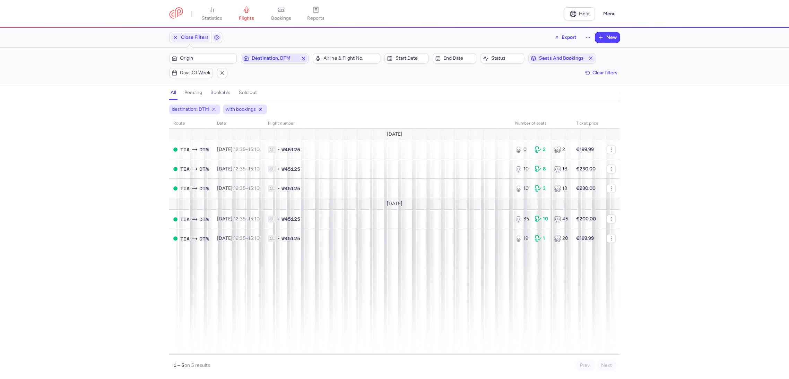
click at [305, 60] on icon "button" at bounding box center [304, 58] width 6 height 6
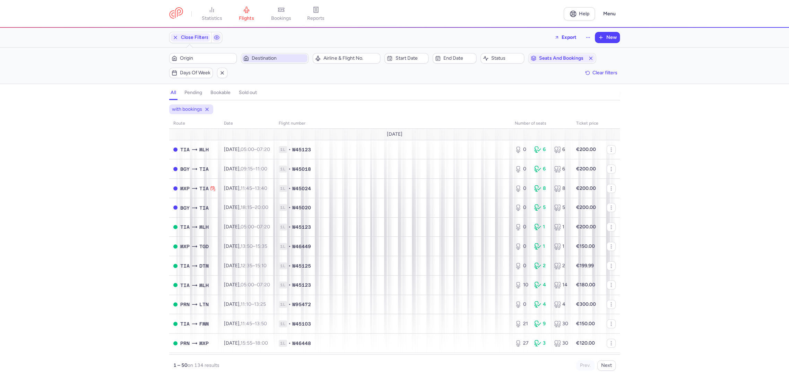
click at [265, 60] on span "Destination" at bounding box center [279, 58] width 54 height 6
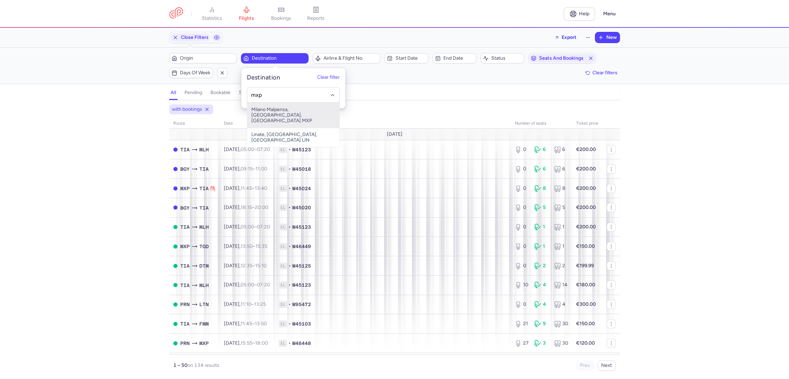
click at [287, 112] on span "Milano Malpensa, [GEOGRAPHIC_DATA], [GEOGRAPHIC_DATA] MXP" at bounding box center [293, 115] width 92 height 25
type input "mxp"
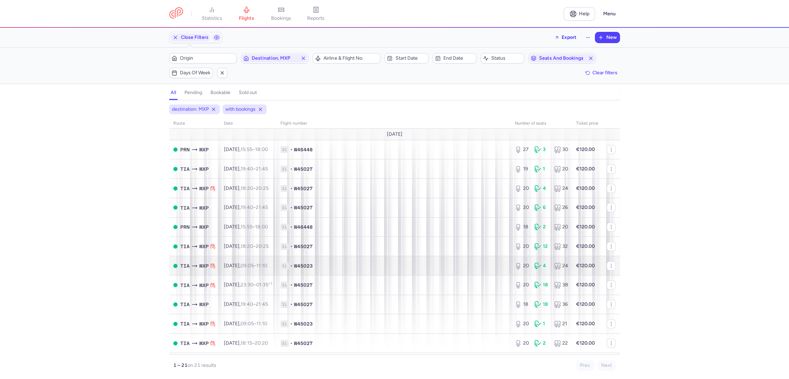
scroll to position [39, 0]
click at [265, 58] on span "Destination, MXP" at bounding box center [275, 58] width 46 height 6
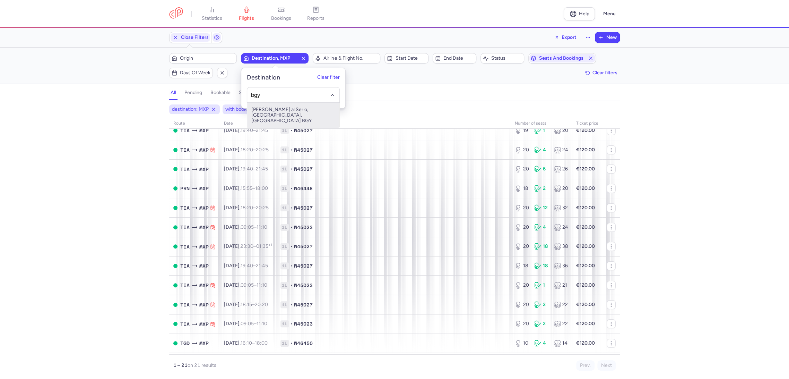
click at [277, 111] on span "[PERSON_NAME] al Serio, [GEOGRAPHIC_DATA], [GEOGRAPHIC_DATA] BGY" at bounding box center [293, 115] width 92 height 25
type input "bgy"
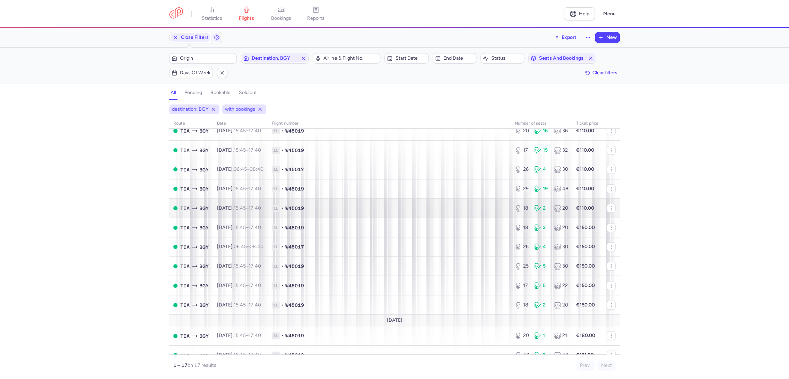
scroll to position [39, 0]
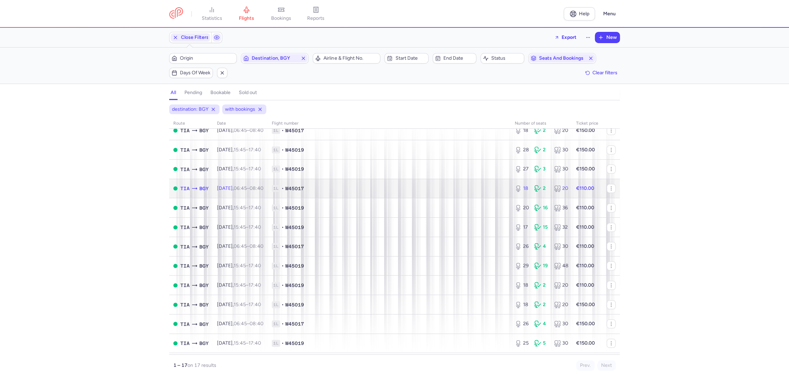
click at [444, 191] on span "1L • W45017" at bounding box center [389, 188] width 235 height 7
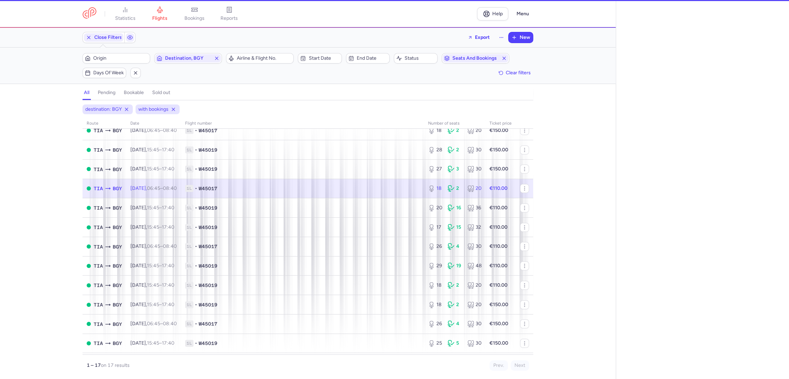
select select "days"
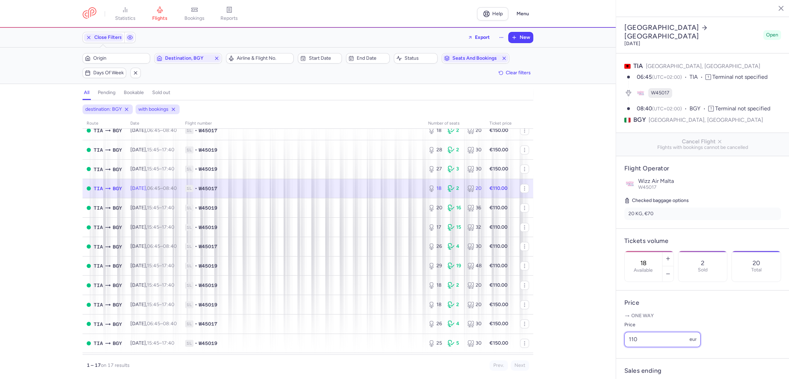
drag, startPoint x: 649, startPoint y: 347, endPoint x: 563, endPoint y: 349, distance: 86.4
click at [569, 350] on div "statistics flights bookings reports Help Menu Close Filters Export New Filters …" at bounding box center [394, 189] width 789 height 379
drag, startPoint x: 597, startPoint y: 343, endPoint x: 589, endPoint y: 343, distance: 7.3
click at [589, 343] on div "statistics flights bookings reports Help Menu Close Filters Export New Filters …" at bounding box center [394, 189] width 789 height 379
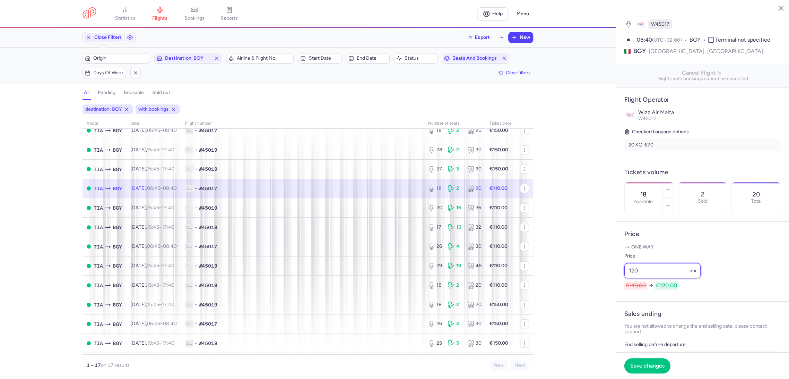
scroll to position [77, 0]
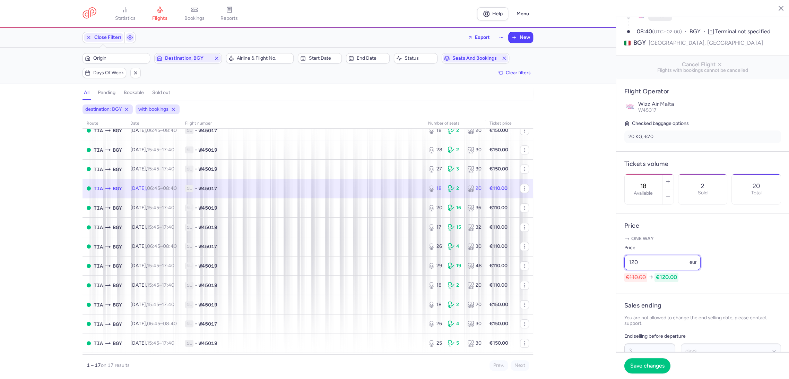
drag, startPoint x: 652, startPoint y: 271, endPoint x: 617, endPoint y: 275, distance: 35.6
click at [617, 275] on article "Price One way Price 120 eur €110.00 €120.00" at bounding box center [702, 253] width 173 height 80
type input "120"
click at [642, 369] on button "Save changes" at bounding box center [648, 365] width 46 height 15
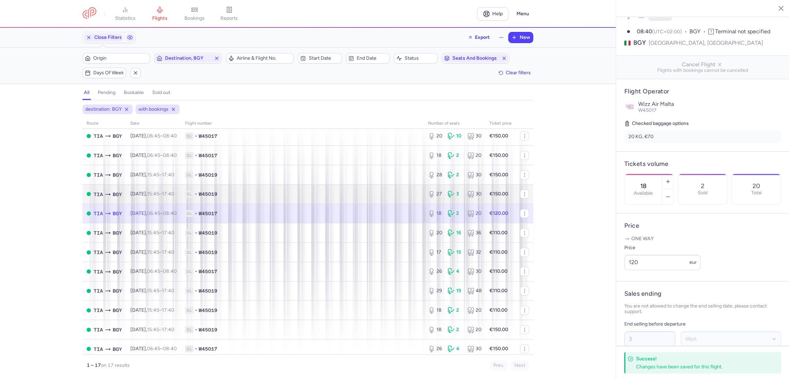
scroll to position [0, 0]
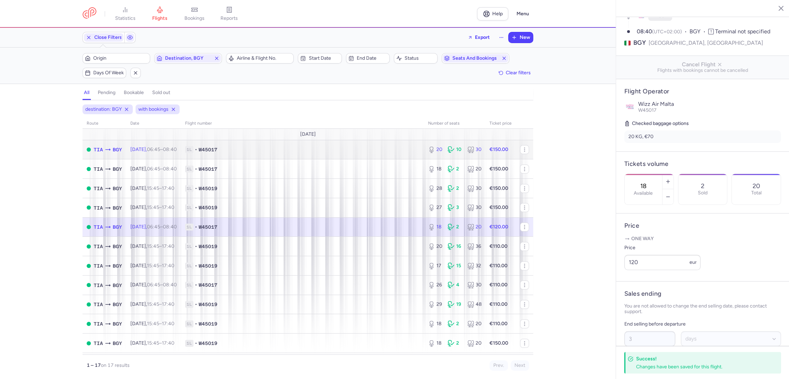
click at [387, 144] on td "1L • W45017" at bounding box center [302, 149] width 243 height 19
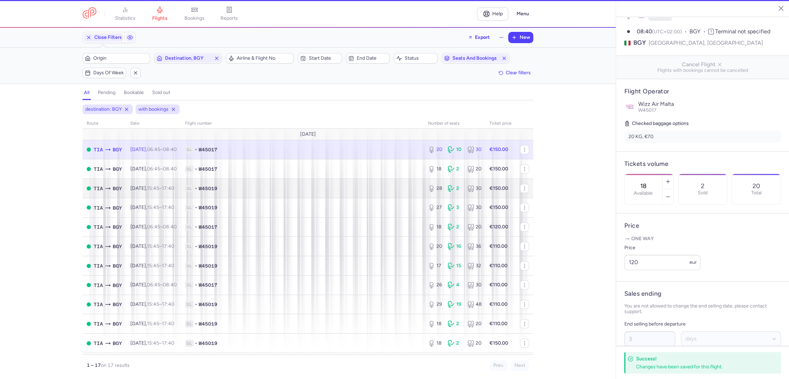
type input "20"
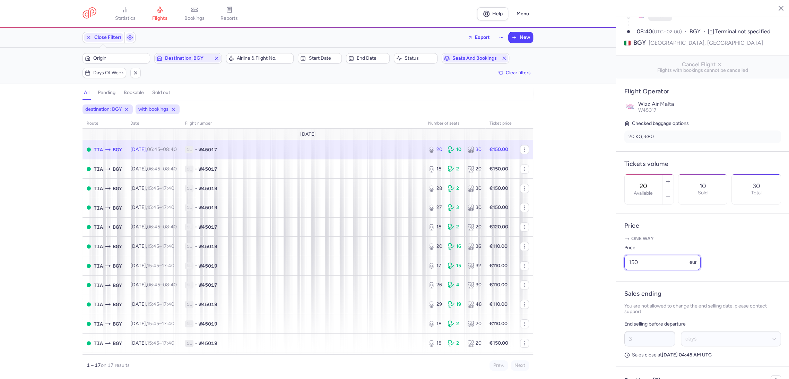
paste input "2"
drag, startPoint x: 648, startPoint y: 272, endPoint x: 608, endPoint y: 310, distance: 55.2
click at [594, 281] on div "statistics flights bookings reports Help Menu Close Filters Export New Filters …" at bounding box center [394, 189] width 789 height 379
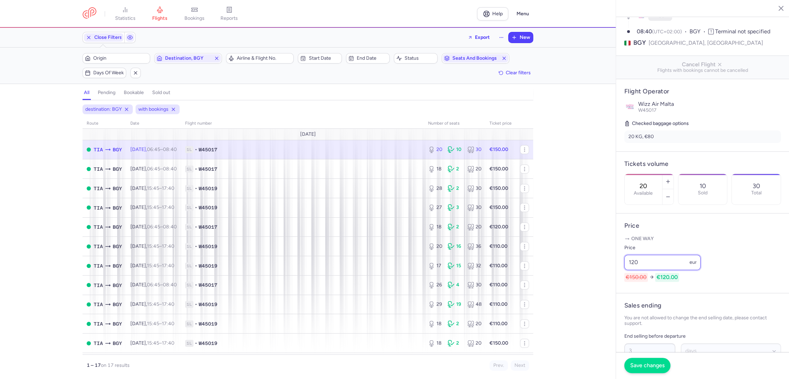
type input "120"
drag, startPoint x: 642, startPoint y: 365, endPoint x: 470, endPoint y: 234, distance: 215.7
click at [642, 364] on span "Save changes" at bounding box center [648, 365] width 34 height 6
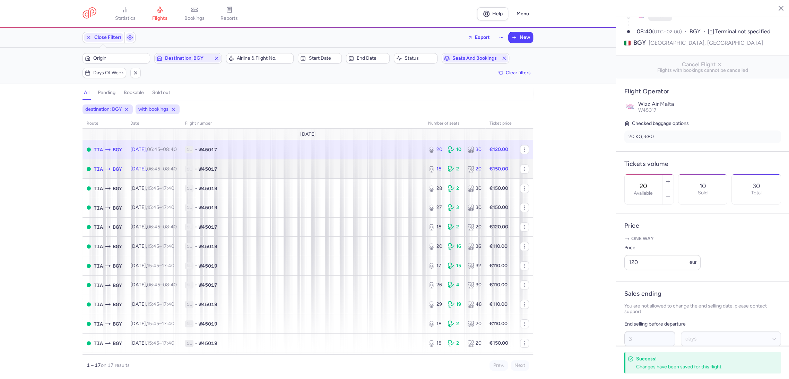
click at [378, 176] on td "1L • W45017" at bounding box center [302, 168] width 243 height 19
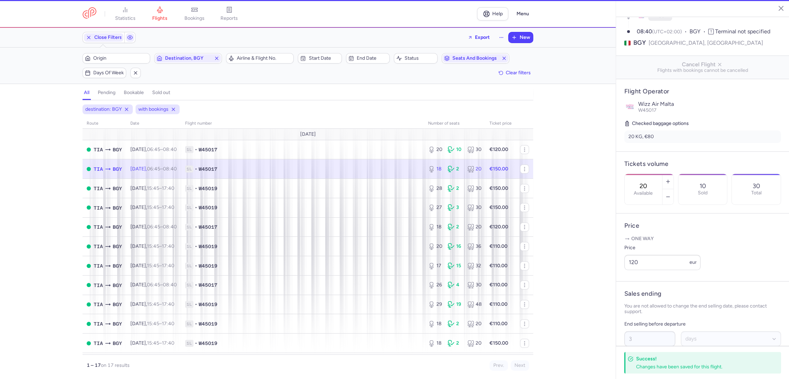
type input "18"
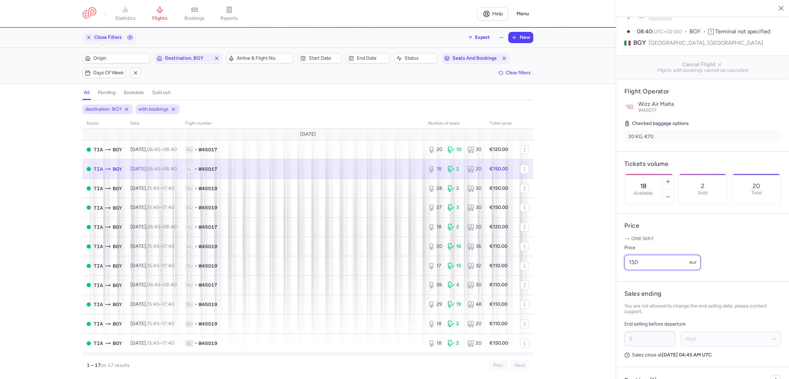
drag, startPoint x: 649, startPoint y: 270, endPoint x: 586, endPoint y: 278, distance: 63.3
click at [585, 275] on div "statistics flights bookings reports Help Menu Close Filters Export New Filters …" at bounding box center [394, 189] width 789 height 379
paste input "2"
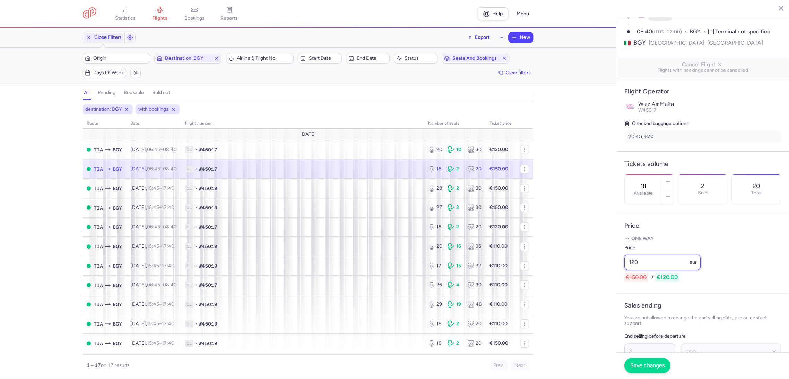
type input "120"
click at [638, 362] on span "Save changes" at bounding box center [648, 365] width 34 height 6
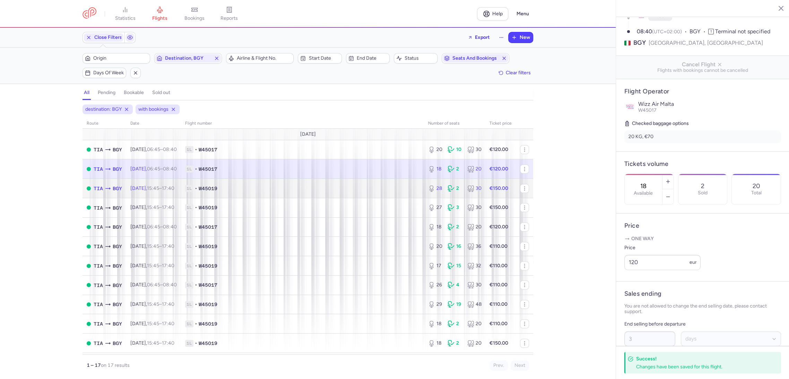
click at [410, 188] on span "1L • W45019" at bounding box center [302, 188] width 235 height 7
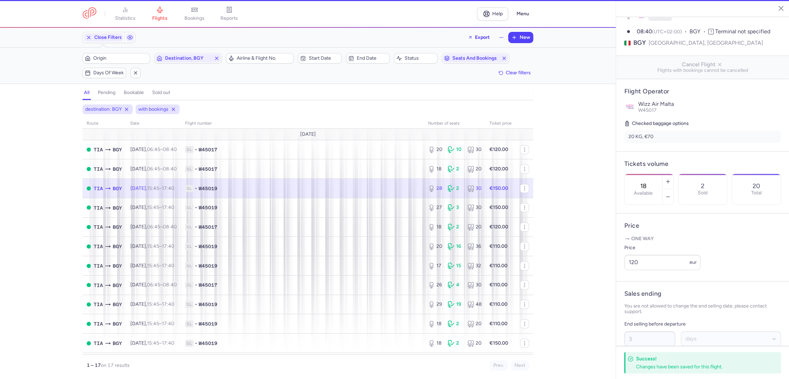
type input "28"
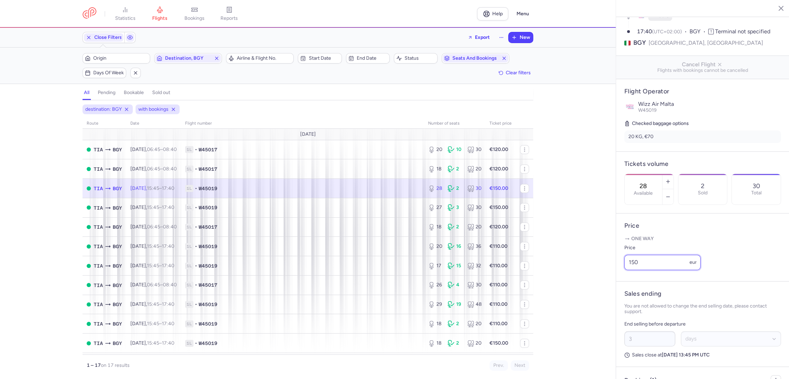
drag, startPoint x: 653, startPoint y: 267, endPoint x: 609, endPoint y: 273, distance: 44.4
click at [609, 273] on div "statistics flights bookings reports Help Menu Close Filters Export New Filters …" at bounding box center [394, 189] width 789 height 379
paste input "2"
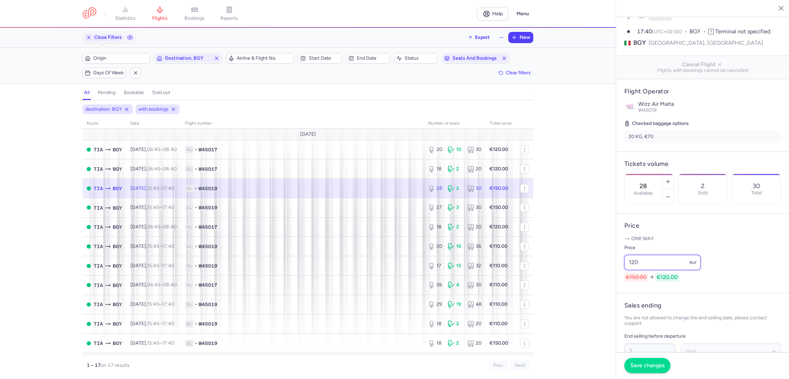
type input "120"
click at [641, 365] on span "Save changes" at bounding box center [648, 365] width 34 height 6
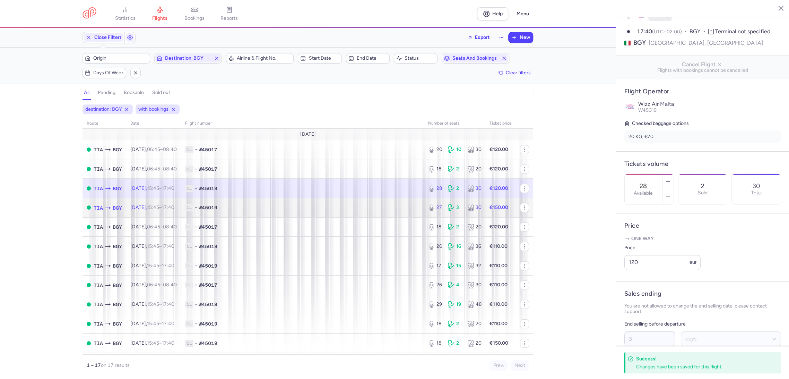
click at [395, 207] on span "1L • W45019" at bounding box center [302, 207] width 235 height 7
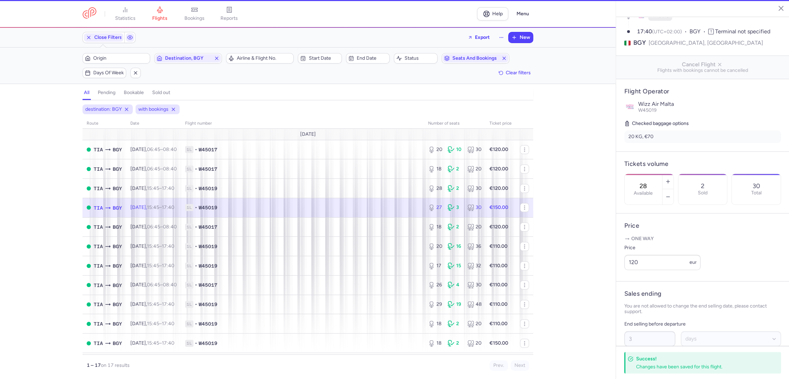
type input "27"
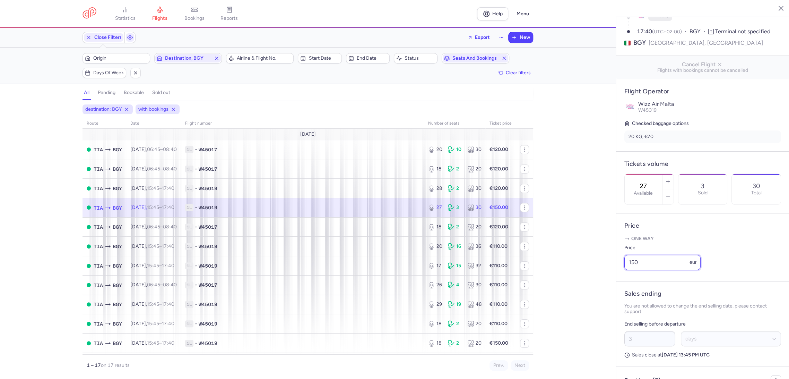
drag, startPoint x: 650, startPoint y: 275, endPoint x: 622, endPoint y: 276, distance: 28.5
click at [624, 275] on article "Price One way Price 150 eur" at bounding box center [702, 247] width 173 height 68
paste input "2"
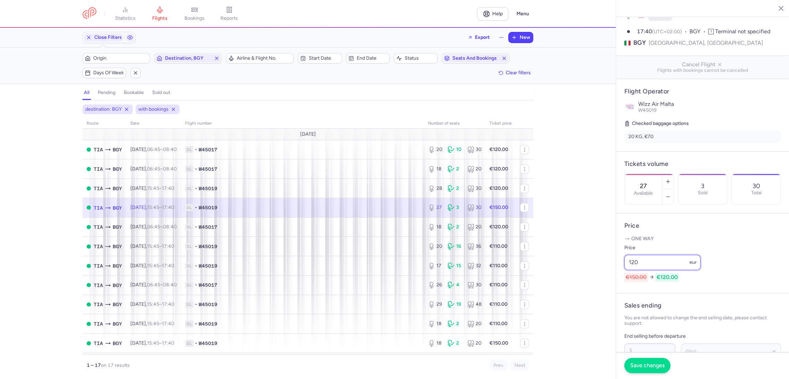
type input "120"
click at [646, 365] on span "Save changes" at bounding box center [648, 365] width 34 height 6
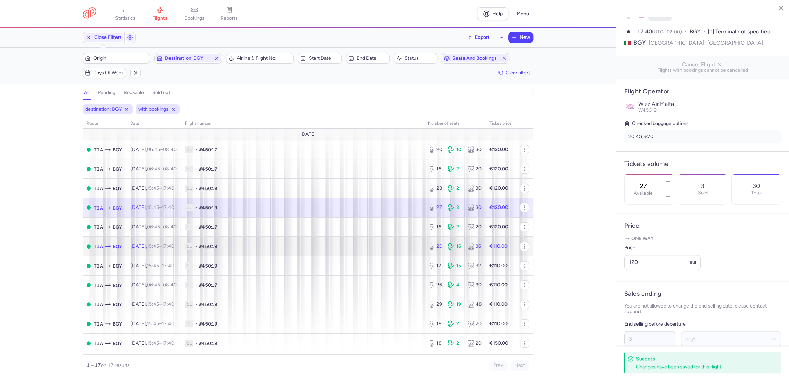
click at [400, 237] on td "1L • W45019" at bounding box center [302, 246] width 243 height 19
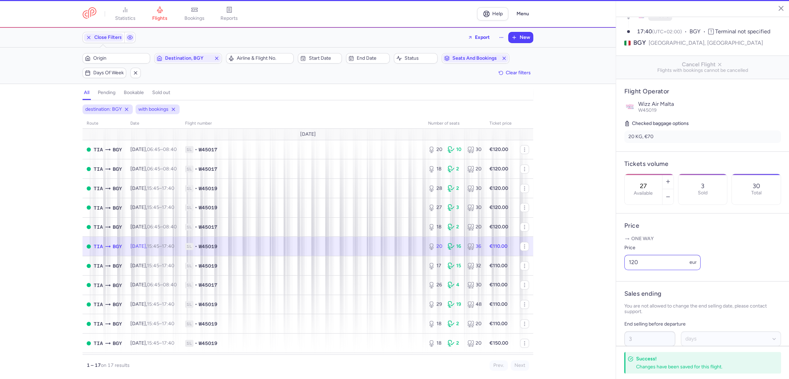
type input "20"
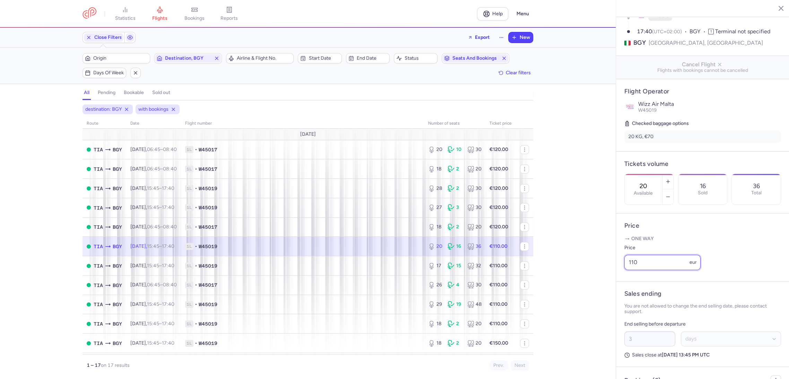
click at [606, 277] on div "statistics flights bookings reports Help Menu Close Filters Export New Filters …" at bounding box center [394, 189] width 789 height 379
paste input "2"
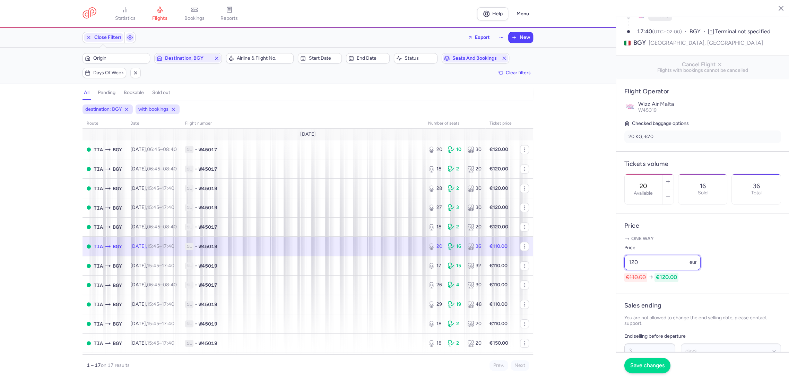
type input "120"
click at [641, 365] on span "Save changes" at bounding box center [648, 365] width 34 height 6
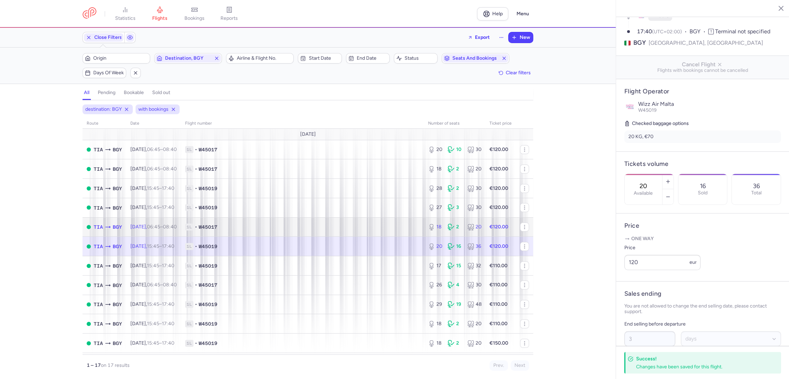
click at [387, 232] on td "1L • W45017" at bounding box center [302, 226] width 243 height 19
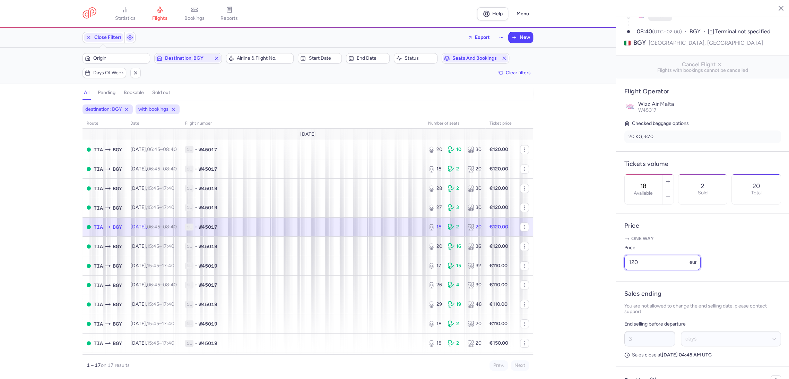
drag, startPoint x: 617, startPoint y: 277, endPoint x: 595, endPoint y: 281, distance: 22.8
click at [595, 281] on div "statistics flights bookings reports Help Menu Close Filters Export New Filters …" at bounding box center [394, 189] width 789 height 379
click at [369, 268] on span "1L • W45019" at bounding box center [302, 265] width 235 height 7
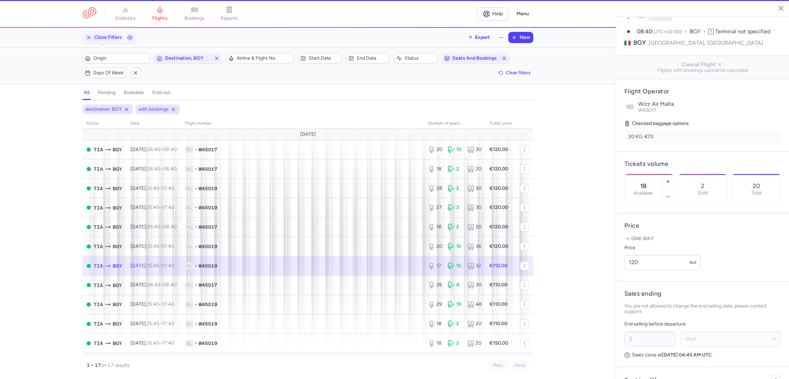
type input "17"
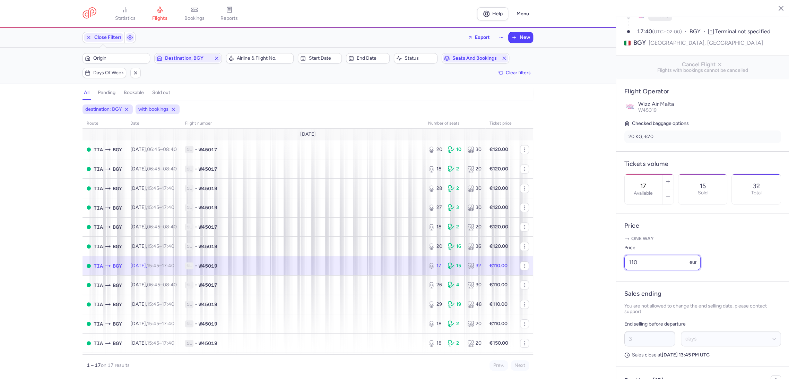
drag, startPoint x: 652, startPoint y: 270, endPoint x: 630, endPoint y: 312, distance: 47.5
click at [597, 280] on div "statistics flights bookings reports Help Menu Close Filters Export New Filters …" at bounding box center [394, 189] width 789 height 379
paste input "2"
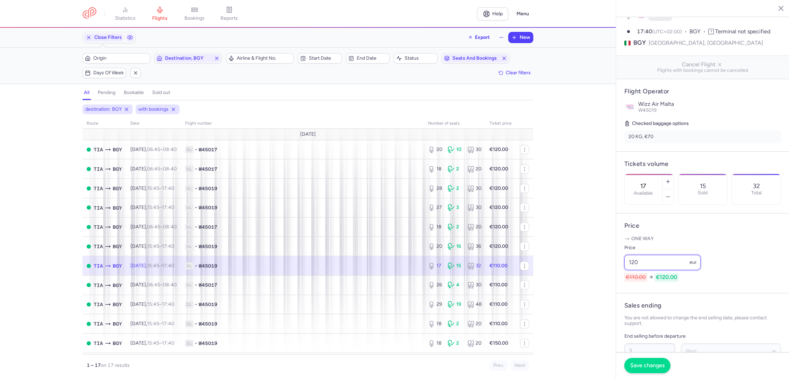
type input "120"
click at [639, 362] on span "Save changes" at bounding box center [648, 365] width 34 height 6
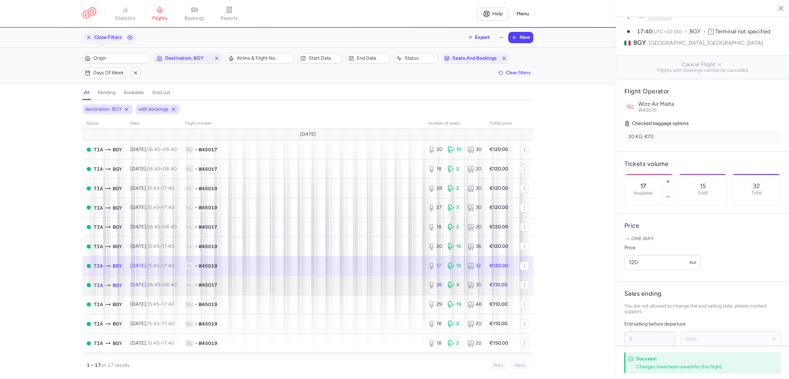
click at [387, 284] on span "1L • W45017" at bounding box center [302, 284] width 235 height 7
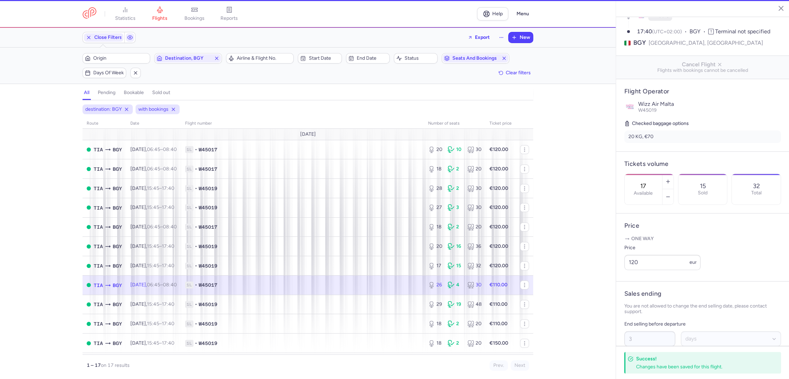
type input "26"
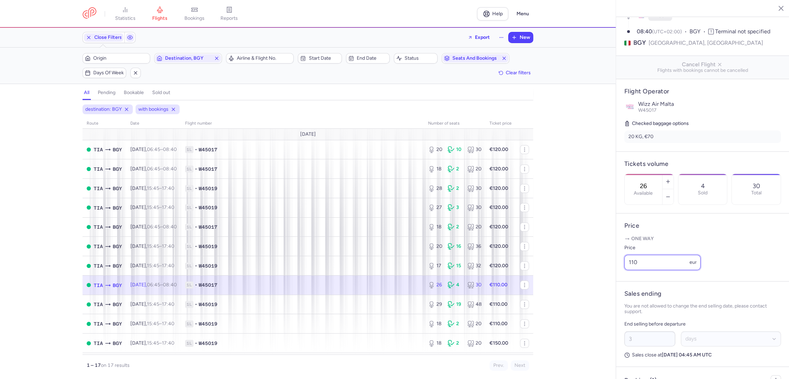
paste input "2"
drag, startPoint x: 645, startPoint y: 272, endPoint x: 608, endPoint y: 281, distance: 37.9
click at [610, 281] on div "statistics flights bookings reports Help Menu Close Filters Export New Filters …" at bounding box center [394, 189] width 789 height 379
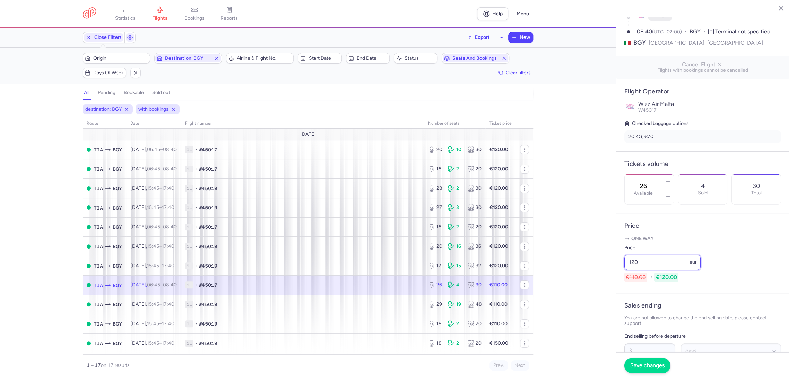
type input "120"
click at [633, 366] on span "Save changes" at bounding box center [648, 365] width 34 height 6
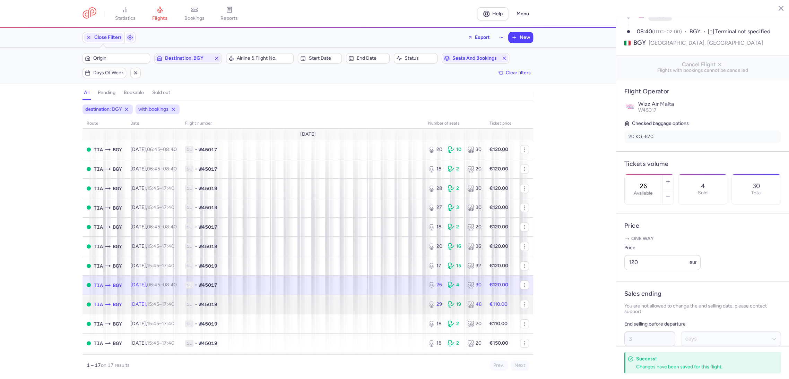
click at [394, 311] on td "1L • W45019" at bounding box center [302, 303] width 243 height 19
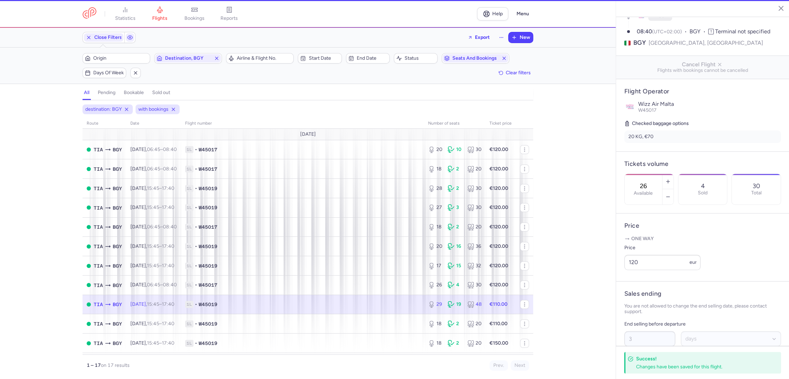
type input "29"
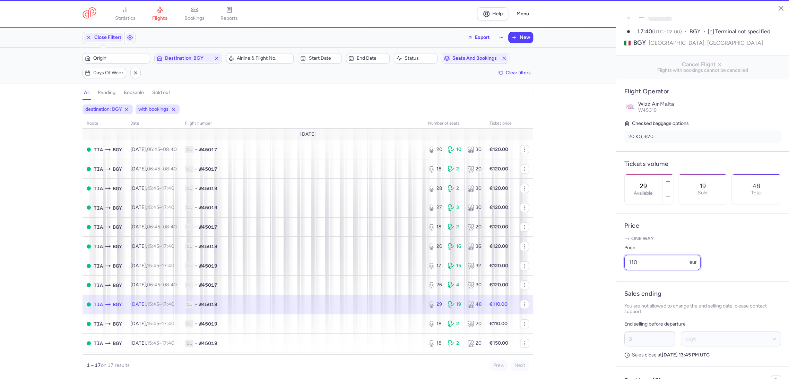
drag, startPoint x: 627, startPoint y: 273, endPoint x: 596, endPoint y: 280, distance: 31.9
click at [596, 280] on div "statistics flights bookings reports Help Menu Close Filters Export New Filters …" at bounding box center [394, 189] width 789 height 379
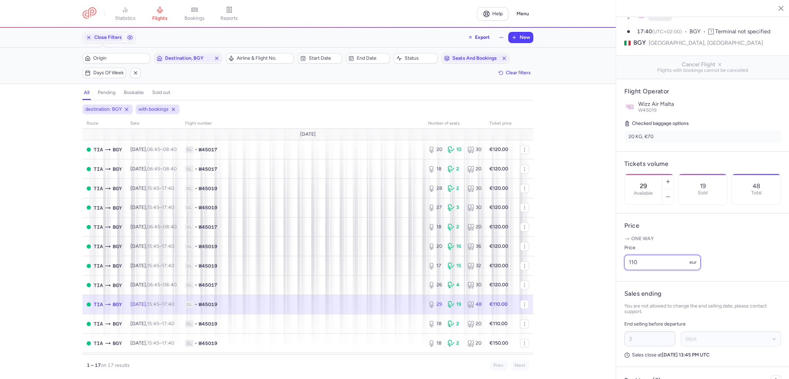
paste input "2"
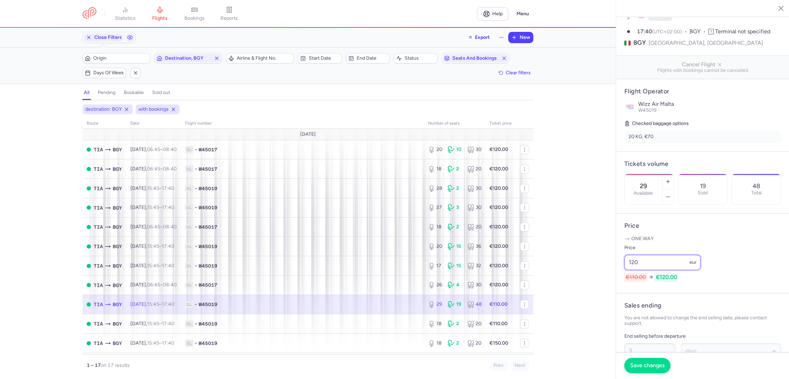
type input "120"
click at [641, 370] on button "Save changes" at bounding box center [648, 365] width 46 height 15
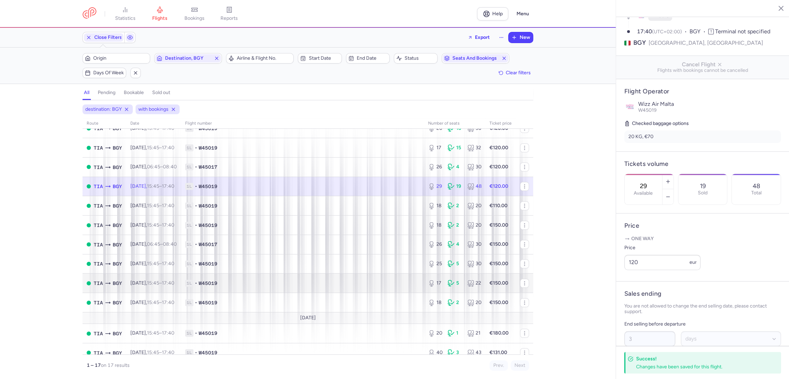
scroll to position [125, 0]
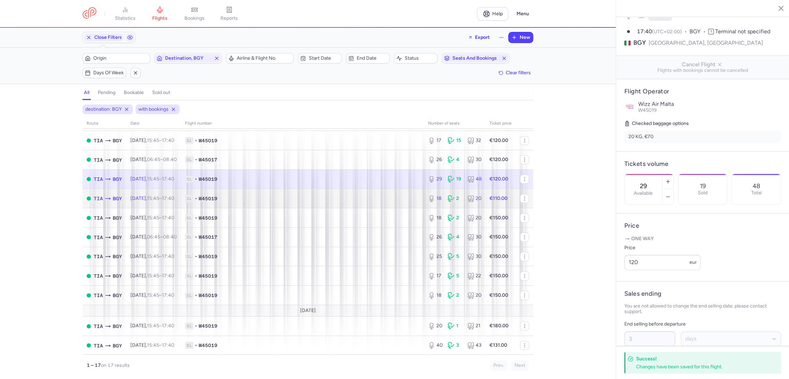
click at [390, 197] on span "1L • W45019" at bounding box center [302, 198] width 235 height 7
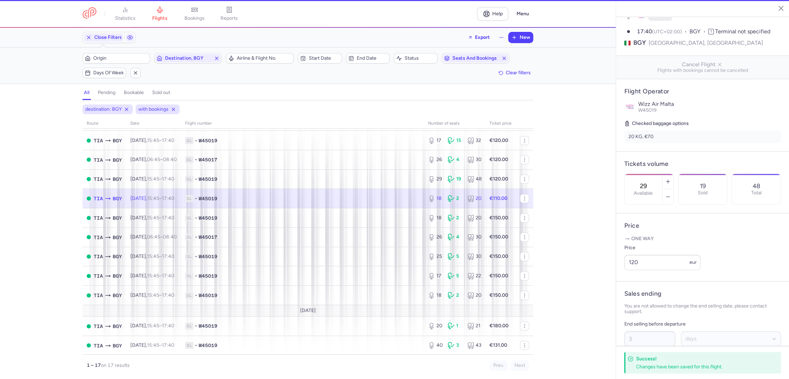
type input "18"
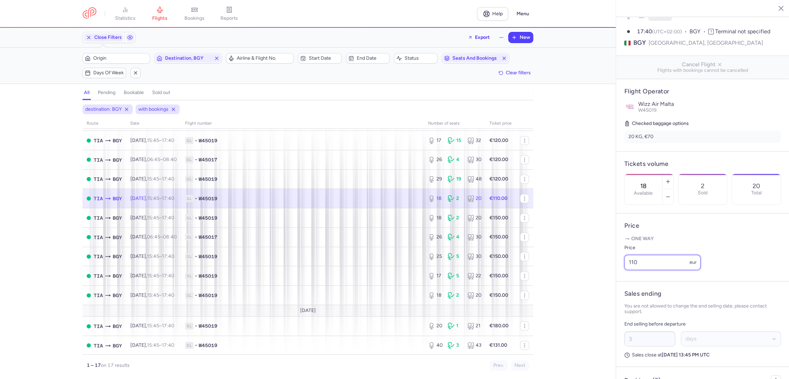
drag, startPoint x: 655, startPoint y: 274, endPoint x: 614, endPoint y: 285, distance: 42.7
click at [607, 278] on div "statistics flights bookings reports Help Menu Close Filters Export New Filters …" at bounding box center [394, 189] width 789 height 379
paste input "2"
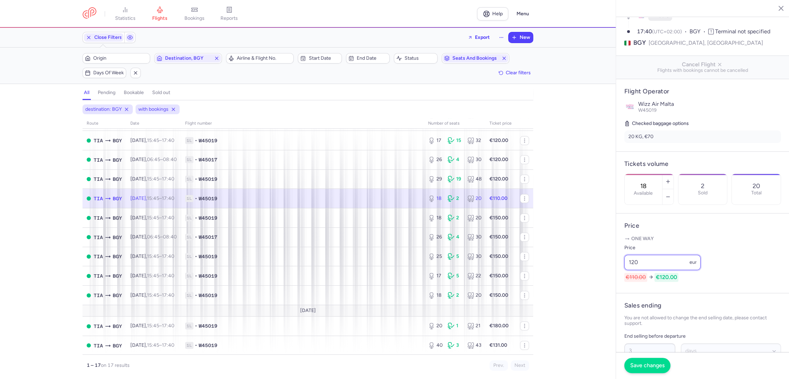
type input "120"
click at [644, 364] on span "Save changes" at bounding box center [648, 365] width 34 height 6
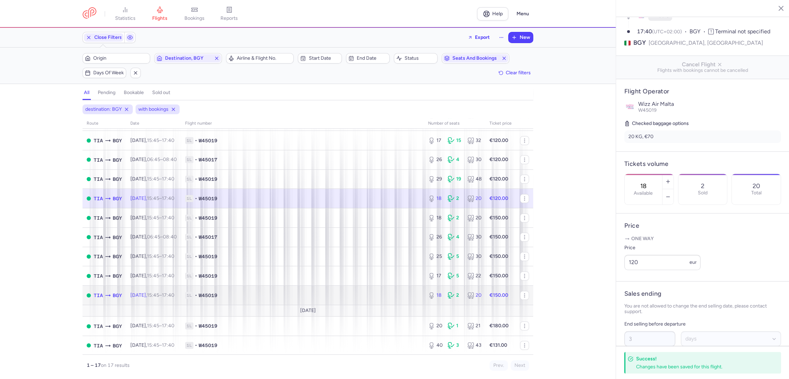
click at [393, 297] on span "1L • W45019" at bounding box center [302, 295] width 235 height 7
type input "13"
select select "hours"
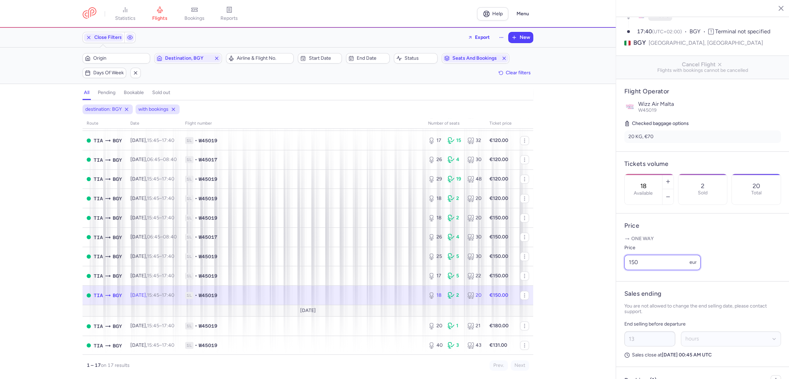
drag, startPoint x: 640, startPoint y: 268, endPoint x: 601, endPoint y: 273, distance: 39.1
click at [601, 273] on div "statistics flights bookings reports Help Menu Close Filters Export New Filters …" at bounding box center [394, 189] width 789 height 379
paste input "2"
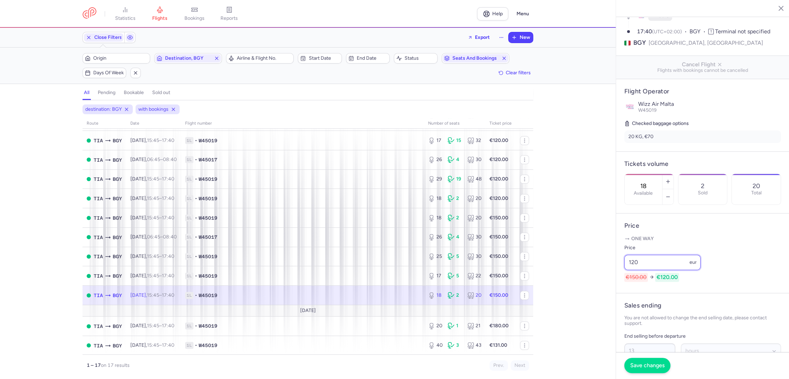
type input "120"
drag, startPoint x: 639, startPoint y: 363, endPoint x: 558, endPoint y: 343, distance: 82.9
click at [635, 363] on span "Save changes" at bounding box center [648, 365] width 34 height 6
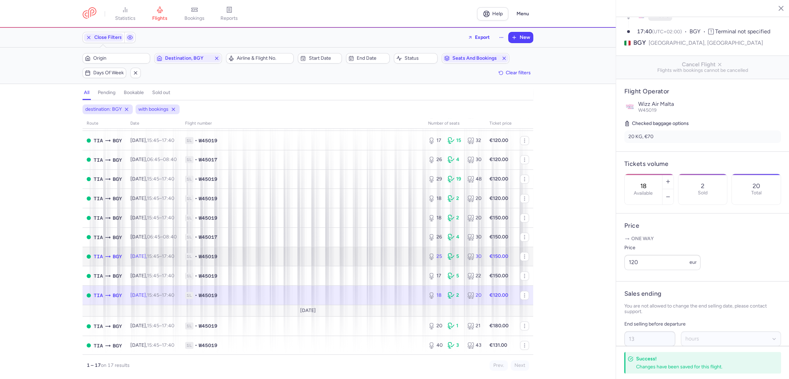
click at [337, 264] on td "1L • W45019" at bounding box center [302, 256] width 243 height 19
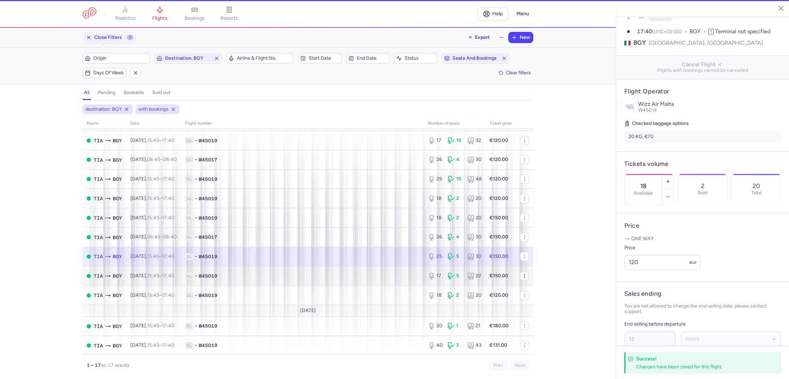
type input "25"
type input "3"
select select "days"
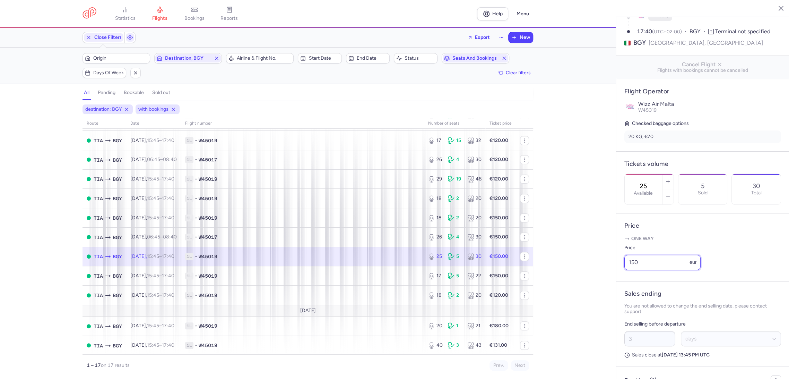
drag, startPoint x: 640, startPoint y: 272, endPoint x: 614, endPoint y: 276, distance: 26.3
click at [614, 276] on div "statistics flights bookings reports Help Menu Close Filters Export New Filters …" at bounding box center [394, 189] width 789 height 379
paste input "2"
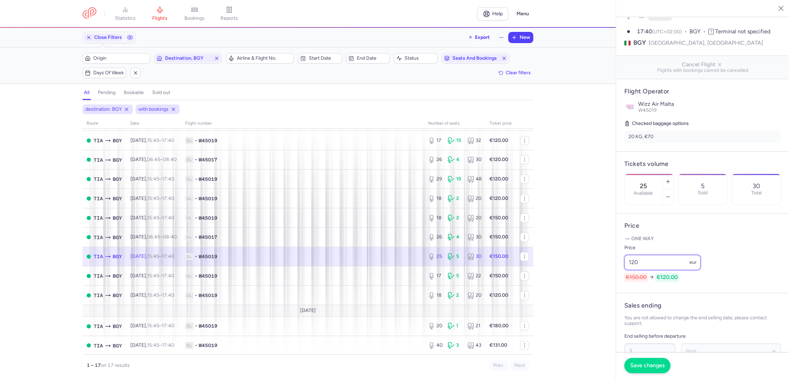
type input "120"
drag, startPoint x: 650, startPoint y: 367, endPoint x: 529, endPoint y: 311, distance: 133.8
click at [648, 365] on span "Save changes" at bounding box center [648, 365] width 34 height 6
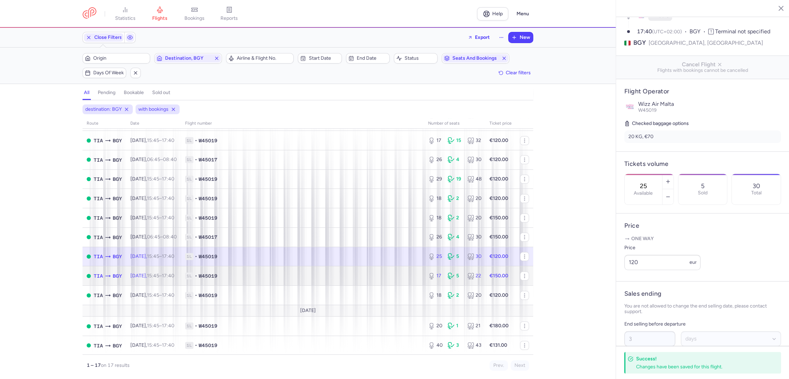
click at [372, 275] on span "1L • W45019" at bounding box center [302, 275] width 235 height 7
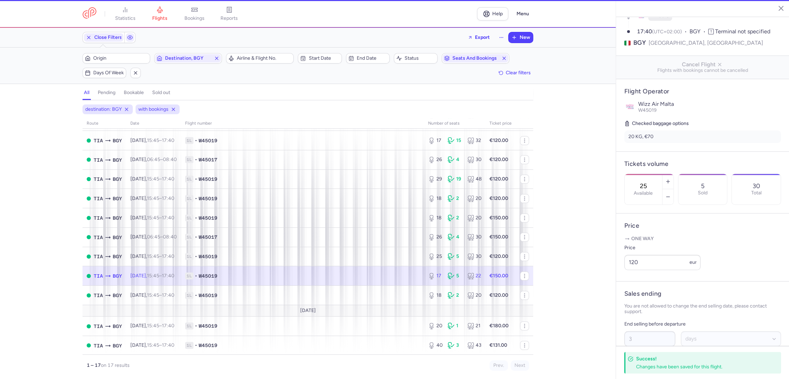
type input "17"
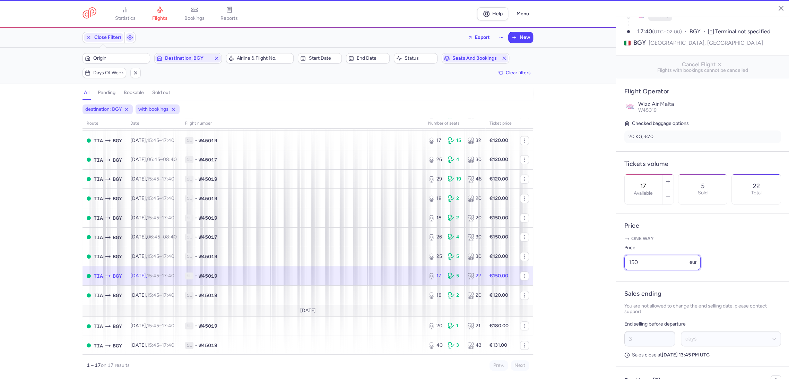
drag, startPoint x: 625, startPoint y: 275, endPoint x: 615, endPoint y: 278, distance: 10.1
click at [615, 278] on div "statistics flights bookings reports Help Menu Close Filters Export New Filters …" at bounding box center [394, 189] width 789 height 379
paste input "2"
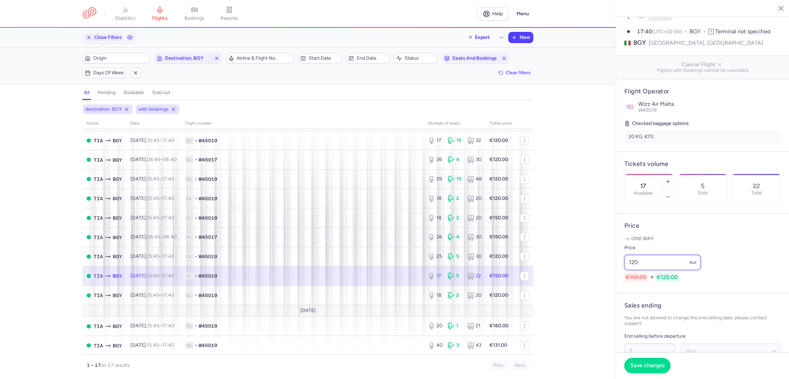
type input "120"
click at [644, 360] on button "Save changes" at bounding box center [648, 365] width 46 height 15
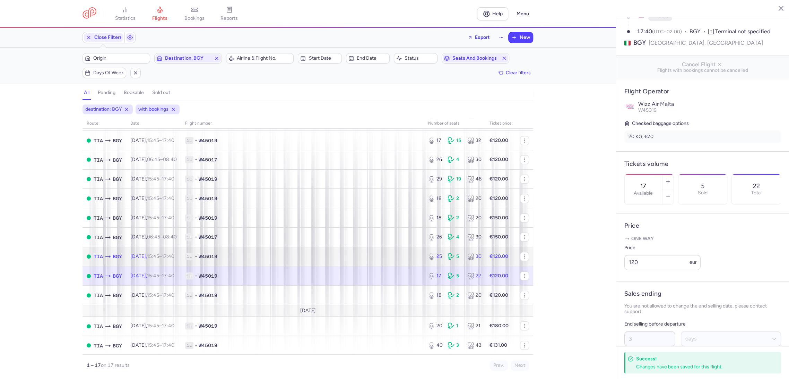
click at [378, 252] on td "1L • W45019" at bounding box center [302, 256] width 243 height 19
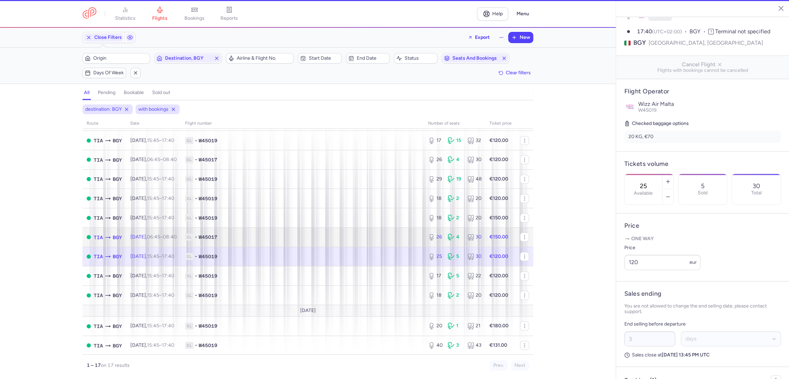
click at [398, 239] on span "1L • W45017" at bounding box center [302, 236] width 235 height 7
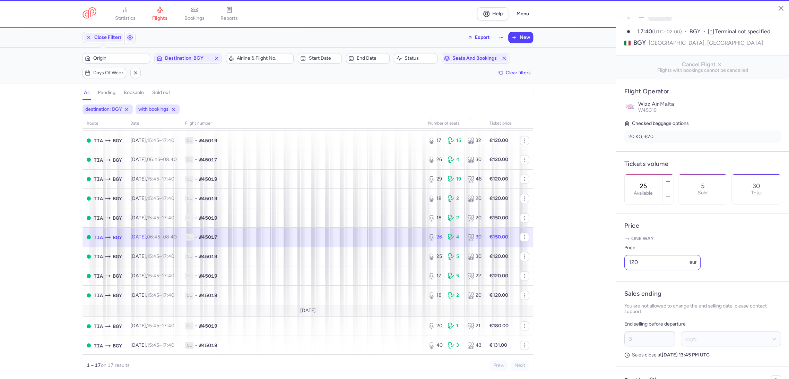
type input "26"
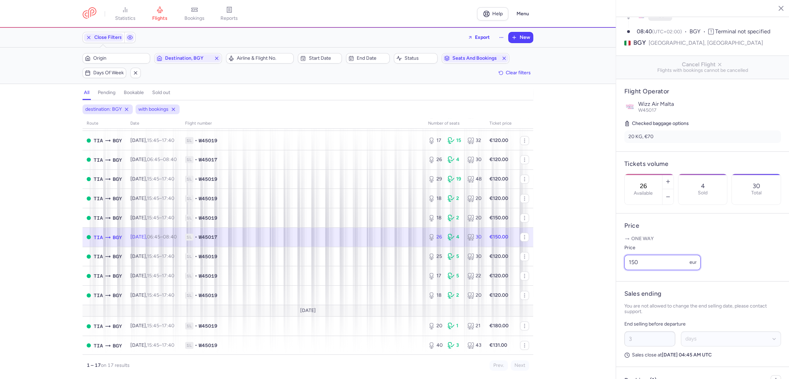
drag, startPoint x: 655, startPoint y: 273, endPoint x: 580, endPoint y: 282, distance: 75.8
click at [578, 281] on div "statistics flights bookings reports Help Menu Close Filters Export New Filters …" at bounding box center [394, 189] width 789 height 379
paste input "2"
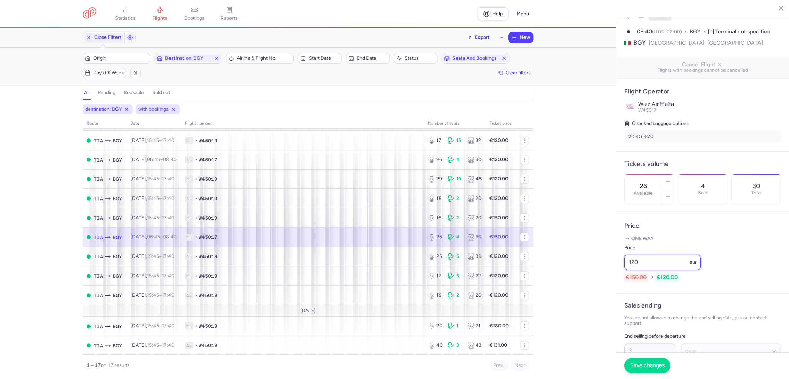
type input "120"
click at [635, 363] on span "Save changes" at bounding box center [648, 365] width 34 height 6
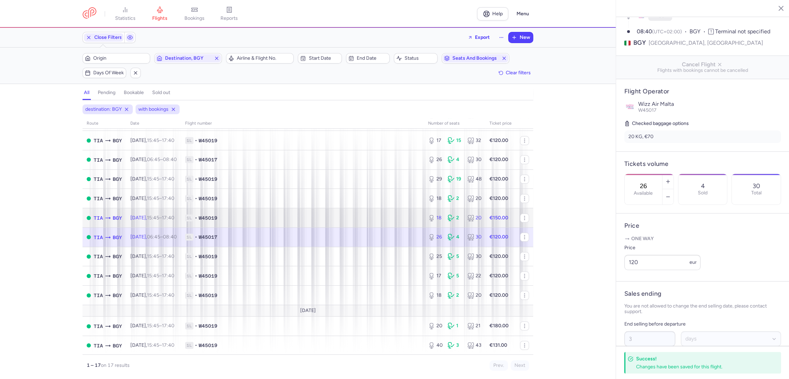
click at [414, 216] on span "1L • W45019" at bounding box center [302, 217] width 235 height 7
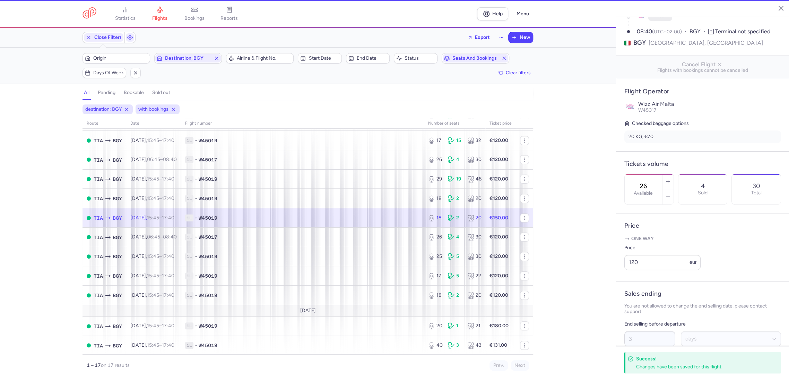
type input "18"
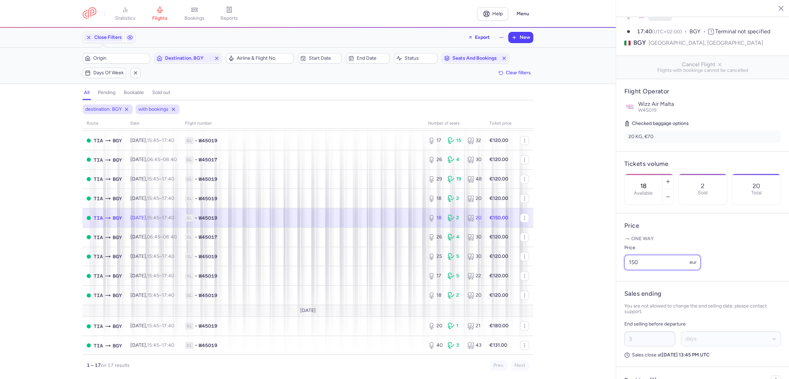
drag, startPoint x: 651, startPoint y: 271, endPoint x: 610, endPoint y: 276, distance: 41.0
click at [612, 275] on div "statistics flights bookings reports Help Menu Close Filters Export New Filters …" at bounding box center [394, 189] width 789 height 379
paste input "2"
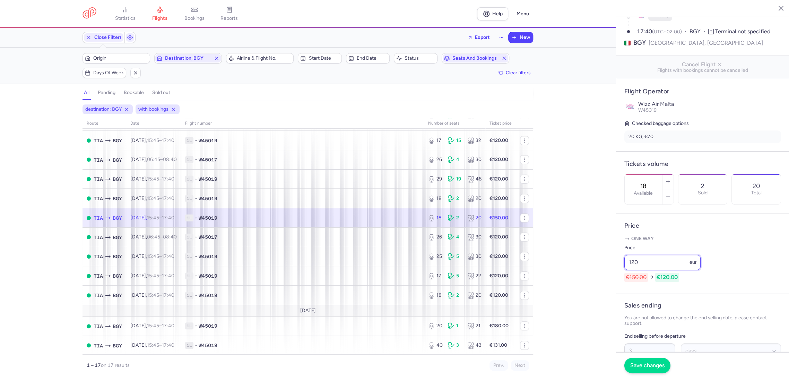
type input "120"
click at [644, 366] on span "Save changes" at bounding box center [648, 365] width 34 height 6
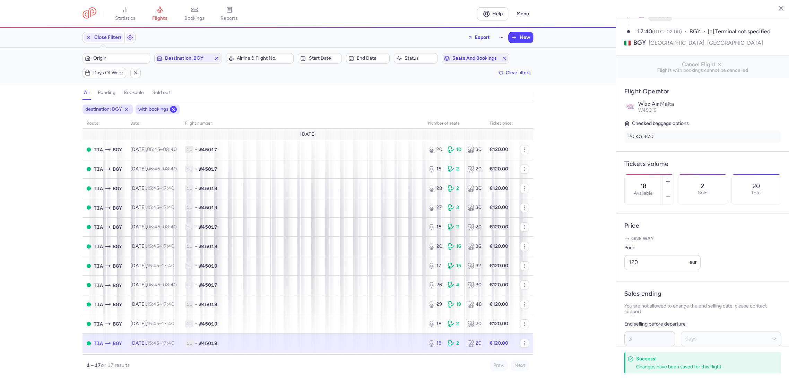
click at [176, 109] on icon at bounding box center [174, 109] width 6 height 6
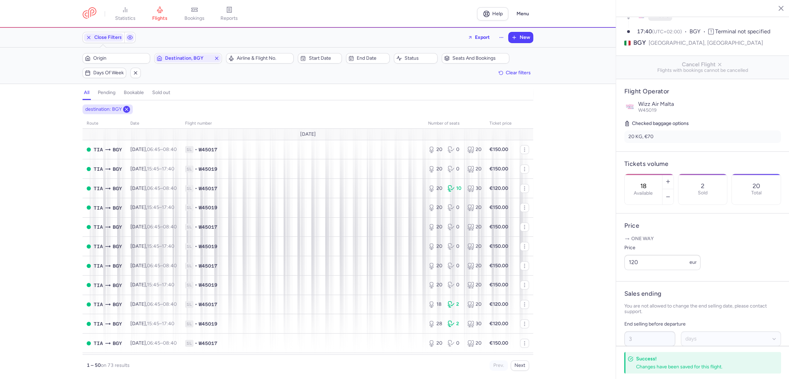
click at [127, 109] on line at bounding box center [126, 109] width 3 height 3
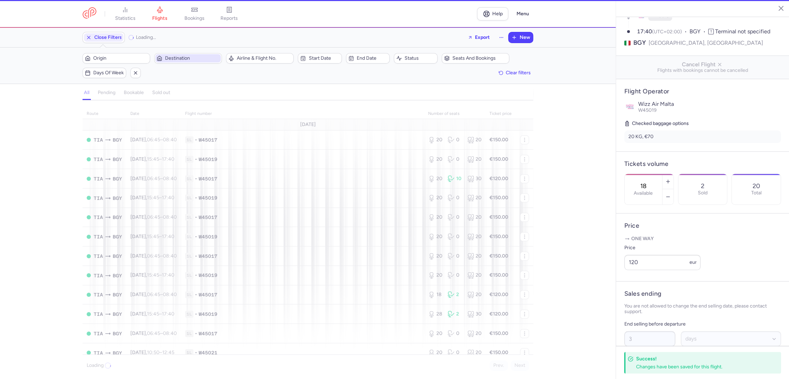
click at [172, 58] on span "Destination" at bounding box center [192, 58] width 54 height 6
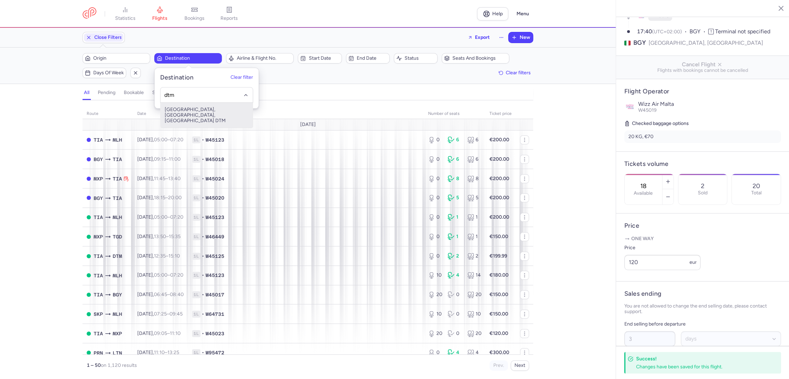
drag, startPoint x: 217, startPoint y: 110, endPoint x: 220, endPoint y: 107, distance: 4.7
click at [217, 110] on span "[GEOGRAPHIC_DATA], [GEOGRAPHIC_DATA], [GEOGRAPHIC_DATA] DTM" at bounding box center [207, 115] width 92 height 25
type input "dtm"
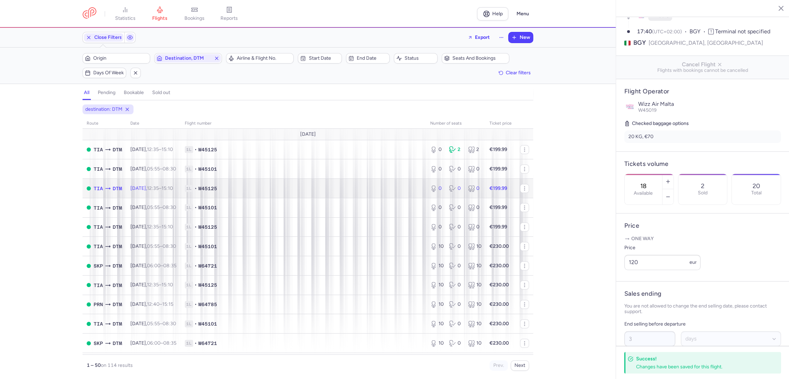
click at [362, 192] on td "1L • W45125" at bounding box center [304, 188] width 246 height 19
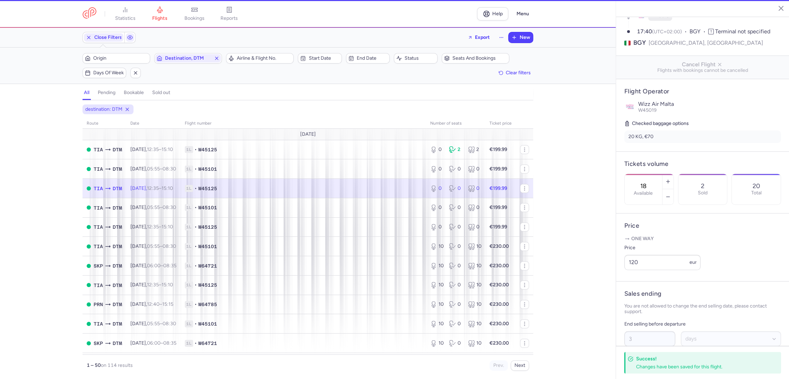
type input "0"
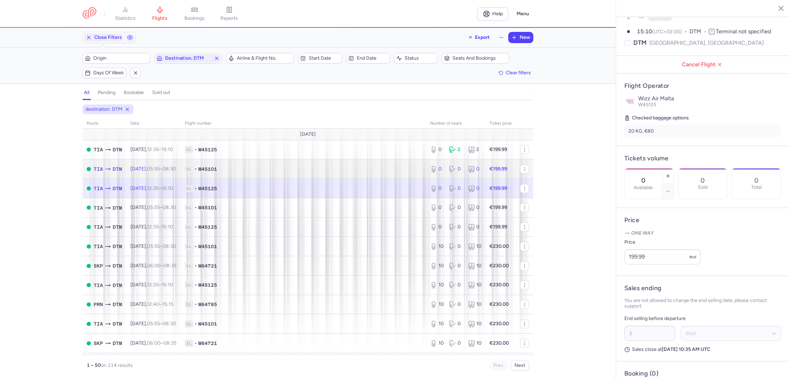
drag, startPoint x: 373, startPoint y: 160, endPoint x: 375, endPoint y: 153, distance: 7.8
click at [372, 160] on td "1L • W45101" at bounding box center [304, 168] width 246 height 19
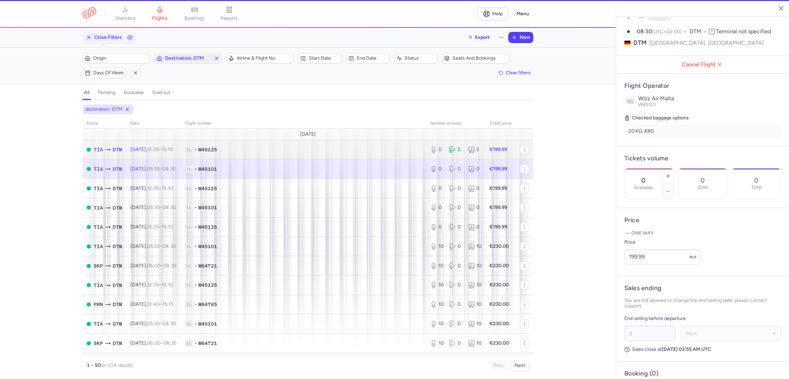
click at [375, 149] on span "1L • W45125" at bounding box center [303, 149] width 237 height 7
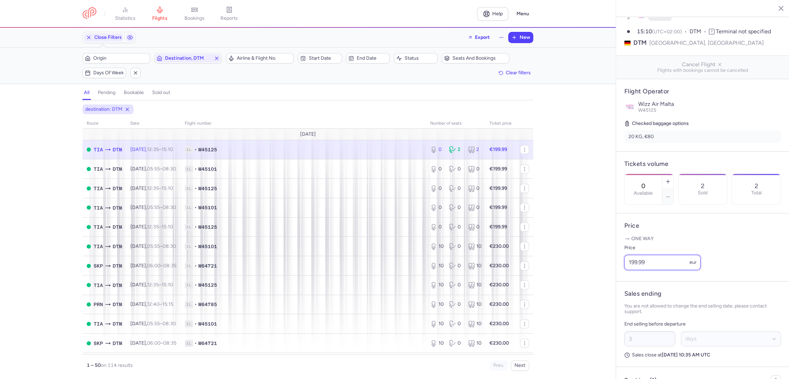
drag, startPoint x: 656, startPoint y: 269, endPoint x: 560, endPoint y: 277, distance: 96.4
click at [561, 276] on div "statistics flights bookings reports Help Menu Close Filters Export New Filters …" at bounding box center [394, 189] width 789 height 379
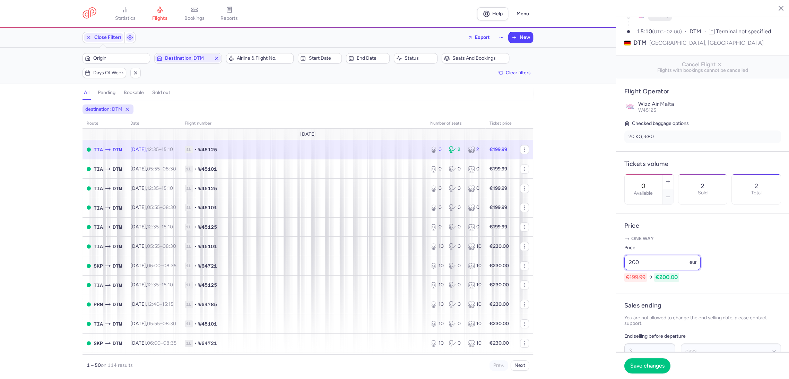
drag, startPoint x: 656, startPoint y: 272, endPoint x: 614, endPoint y: 273, distance: 42.0
click at [614, 273] on div "statistics flights bookings reports Help Menu Close Filters Export New Filters …" at bounding box center [394, 189] width 789 height 379
type input "200"
click at [389, 246] on span "1L • W45101" at bounding box center [303, 246] width 237 height 7
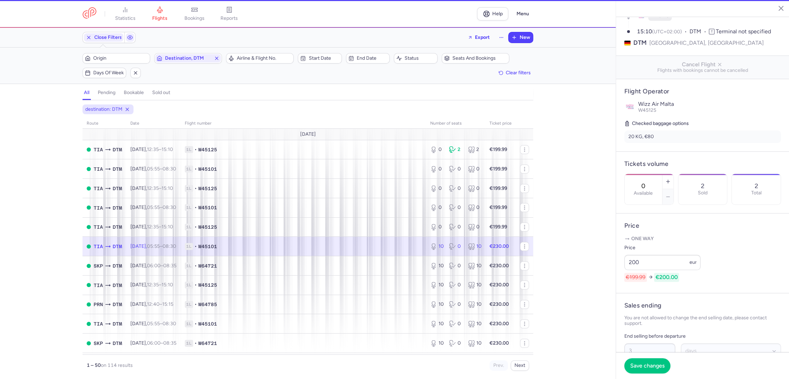
type input "10"
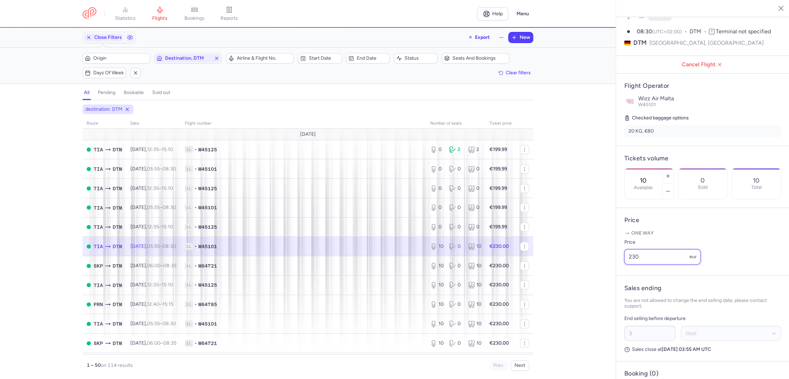
drag, startPoint x: 627, startPoint y: 273, endPoint x: 616, endPoint y: 282, distance: 14.3
click at [619, 274] on article "Price One way Price 230 eur" at bounding box center [702, 242] width 173 height 68
paste input "0"
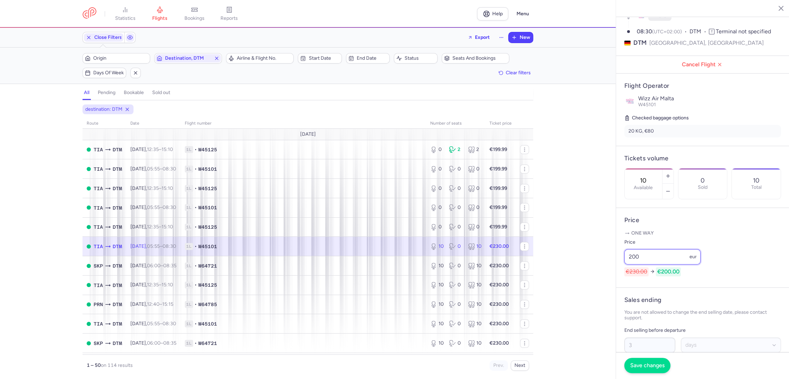
type input "200"
click at [647, 360] on button "Save changes" at bounding box center [648, 365] width 46 height 15
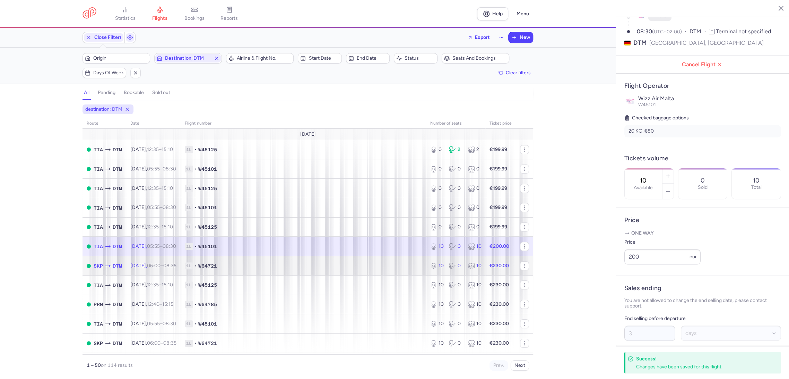
click at [409, 266] on span "1L • W64721" at bounding box center [303, 265] width 237 height 7
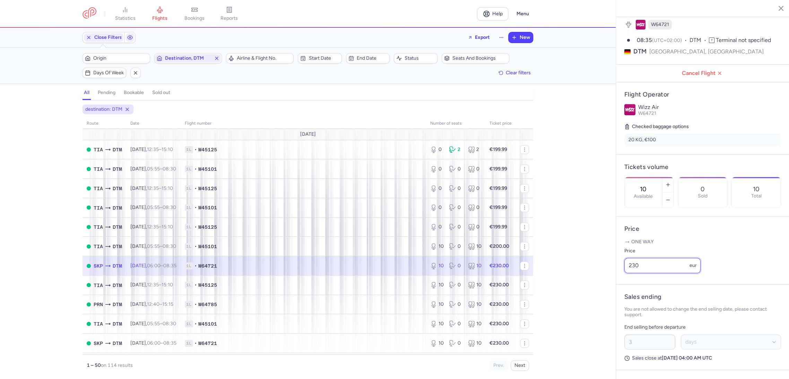
click at [610, 278] on div "statistics flights bookings reports Help Menu Close Filters Export New Filters …" at bounding box center [394, 189] width 789 height 379
paste input "0"
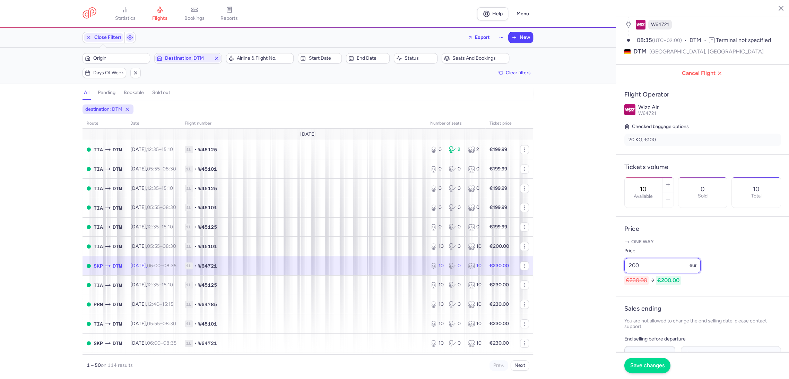
type input "200"
drag, startPoint x: 640, startPoint y: 360, endPoint x: 574, endPoint y: 348, distance: 67.0
click at [640, 360] on button "Save changes" at bounding box center [648, 365] width 46 height 15
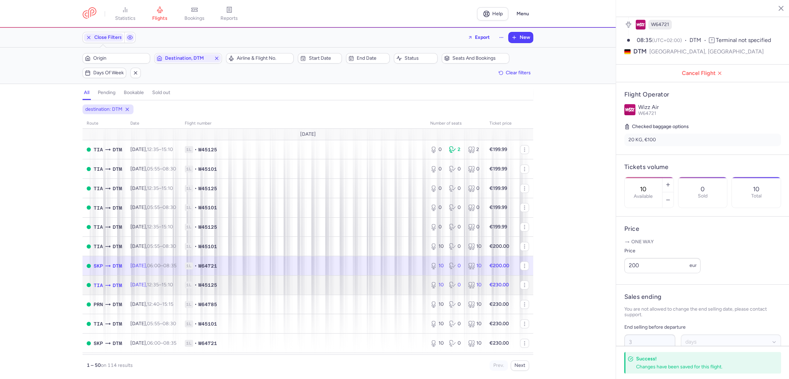
click at [393, 287] on span "1L • W45125" at bounding box center [303, 284] width 237 height 7
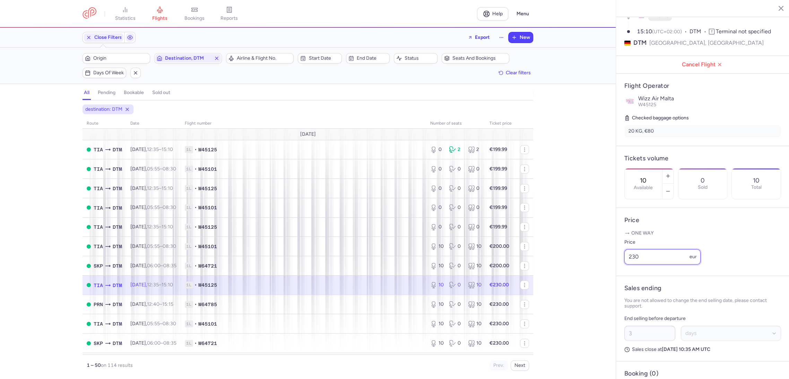
drag, startPoint x: 620, startPoint y: 275, endPoint x: 622, endPoint y: 282, distance: 7.8
click at [617, 276] on article "Price One way Price 230 eur" at bounding box center [702, 242] width 173 height 68
paste input "0"
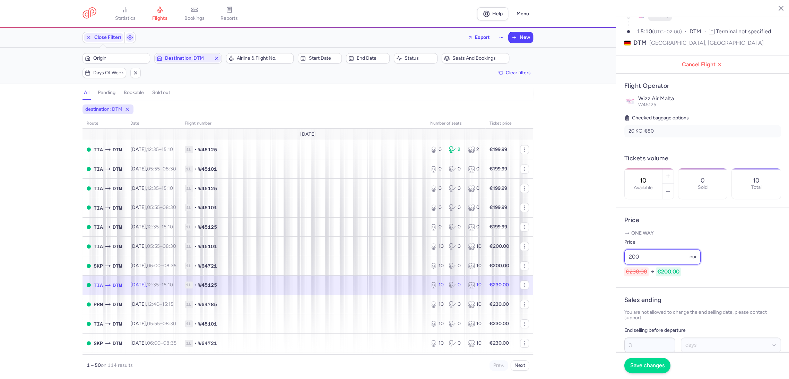
type input "200"
drag, startPoint x: 644, startPoint y: 362, endPoint x: 637, endPoint y: 360, distance: 7.2
click at [642, 362] on button "Save changes" at bounding box center [648, 365] width 46 height 15
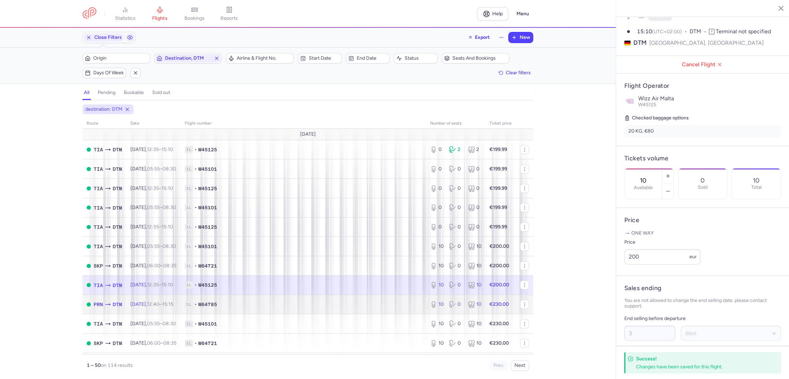
click at [410, 309] on td "1L • W64785" at bounding box center [304, 303] width 246 height 19
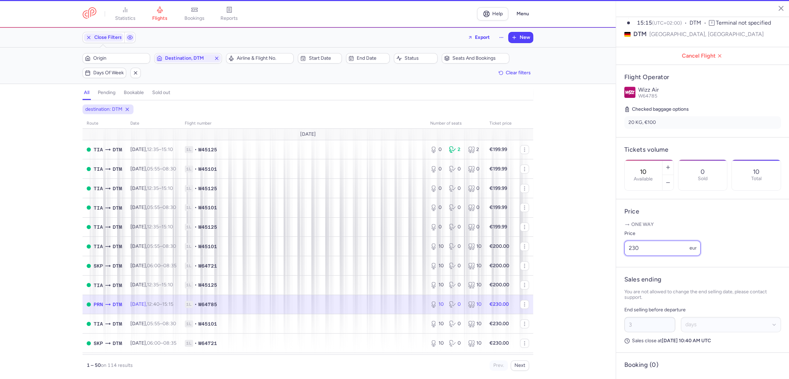
drag, startPoint x: 637, startPoint y: 268, endPoint x: 605, endPoint y: 275, distance: 33.1
click at [605, 275] on div "statistics flights bookings reports Help Menu Close Filters Export New Filters …" at bounding box center [394, 189] width 789 height 379
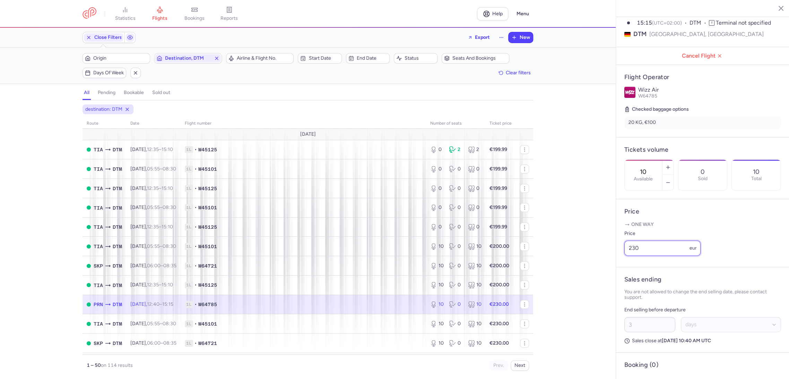
paste input "0"
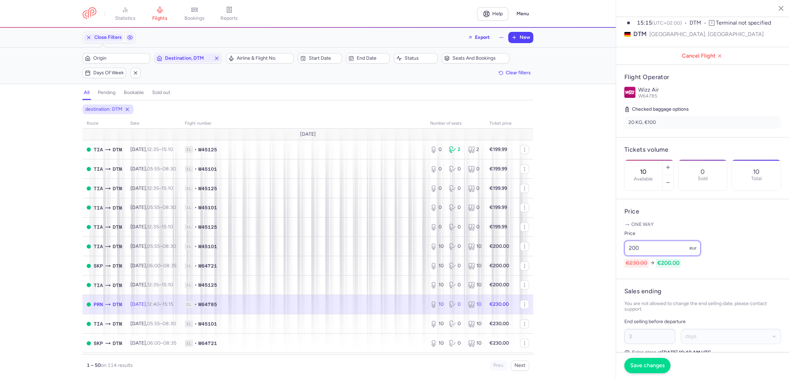
type input "200"
click at [640, 362] on span "Save changes" at bounding box center [648, 365] width 34 height 6
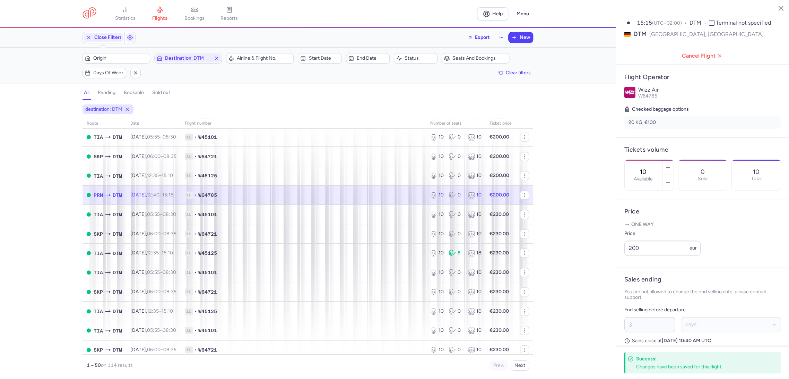
scroll to position [116, 0]
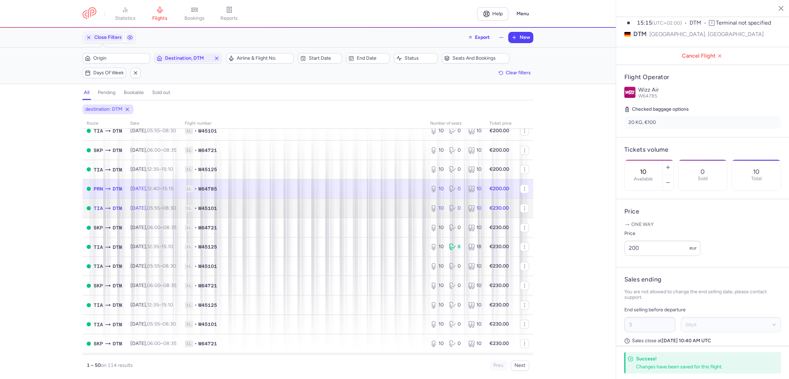
click at [383, 203] on td "1L • W45101" at bounding box center [304, 207] width 246 height 19
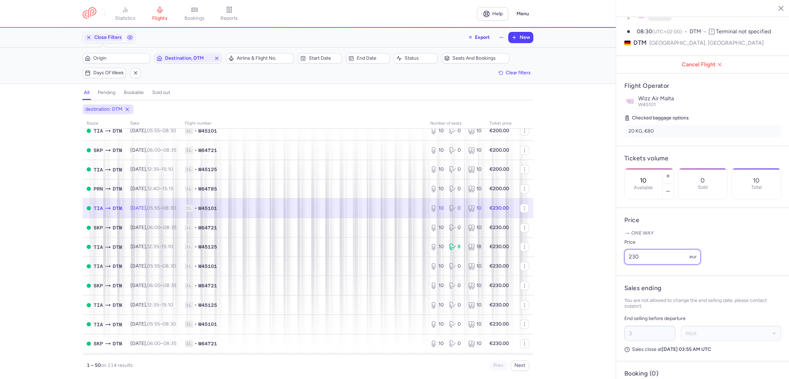
drag, startPoint x: 644, startPoint y: 266, endPoint x: 602, endPoint y: 279, distance: 44.2
click at [602, 279] on div "statistics flights bookings reports Help Menu Close Filters Export New Filters …" at bounding box center [394, 189] width 789 height 379
paste input "0"
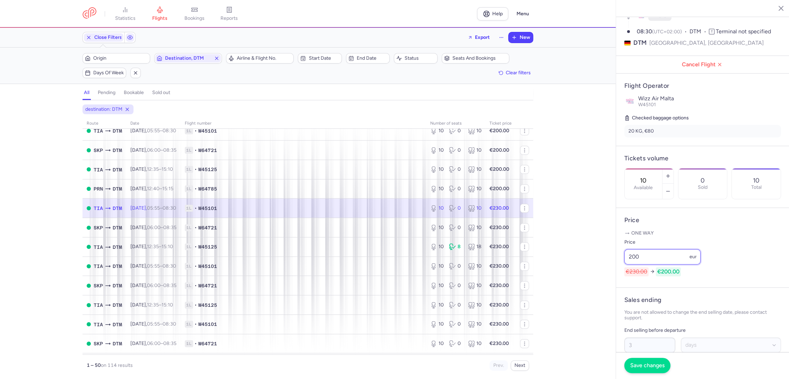
type input "200"
click at [638, 366] on span "Save changes" at bounding box center [648, 365] width 34 height 6
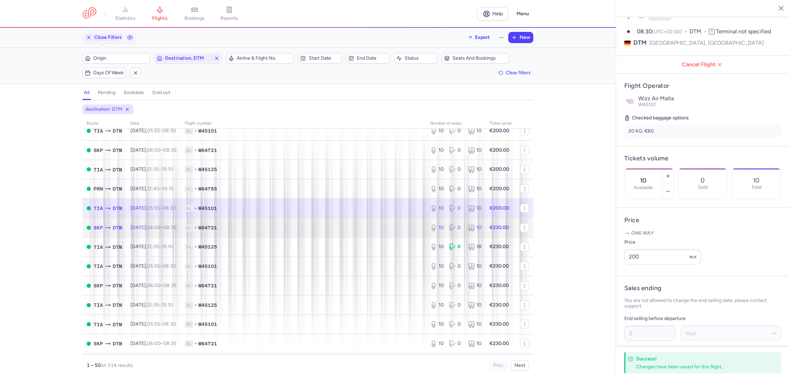
click at [406, 230] on span "1L • W64721" at bounding box center [303, 227] width 237 height 7
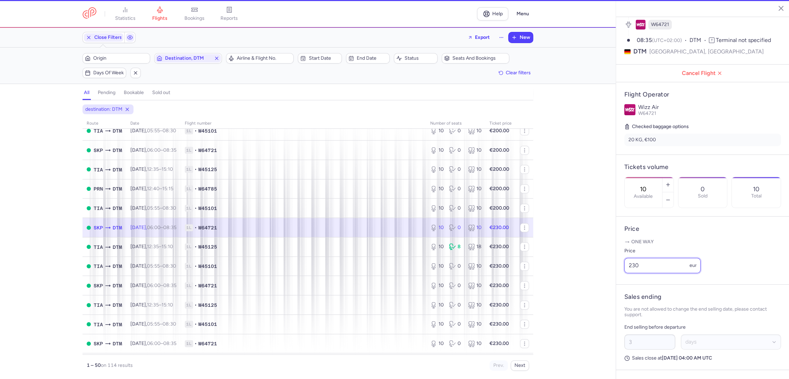
drag, startPoint x: 640, startPoint y: 270, endPoint x: 577, endPoint y: 282, distance: 63.5
click at [578, 282] on div "statistics flights bookings reports Help Menu Close Filters Export New Filters …" at bounding box center [394, 189] width 789 height 379
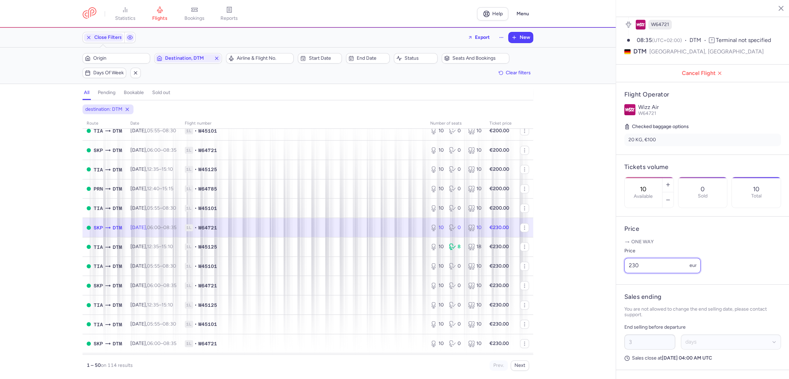
paste input "0"
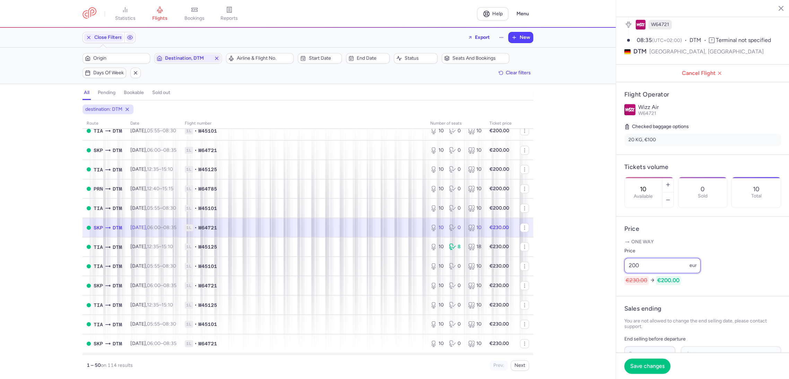
type input "200"
click at [655, 357] on footer "Save changes" at bounding box center [702, 365] width 173 height 27
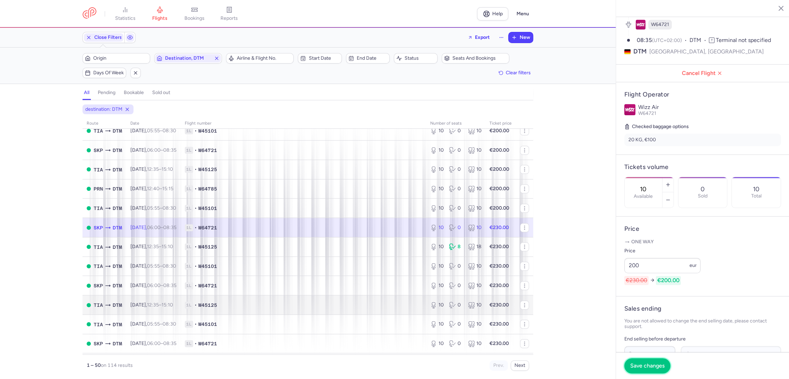
drag, startPoint x: 642, startPoint y: 368, endPoint x: 474, endPoint y: 299, distance: 182.1
click at [639, 366] on span "Save changes" at bounding box center [648, 365] width 34 height 6
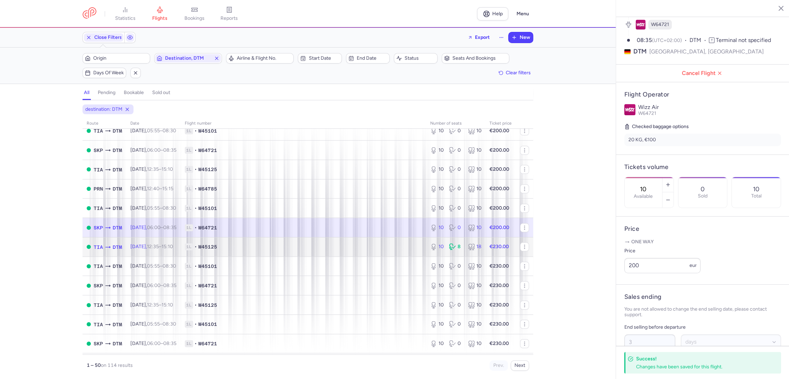
drag, startPoint x: 392, startPoint y: 248, endPoint x: 456, endPoint y: 254, distance: 64.5
click at [392, 248] on span "1L • W45125" at bounding box center [303, 246] width 237 height 7
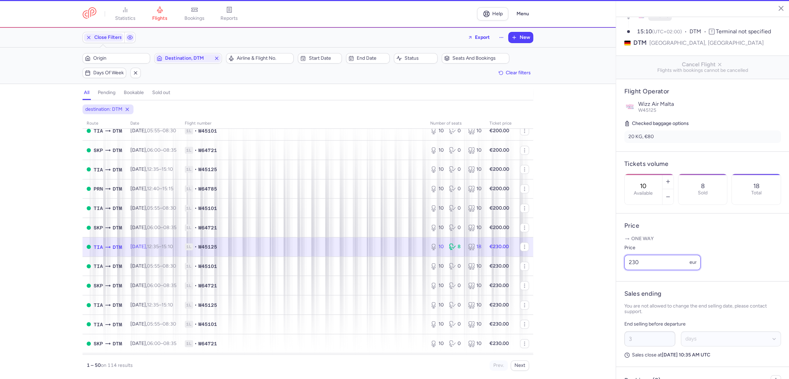
drag, startPoint x: 643, startPoint y: 271, endPoint x: 573, endPoint y: 283, distance: 71.1
click at [573, 283] on div "statistics flights bookings reports Help Menu Close Filters Export New Filters …" at bounding box center [394, 189] width 789 height 379
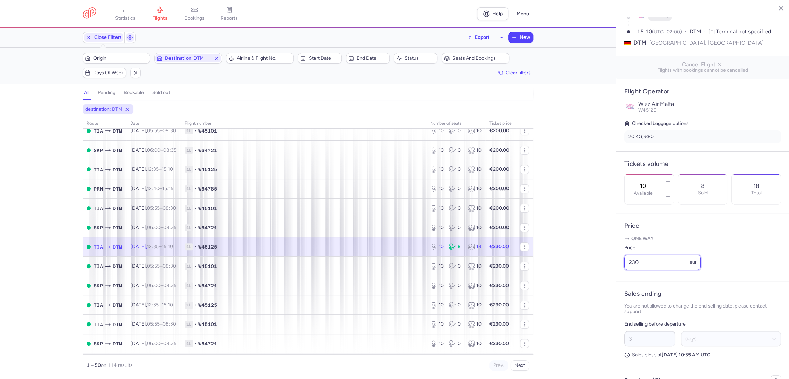
paste input "0"
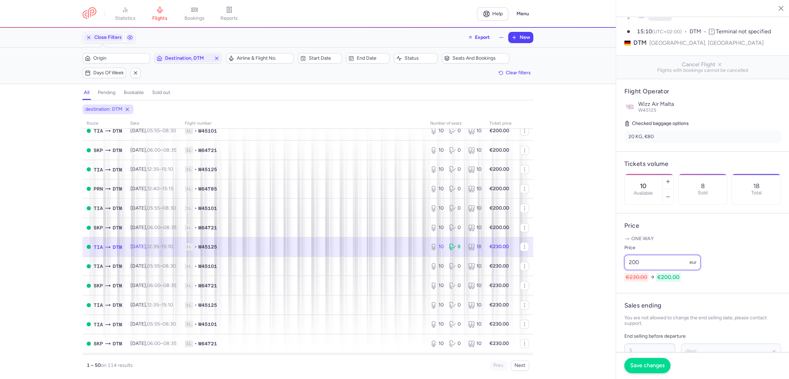
type input "200"
drag, startPoint x: 640, startPoint y: 367, endPoint x: 625, endPoint y: 358, distance: 16.5
click at [640, 366] on span "Save changes" at bounding box center [648, 365] width 34 height 6
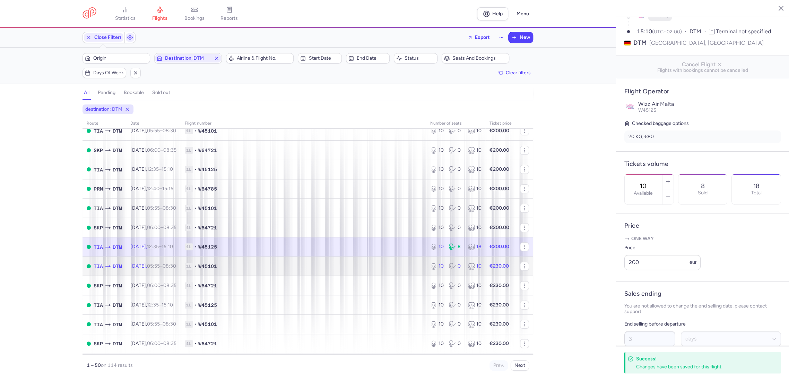
click at [381, 272] on td "1L • W45101" at bounding box center [304, 265] width 246 height 19
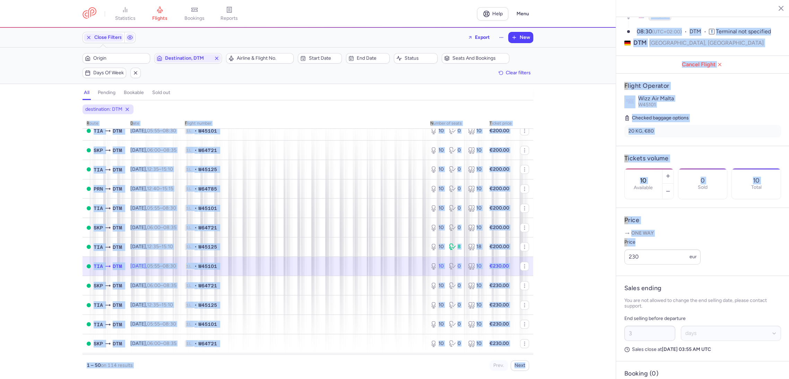
drag, startPoint x: 650, startPoint y: 276, endPoint x: 598, endPoint y: 284, distance: 52.6
click at [585, 279] on div "statistics flights bookings reports Help Menu Close Filters Export New Filters …" at bounding box center [394, 189] width 789 height 379
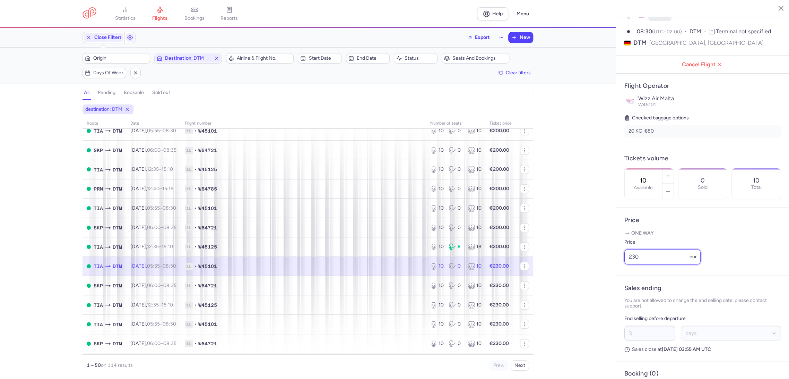
drag, startPoint x: 647, startPoint y: 270, endPoint x: 593, endPoint y: 277, distance: 54.3
click at [599, 277] on div "statistics flights bookings reports Help Menu Close Filters Export New Filters …" at bounding box center [394, 189] width 789 height 379
paste input "0"
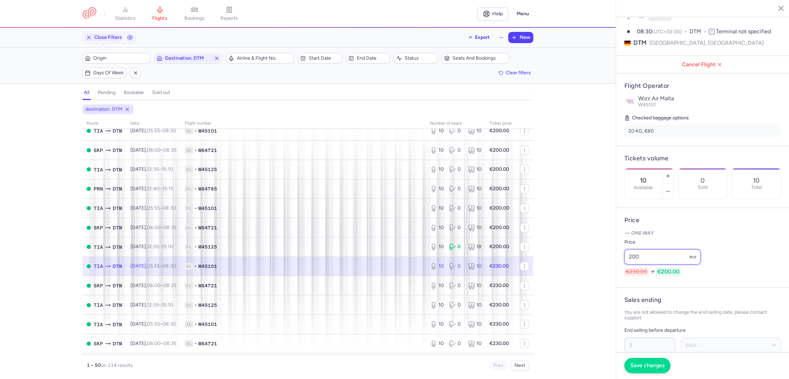
type input "200"
drag, startPoint x: 652, startPoint y: 369, endPoint x: 496, endPoint y: 285, distance: 176.8
click at [652, 369] on button "Save changes" at bounding box center [648, 365] width 46 height 15
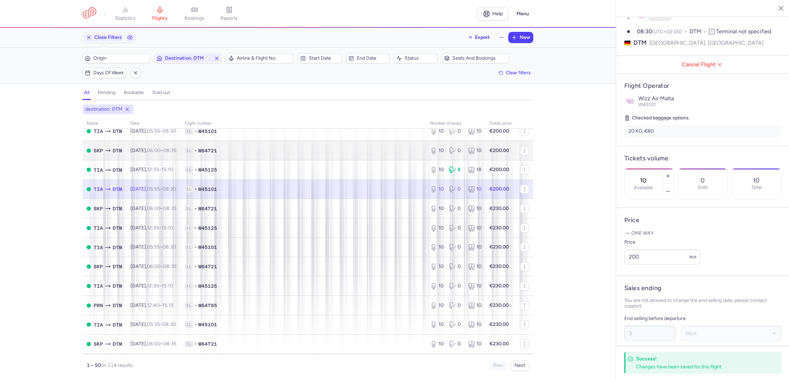
scroll to position [231, 0]
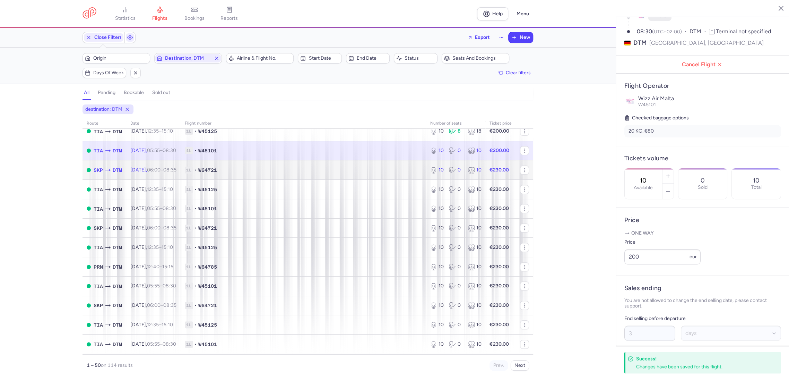
drag, startPoint x: 412, startPoint y: 176, endPoint x: 411, endPoint y: 171, distance: 5.2
click at [412, 177] on td "1L • W64721" at bounding box center [304, 169] width 246 height 19
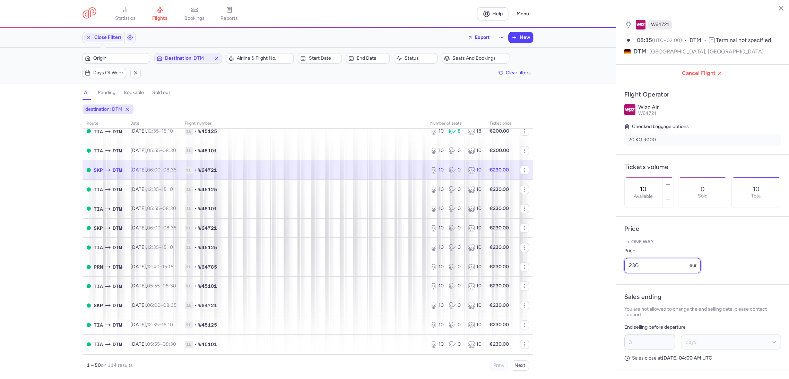
drag, startPoint x: 615, startPoint y: 274, endPoint x: 613, endPoint y: 282, distance: 8.6
click at [605, 277] on div "statistics flights bookings reports Help Menu Close Filters Export New Filters …" at bounding box center [394, 189] width 789 height 379
paste input "0"
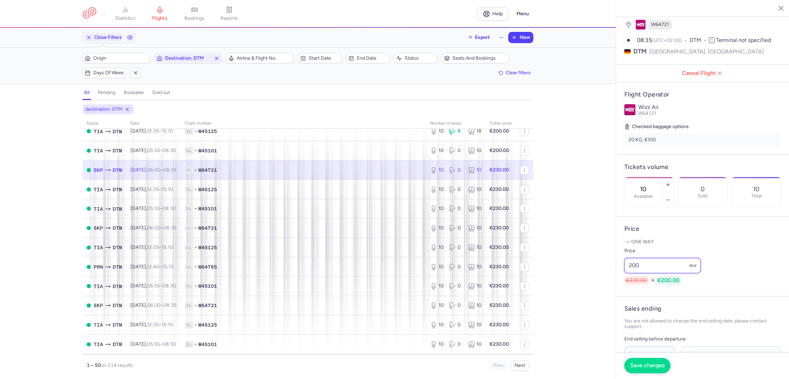
type input "200"
drag, startPoint x: 644, startPoint y: 361, endPoint x: 533, endPoint y: 271, distance: 143.1
click at [640, 360] on button "Save changes" at bounding box center [648, 365] width 46 height 15
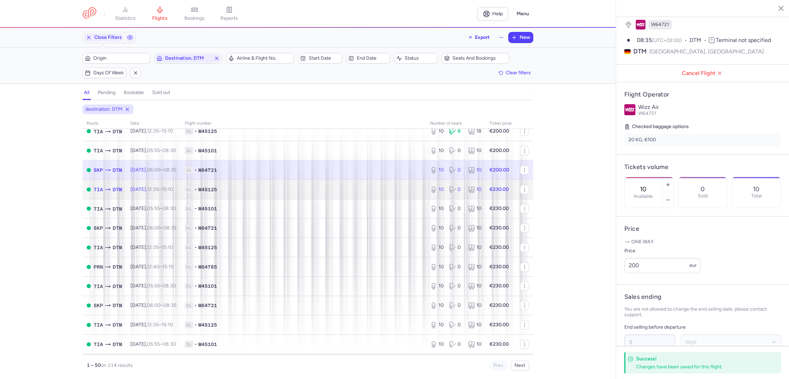
click at [410, 182] on td "1L • W45125" at bounding box center [304, 189] width 246 height 19
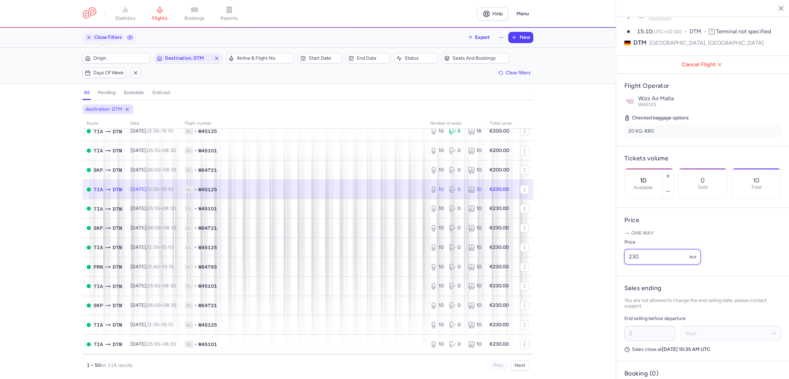
drag, startPoint x: 575, startPoint y: 266, endPoint x: 567, endPoint y: 269, distance: 8.7
click at [562, 266] on div "statistics flights bookings reports Help Menu Close Filters Export New Filters …" at bounding box center [394, 189] width 789 height 379
paste input "0"
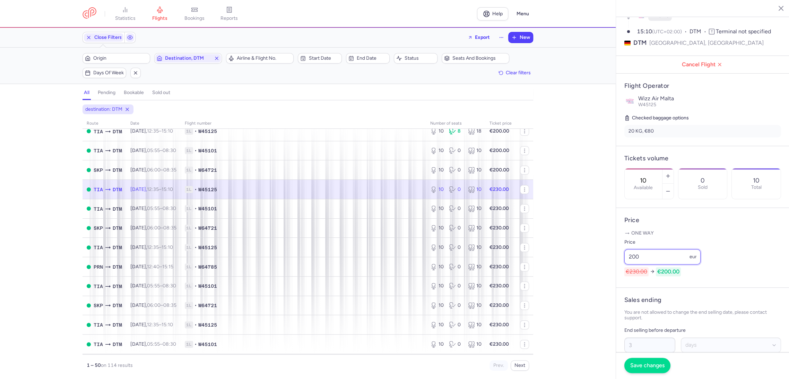
type input "200"
click at [638, 365] on span "Save changes" at bounding box center [648, 365] width 34 height 6
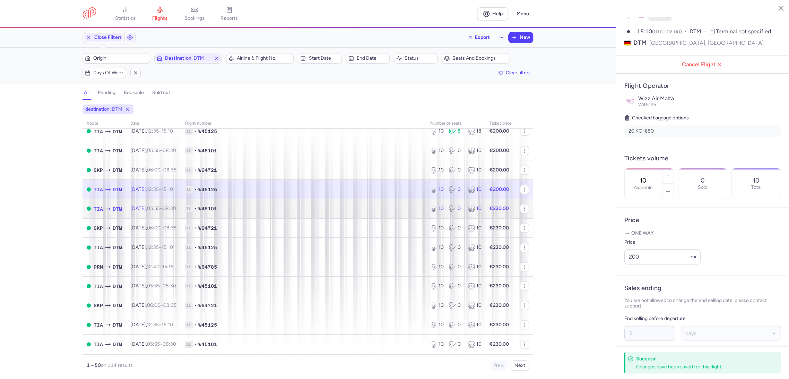
click at [413, 205] on span "1L • W45101" at bounding box center [303, 208] width 237 height 7
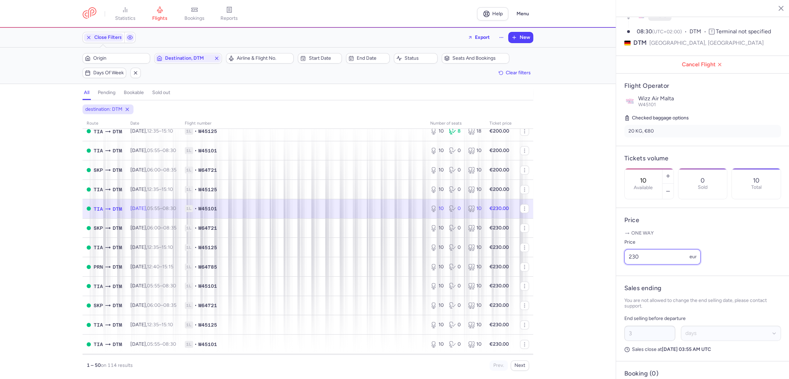
paste input "0"
drag, startPoint x: 641, startPoint y: 268, endPoint x: 611, endPoint y: 272, distance: 30.7
click at [610, 271] on div "statistics flights bookings reports Help Menu Close Filters Export New Filters …" at bounding box center [394, 189] width 789 height 379
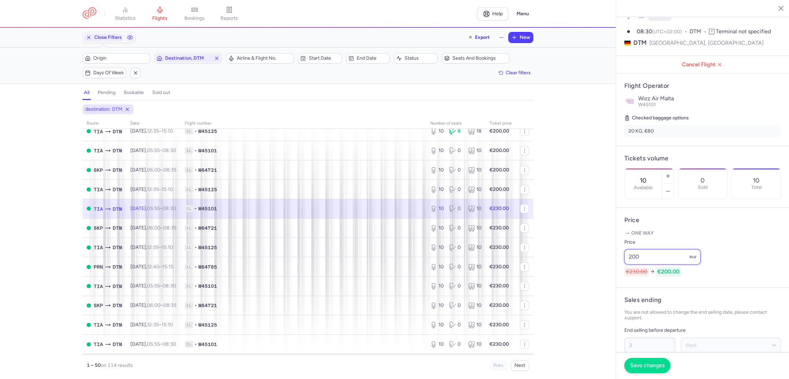
type input "200"
drag
click at [639, 360] on button "Save changes" at bounding box center [648, 365] width 46 height 15
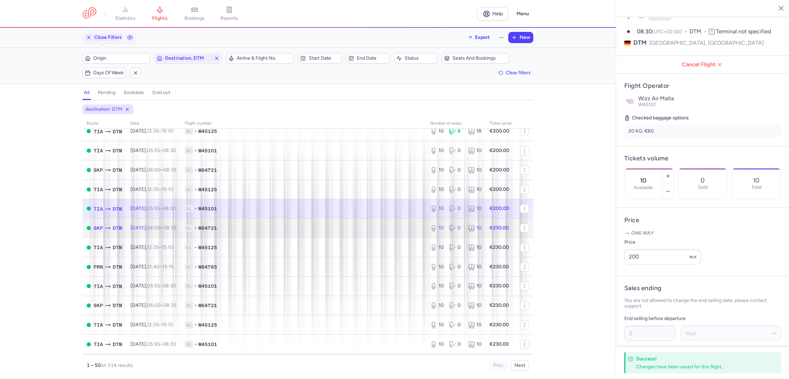
click at [396, 226] on span "1L • W64721" at bounding box center [303, 227] width 237 height 7
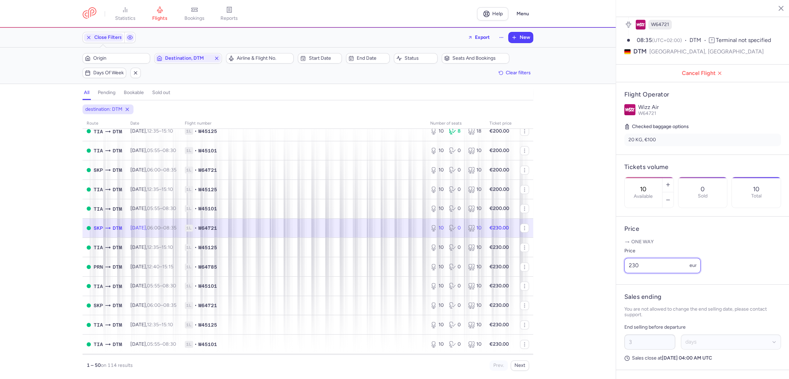
click at [612, 277] on div "statistics flights bookings reports Help Menu Close Filters Export New Filters …" at bounding box center [394, 189] width 789 height 379
paste input "0"
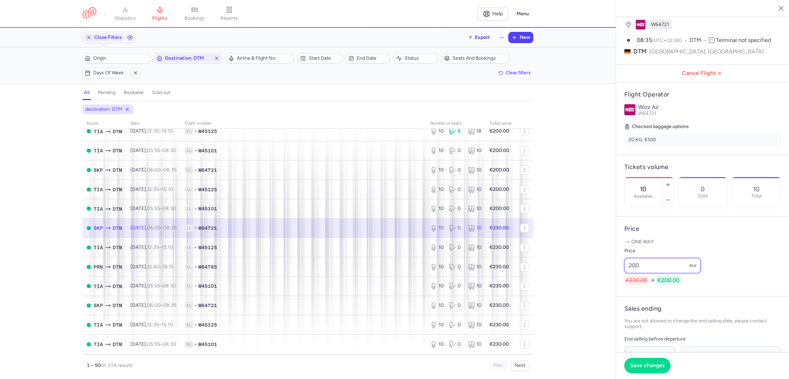
type input "200"
drag, startPoint x: 646, startPoint y: 363, endPoint x: 533, endPoint y: 310, distance: 125.1
click at [646, 363] on span "Save changes" at bounding box center [648, 365] width 34 height 6
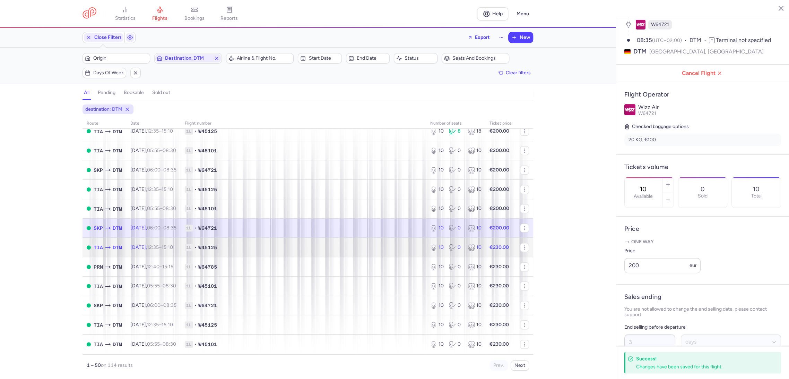
click at [393, 240] on td "1L • W45125" at bounding box center [304, 247] width 246 height 19
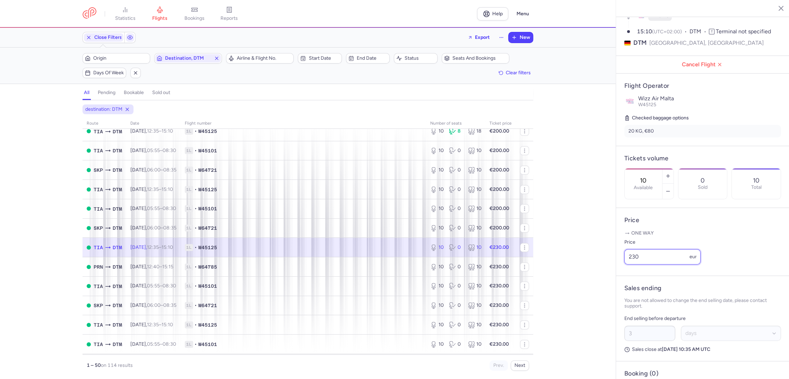
drag, startPoint x: 656, startPoint y: 267, endPoint x: 603, endPoint y: 270, distance: 53.2
click at [604, 270] on div "statistics flights bookings reports Help Menu Close Filters Export New Filters …" at bounding box center [394, 189] width 789 height 379
paste input "0"
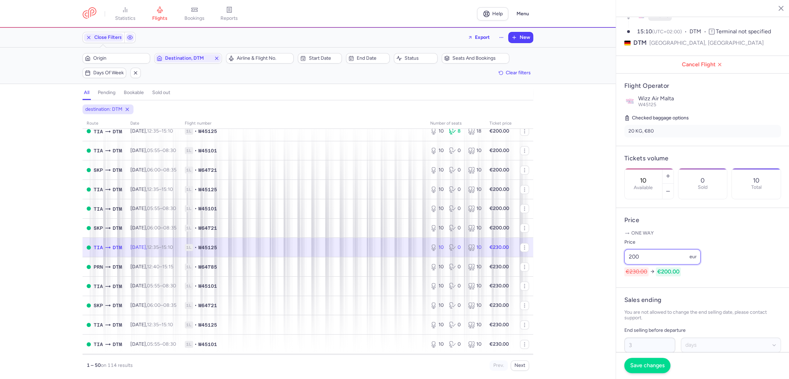
type input "200"
click at [639, 369] on button "Save changes" at bounding box center [648, 365] width 46 height 15
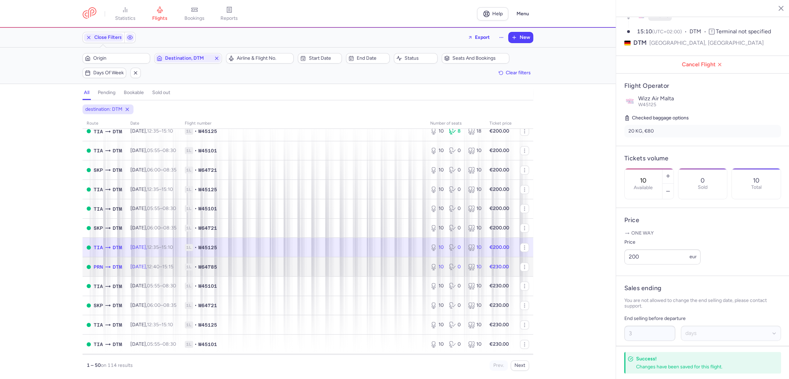
click at [401, 272] on td "1L • W64785" at bounding box center [304, 266] width 246 height 19
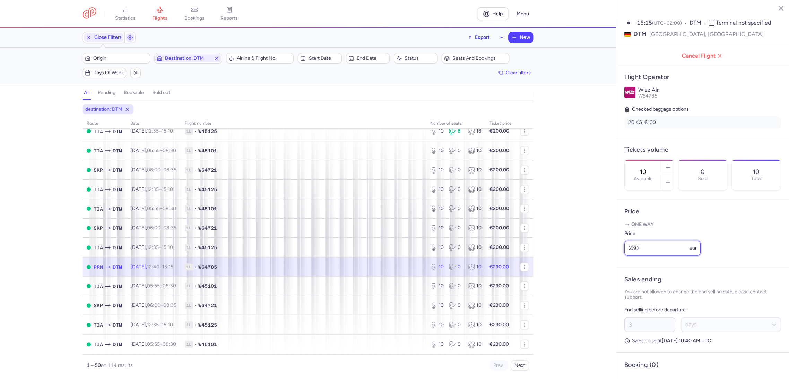
click at [614, 274] on div "statistics flights bookings reports Help Menu Close Filters Export New Filters …" at bounding box center [394, 189] width 789 height 379
paste input "0"
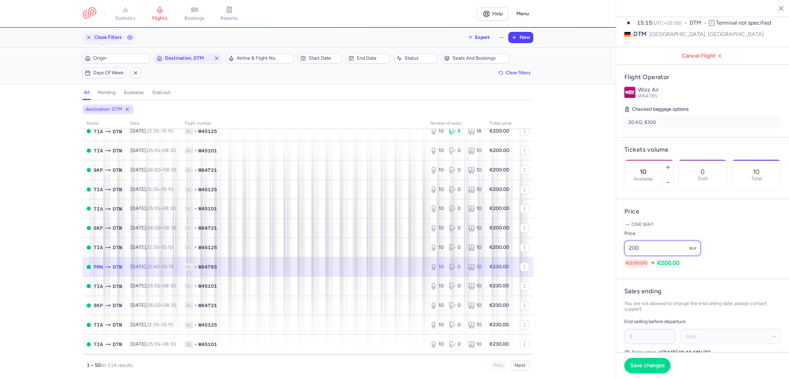
type input "200"
click at [640, 366] on span "Save changes" at bounding box center [648, 365] width 34 height 6
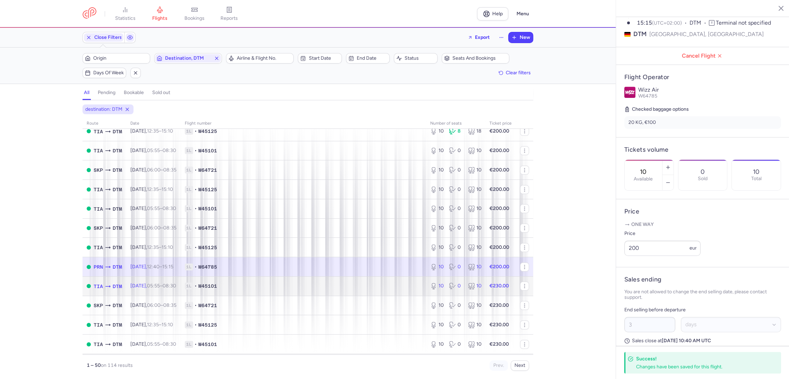
click at [402, 281] on td "1L • W45101" at bounding box center [304, 285] width 246 height 19
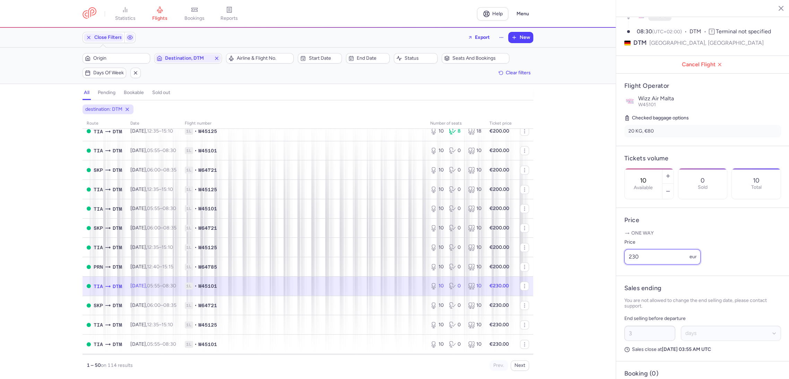
drag, startPoint x: 647, startPoint y: 269, endPoint x: 608, endPoint y: 271, distance: 39.3
click at [608, 271] on div "statistics flights bookings reports Help Menu Close Filters Export New Filters …" at bounding box center [394, 189] width 789 height 379
paste input "0"
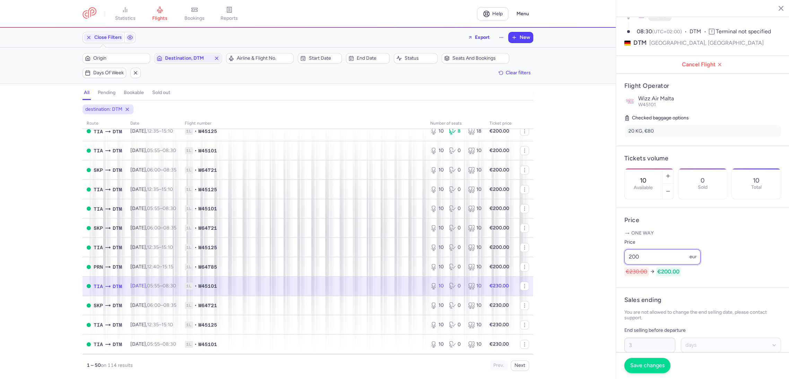
type input "200"
click at [635, 365] on span "Save changes" at bounding box center [648, 365] width 34 height 6
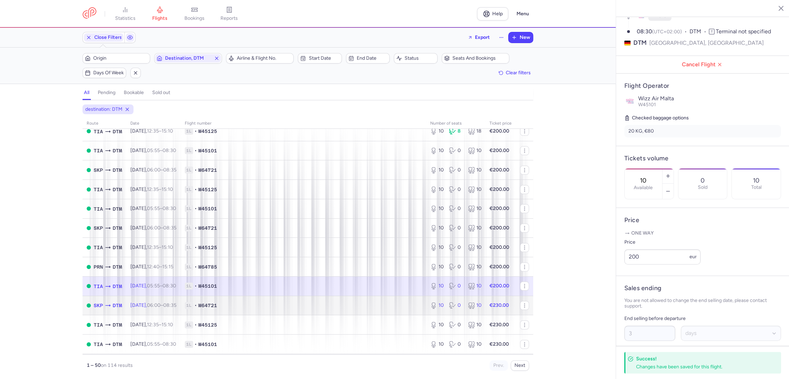
click at [428, 305] on div "10 0 10" at bounding box center [456, 305] width 57 height 12
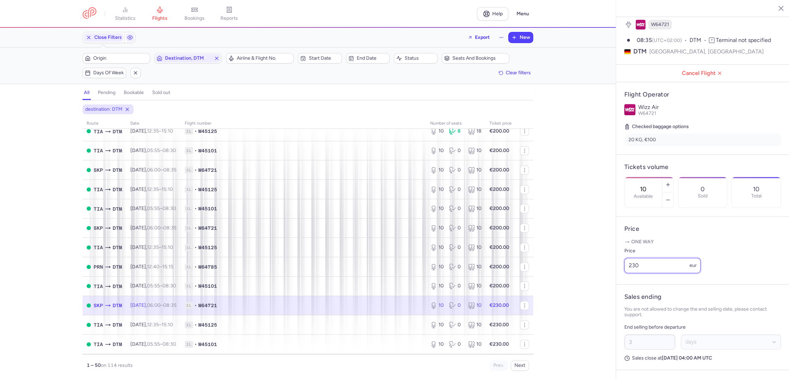
drag, startPoint x: 650, startPoint y: 267, endPoint x: 575, endPoint y: 283, distance: 76.6
click at [575, 283] on div "statistics flights bookings reports Help Menu Close Filters Export New Filters …" at bounding box center [394, 189] width 789 height 379
paste input "0"
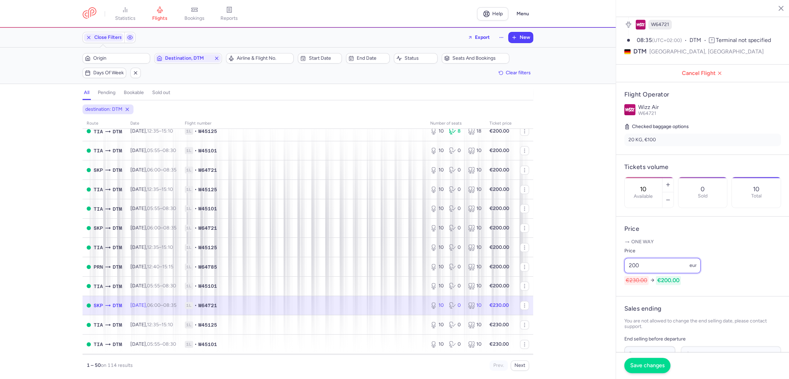
type input "200"
click at [640, 361] on button "Save changes" at bounding box center [648, 365] width 46 height 15
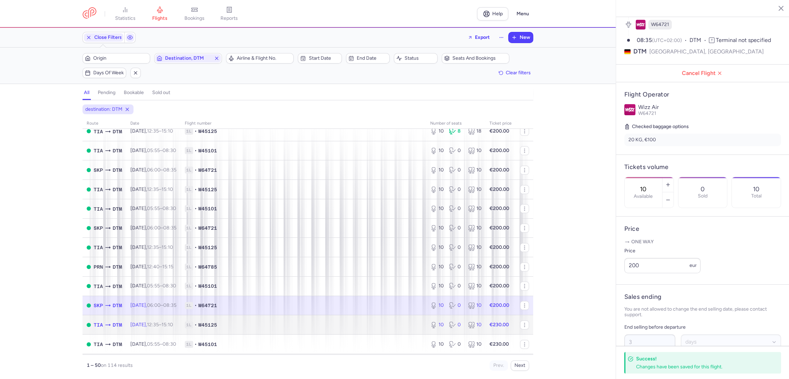
click at [420, 328] on td "1L • W45125" at bounding box center [304, 324] width 246 height 19
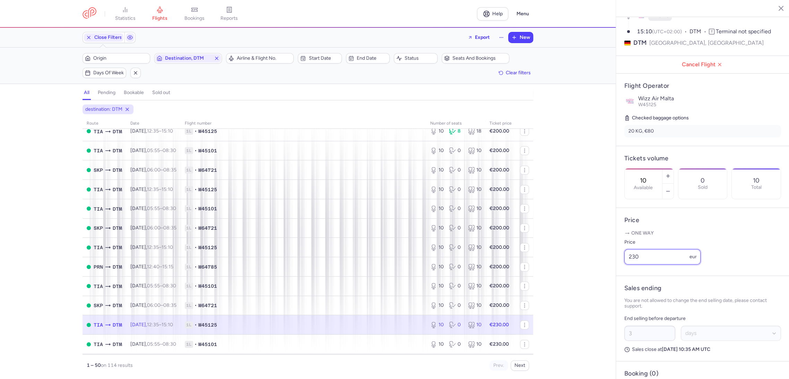
click at [578, 271] on div "statistics flights bookings reports Help Menu Close Filters Export New Filters …" at bounding box center [394, 189] width 789 height 379
paste input "0"
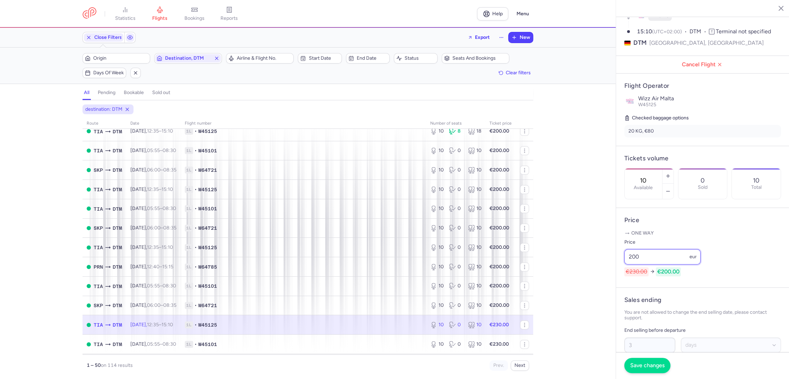
type input "200"
click at [638, 364] on span "Save changes" at bounding box center [648, 365] width 34 height 6
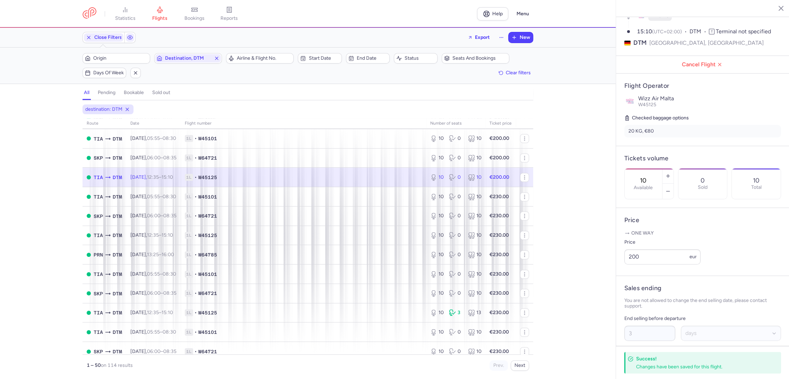
scroll to position [385, 0]
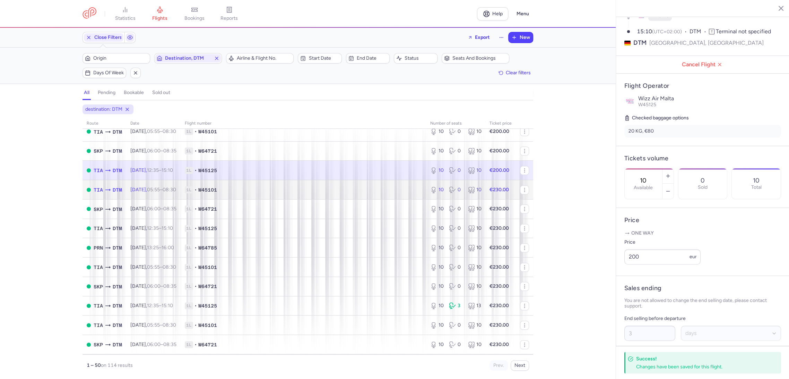
click at [390, 185] on td "1L • W45101" at bounding box center [304, 189] width 246 height 19
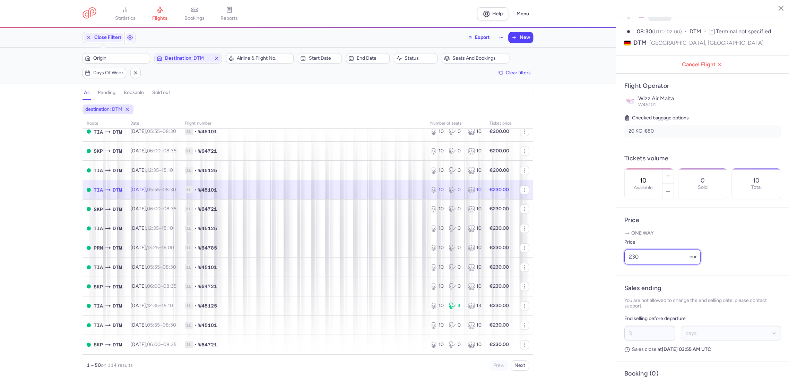
click at [595, 276] on div "statistics flights bookings reports Help Menu Close Filters Export New Filters …" at bounding box center [394, 189] width 789 height 379
paste input "0"
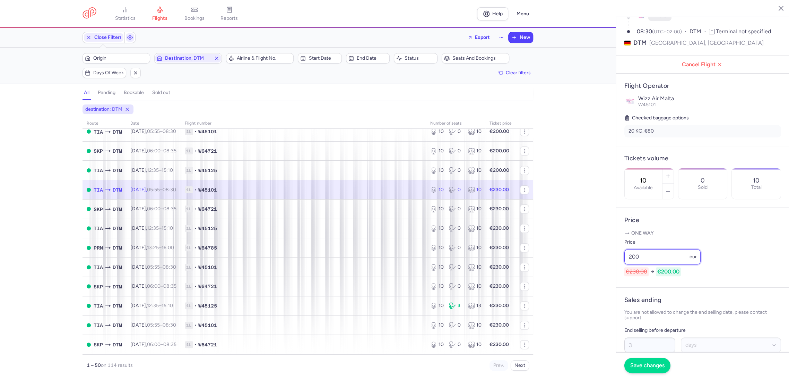
type input "200"
click at [634, 366] on span "Save changes" at bounding box center [648, 365] width 34 height 6
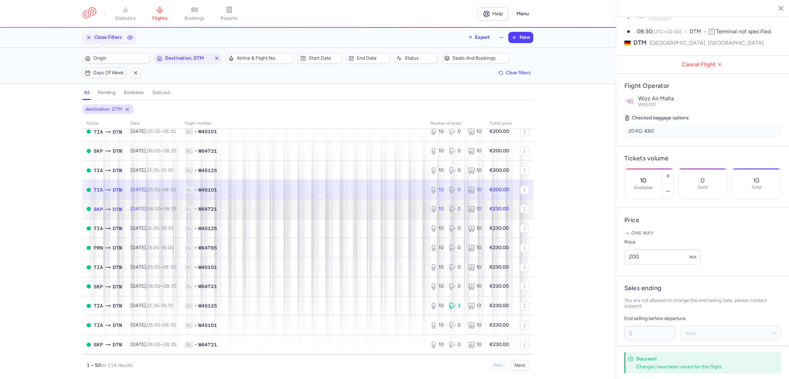
click at [378, 202] on td "1L • W64721" at bounding box center [304, 208] width 246 height 19
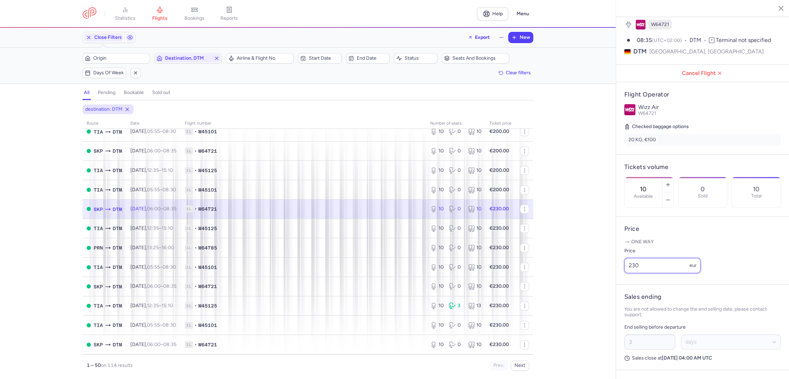
paste input "0"
click at [586, 272] on div "statistics flights bookings reports Help Menu Close Filters Export New Filters …" at bounding box center [394, 189] width 789 height 379
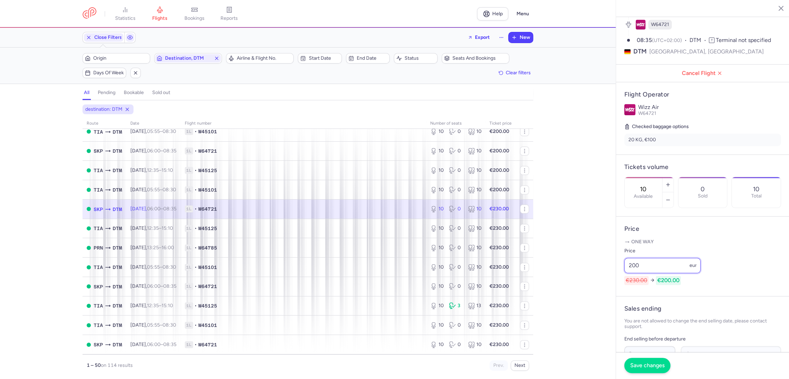
type input "200"
click at [633, 362] on span "Save changes" at bounding box center [648, 365] width 34 height 6
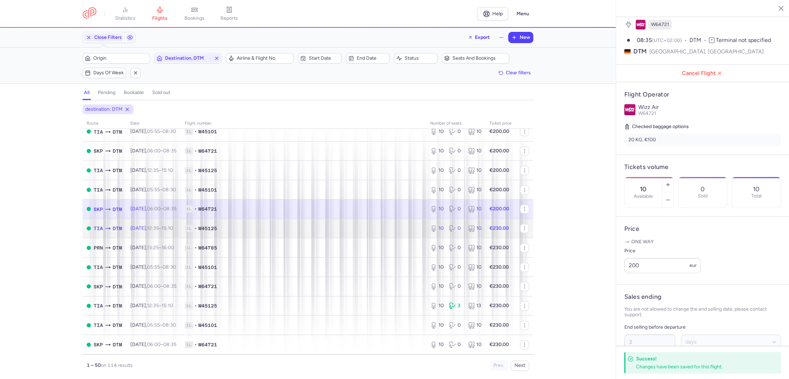
click at [397, 223] on td "1L • W45125" at bounding box center [304, 228] width 246 height 19
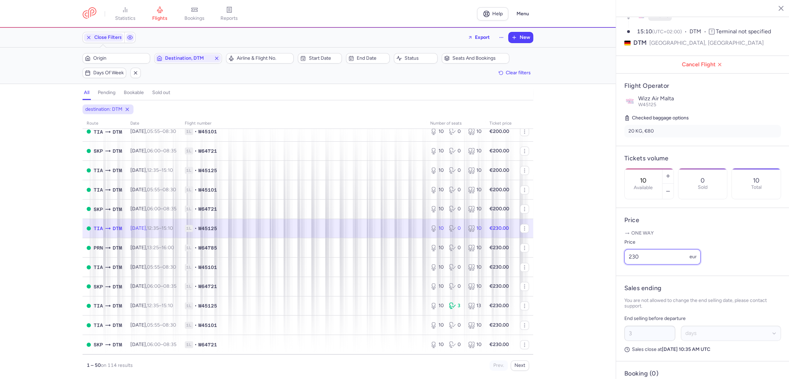
paste input "0"
click at [593, 273] on div "statistics flights bookings reports Help Menu Close Filters Export New Filters …" at bounding box center [394, 189] width 789 height 379
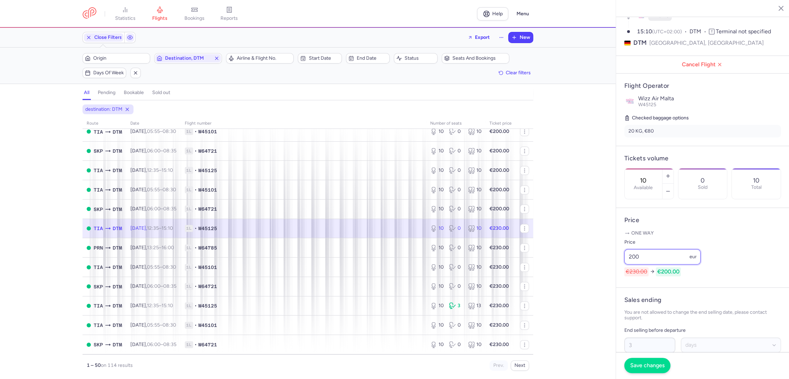
type input "200"
click at [644, 360] on button "Save changes" at bounding box center [648, 365] width 46 height 15
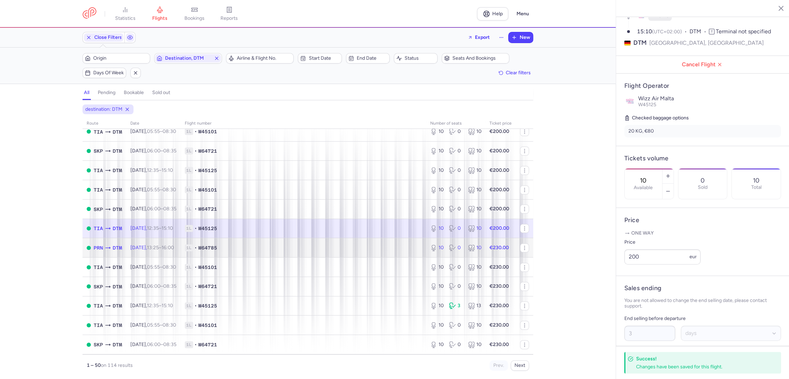
click at [392, 244] on span "1L • W64785" at bounding box center [303, 247] width 237 height 7
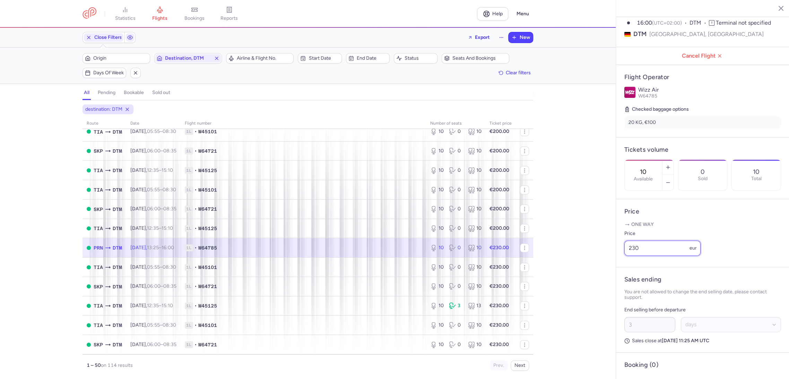
paste input "0"
click at [603, 271] on div "statistics flights bookings reports Help Menu Close Filters Export New Filters …" at bounding box center [394, 189] width 789 height 379
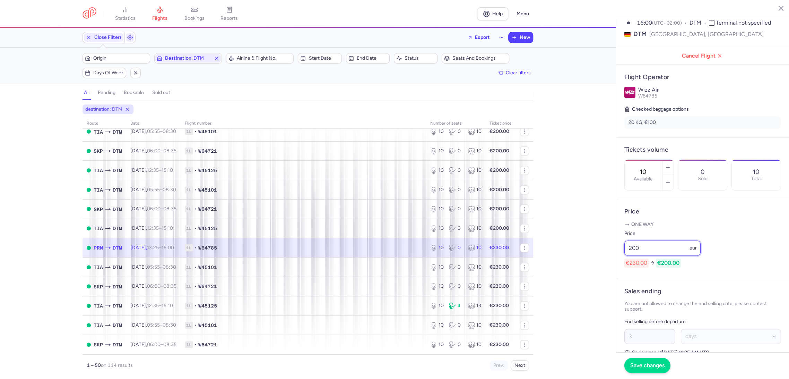
type input "200"
click at [641, 362] on span "Save changes" at bounding box center [648, 365] width 34 height 6
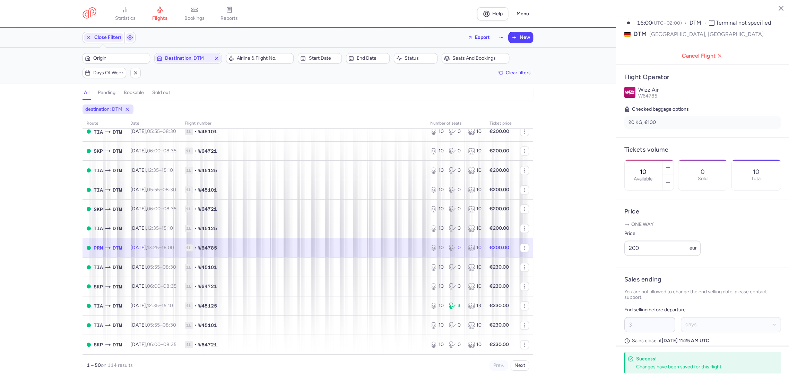
click at [0, 289] on div "destination: DTM route date Flight number number of seats Ticket price [DATE] T…" at bounding box center [308, 241] width 616 height 274
click at [364, 263] on td "1L • W45101" at bounding box center [304, 266] width 246 height 19
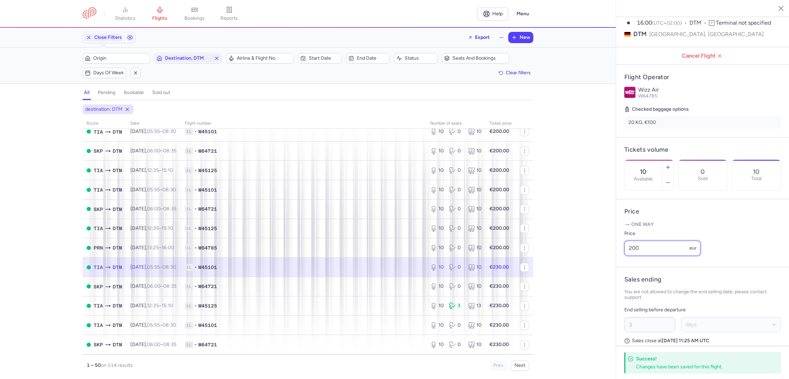
click at [619, 267] on article "Price One way Price 200 eur" at bounding box center [702, 233] width 173 height 68
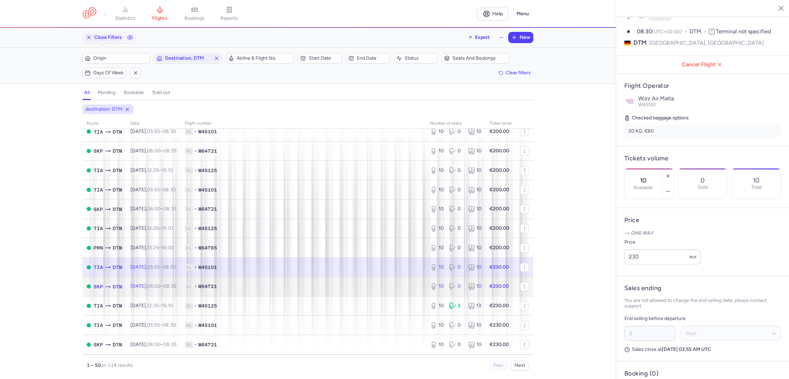
click at [414, 285] on span "1L • W64721" at bounding box center [303, 286] width 237 height 7
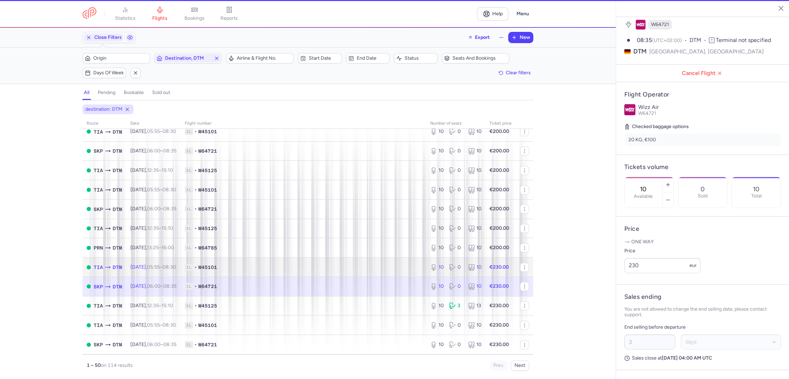
click at [412, 270] on span "1L • W45101" at bounding box center [303, 267] width 237 height 7
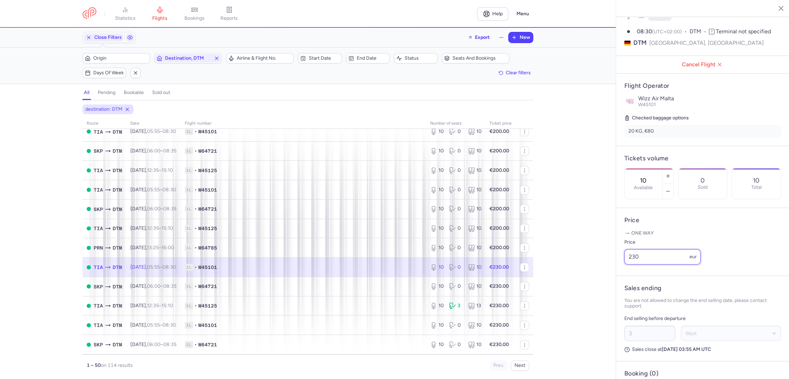
paste input "0"
click at [589, 273] on div "statistics flights bookings reports Help Menu Close Filters Export New Filters …" at bounding box center [394, 189] width 789 height 379
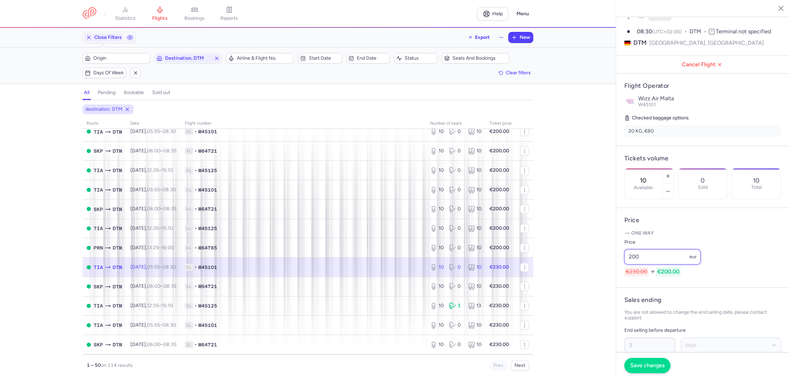
type input "200"
click at [636, 364] on span "Save changes" at bounding box center [648, 365] width 34 height 6
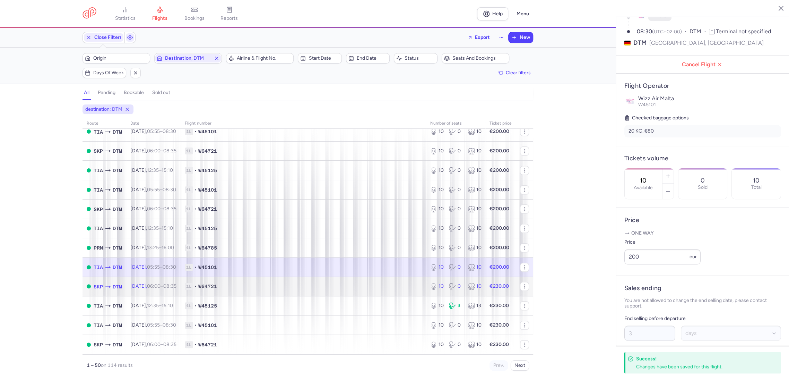
click at [396, 282] on td "1L • W64721" at bounding box center [304, 285] width 246 height 19
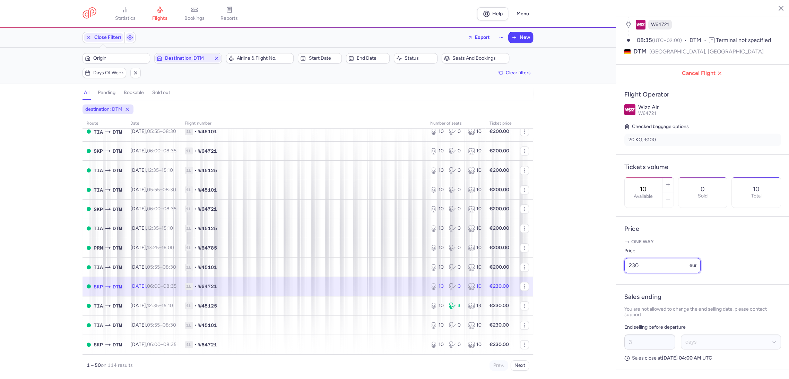
paste input "0"
click at [606, 278] on div "statistics flights bookings reports Help Menu Close Filters Export New Filters …" at bounding box center [394, 189] width 789 height 379
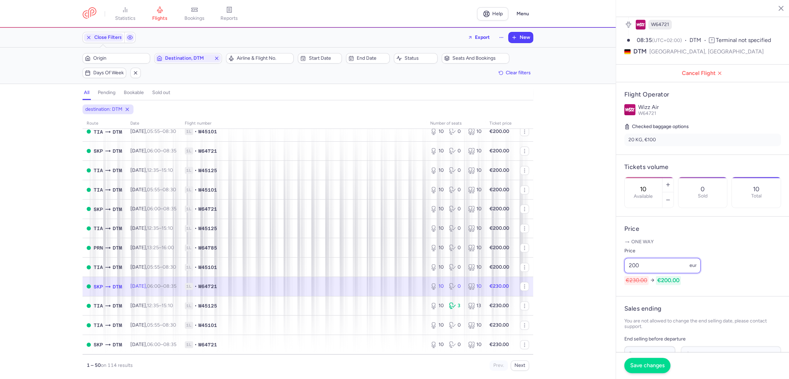
type input "200"
click at [638, 365] on span "Save changes" at bounding box center [648, 365] width 34 height 6
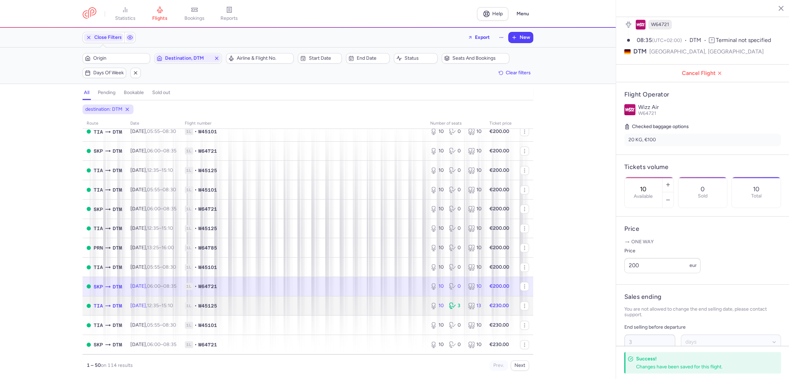
click at [397, 299] on td "1L • W45125" at bounding box center [304, 305] width 246 height 19
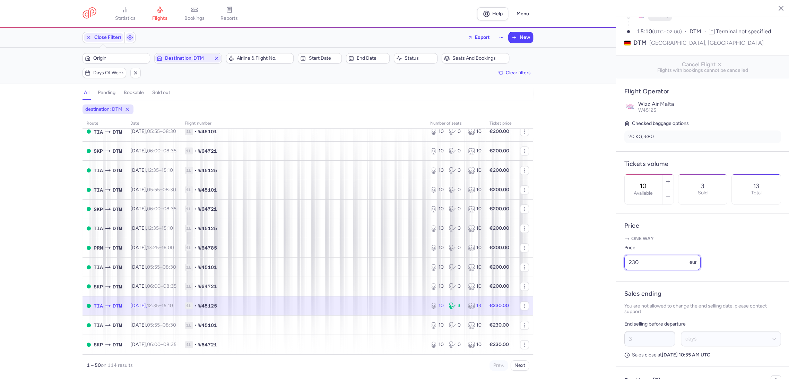
paste input "0"
click at [612, 271] on div "statistics flights bookings reports Help Menu Close Filters Export New Filters …" at bounding box center [394, 189] width 789 height 379
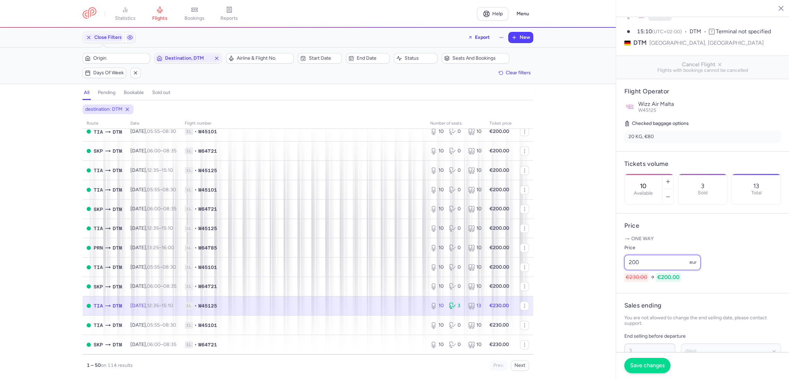
type input "200"
click at [643, 368] on button "Save changes" at bounding box center [648, 365] width 46 height 15
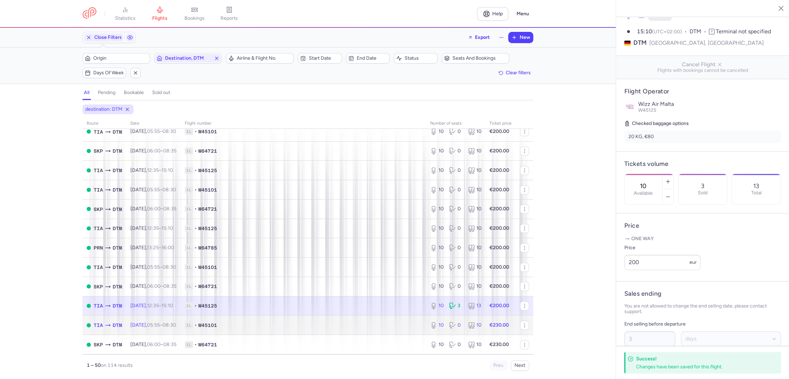
click at [383, 329] on td "1L • W45101" at bounding box center [304, 324] width 246 height 19
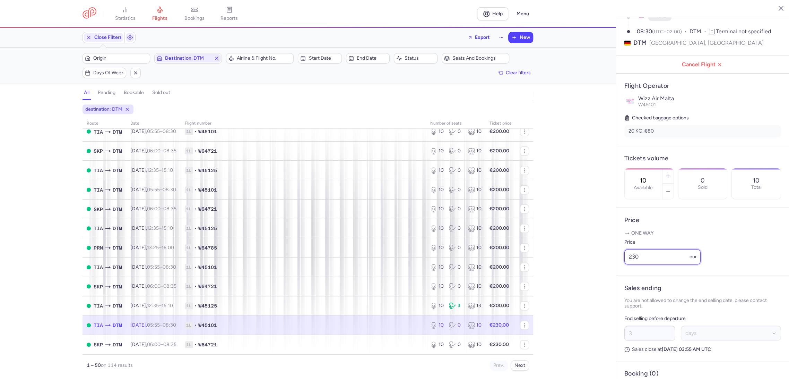
click at [602, 272] on div "statistics flights bookings reports Help Menu Close Filters Export New Filters …" at bounding box center [394, 189] width 789 height 379
paste input "0"
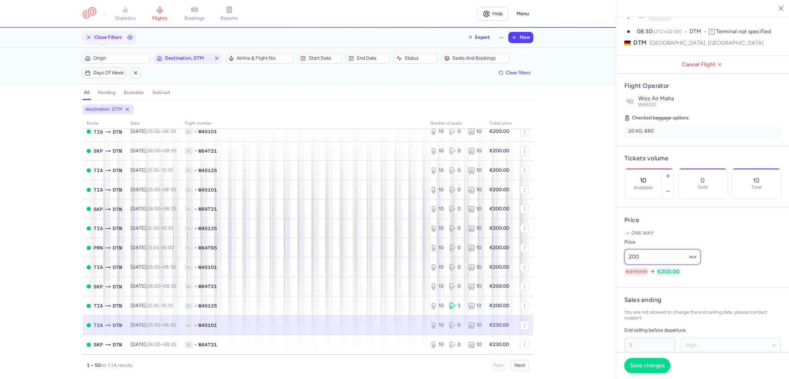
type input "200"
click at [644, 366] on span "Save changes" at bounding box center [648, 365] width 34 height 6
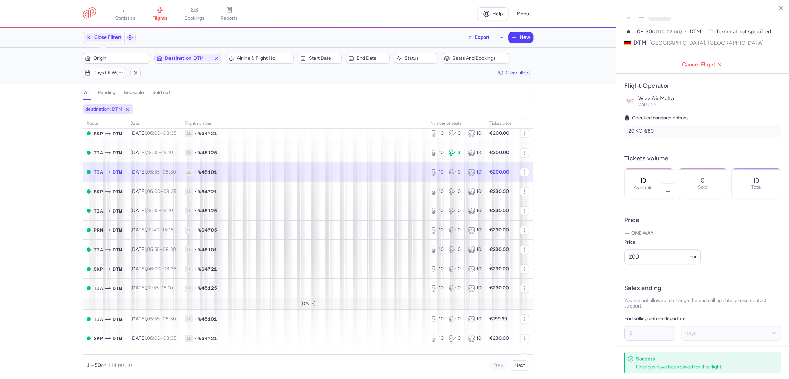
scroll to position [539, 0]
click at [404, 191] on span "1L • W64721" at bounding box center [303, 190] width 237 height 7
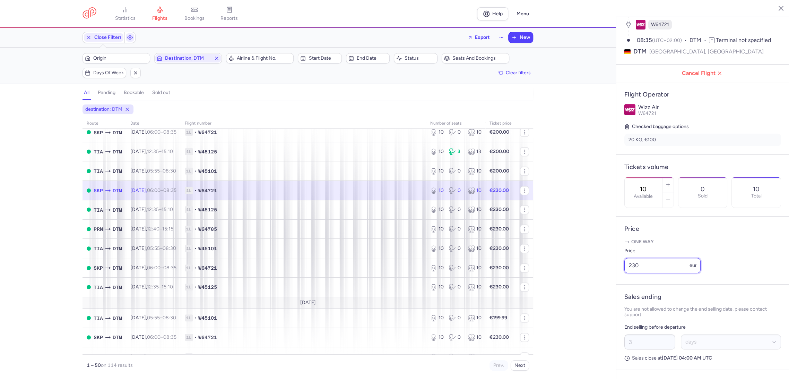
drag, startPoint x: 646, startPoint y: 268, endPoint x: 603, endPoint y: 276, distance: 43.1
click at [603, 276] on div "statistics flights bookings reports Help Menu Close Filters Export New Filters …" at bounding box center [394, 189] width 789 height 379
paste input "0"
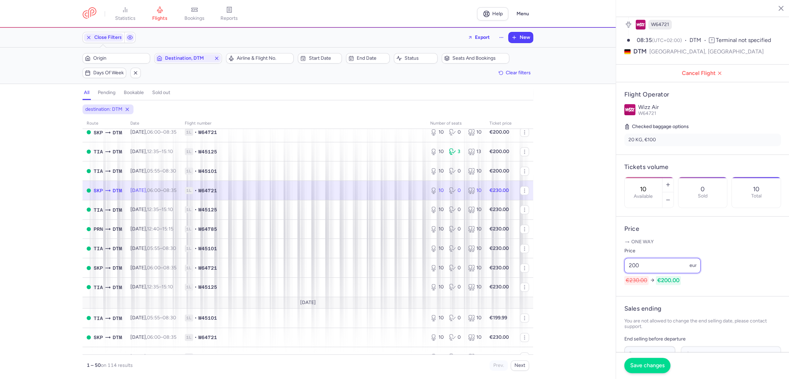
type input "200"
click at [644, 363] on span "Save changes" at bounding box center [648, 365] width 34 height 6
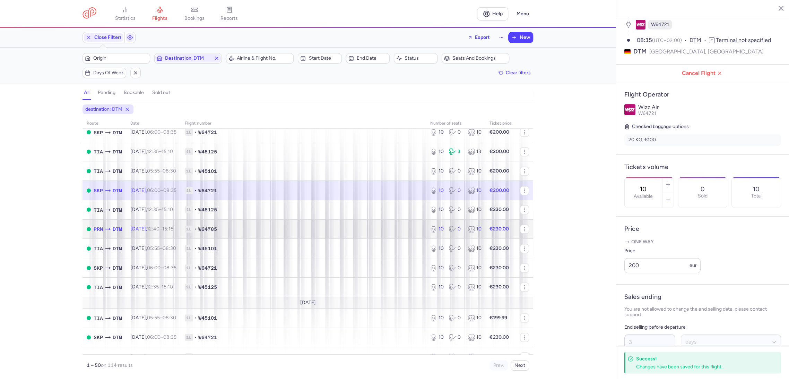
click at [395, 219] on td "1L • W64785" at bounding box center [304, 228] width 246 height 19
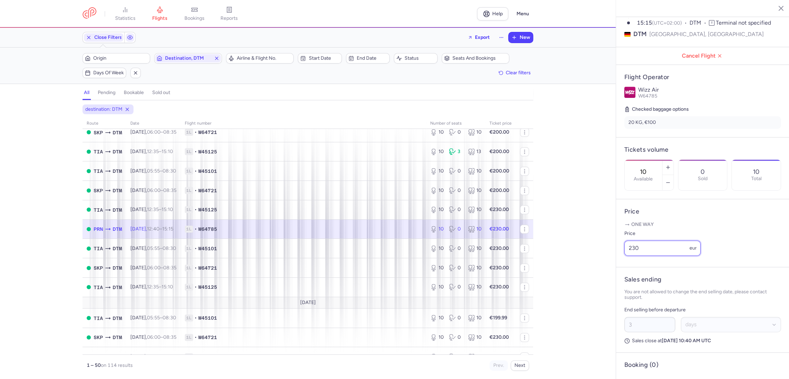
drag, startPoint x: 638, startPoint y: 271, endPoint x: 598, endPoint y: 272, distance: 39.2
click at [607, 271] on div "statistics flights bookings reports Help Menu Close Filters Export New Filters …" at bounding box center [394, 189] width 789 height 379
paste input "0"
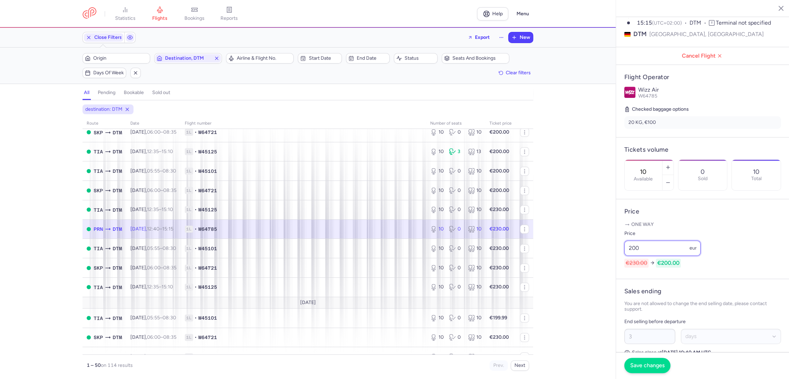
type input "200"
drag, startPoint x: 636, startPoint y: 366, endPoint x: 523, endPoint y: 259, distance: 154.8
click at [635, 366] on span "Save changes" at bounding box center [648, 365] width 34 height 6
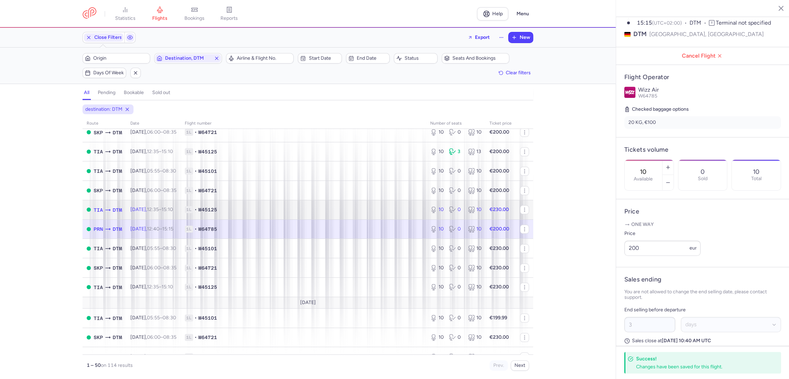
click at [406, 211] on span "1L • W45125" at bounding box center [303, 209] width 237 height 7
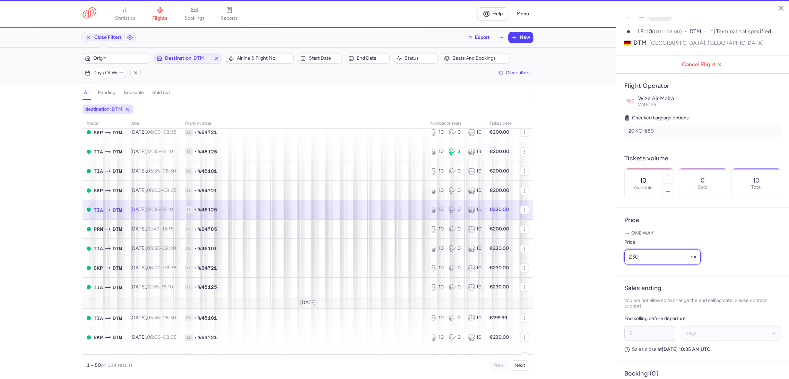
click at [642, 263] on input "230" at bounding box center [663, 256] width 76 height 15
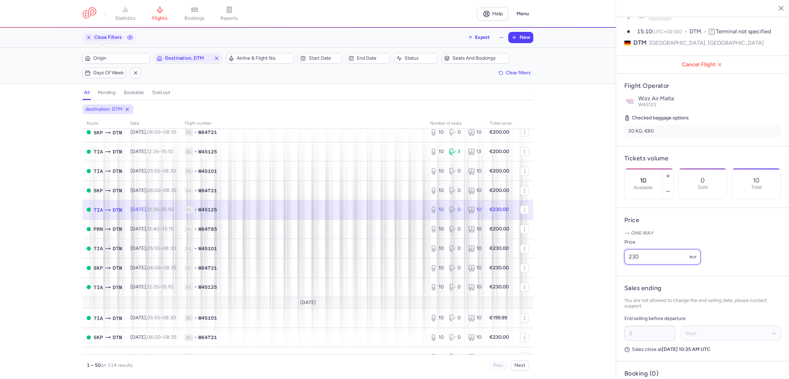
paste input "0"
click at [603, 272] on div "statistics flights bookings reports Help Menu Close Filters Export New Filters …" at bounding box center [394, 189] width 789 height 379
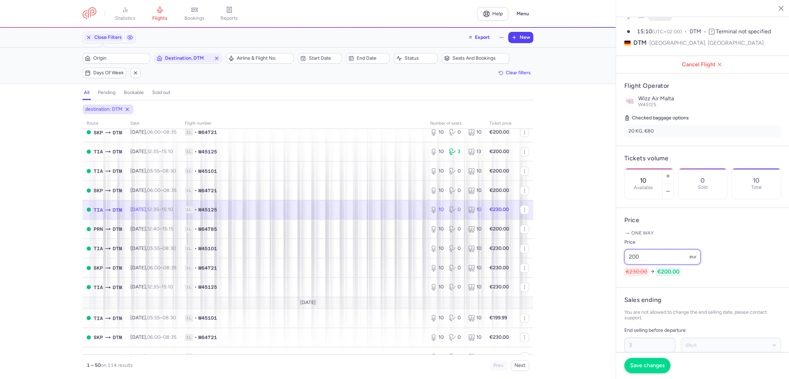
type input "200"
click at [643, 358] on button "Save changes" at bounding box center [648, 365] width 46 height 15
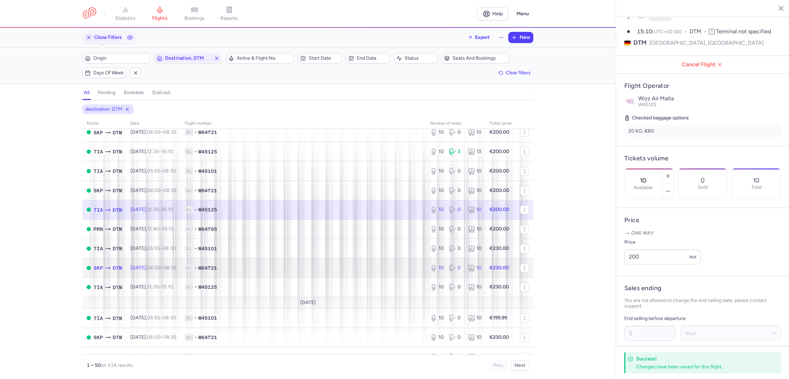
click at [413, 262] on td "1L • W64721" at bounding box center [304, 267] width 246 height 19
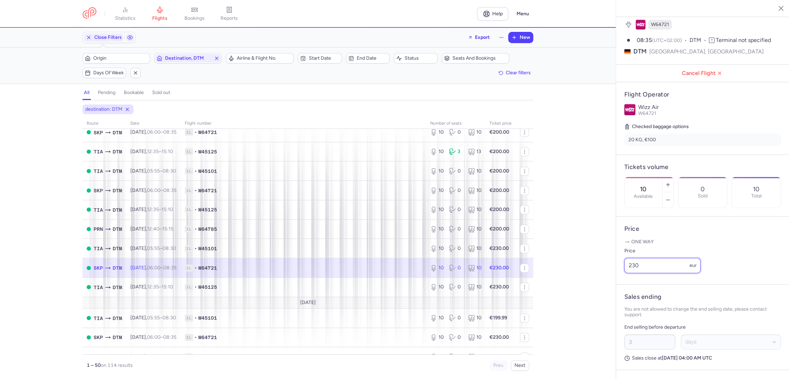
drag, startPoint x: 650, startPoint y: 266, endPoint x: 613, endPoint y: 265, distance: 37.5
click at [612, 265] on div "statistics flights bookings reports Help Menu Close Filters Export New Filters …" at bounding box center [394, 189] width 789 height 379
paste input "0"
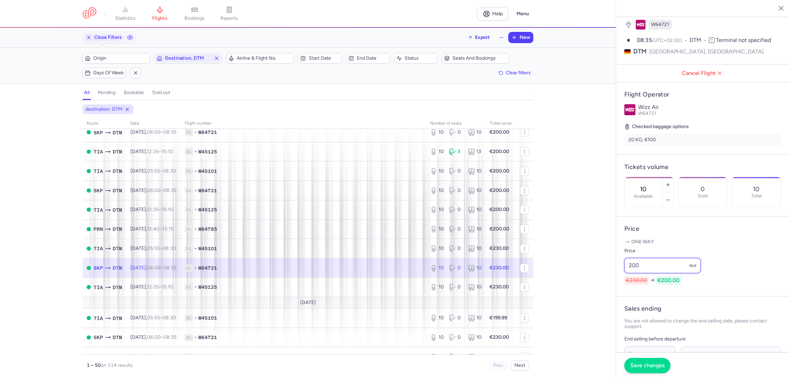
type input "200"
click at [638, 364] on span "Save changes" at bounding box center [648, 365] width 34 height 6
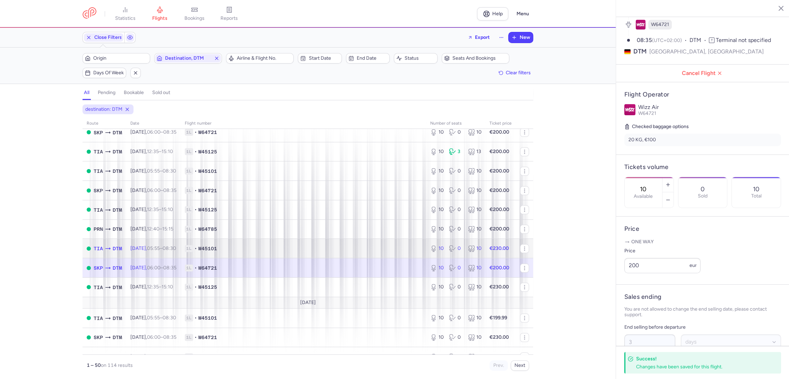
click at [386, 252] on td "1L • W45101" at bounding box center [304, 248] width 246 height 19
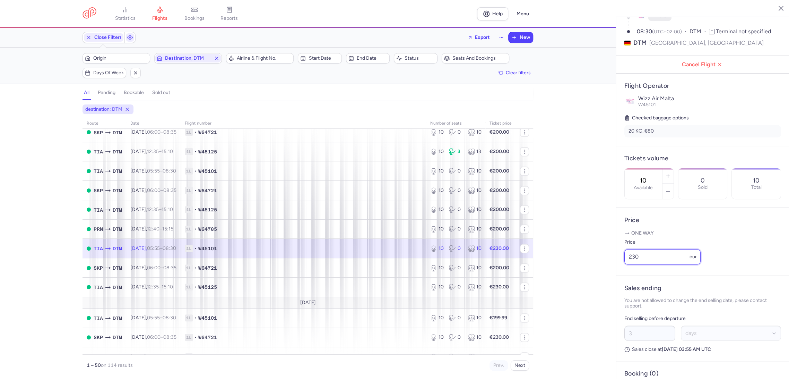
drag, startPoint x: 645, startPoint y: 264, endPoint x: 607, endPoint y: 280, distance: 41.8
click at [596, 271] on div "statistics flights bookings reports Help Menu Close Filters Export New Filters …" at bounding box center [394, 189] width 789 height 379
paste input "0"
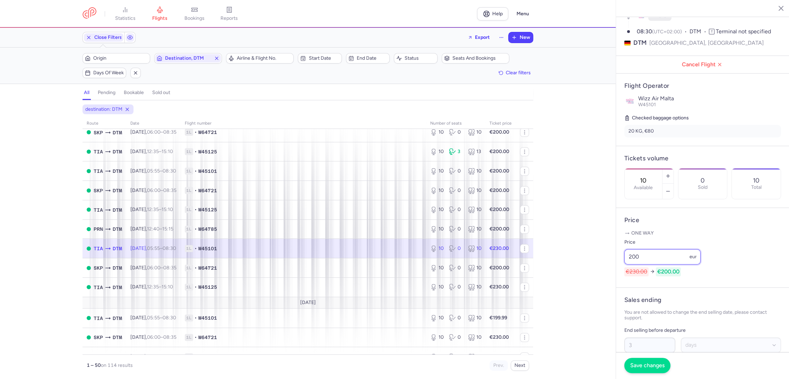
type input "200"
click at [644, 361] on button "Save changes" at bounding box center [648, 365] width 46 height 15
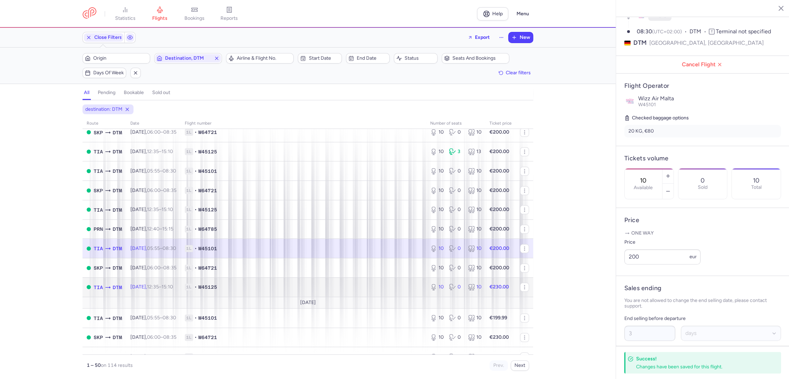
click at [387, 288] on span "1L • W45125" at bounding box center [303, 286] width 237 height 7
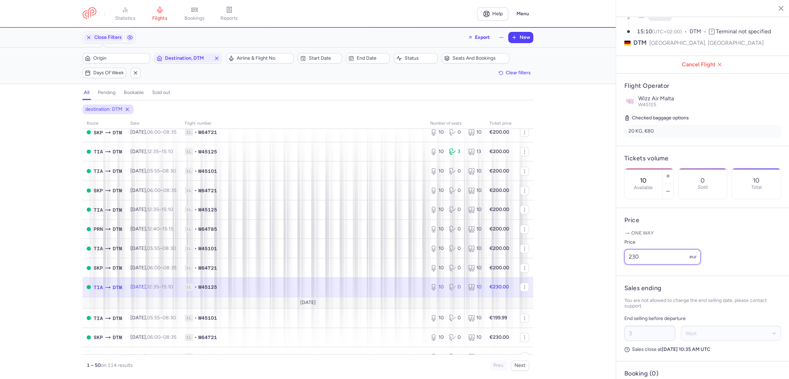
drag, startPoint x: 658, startPoint y: 269, endPoint x: 554, endPoint y: 277, distance: 104.0
click at [554, 277] on div "statistics flights bookings reports Help Menu Close Filters Export New Filters …" at bounding box center [394, 189] width 789 height 379
paste input "0"
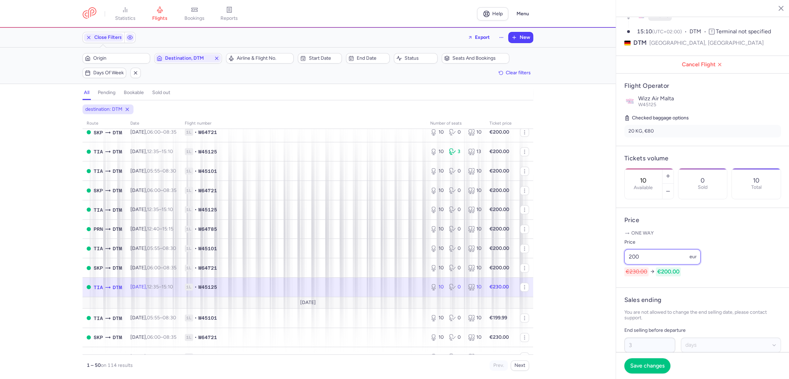
scroll to position [694, 0]
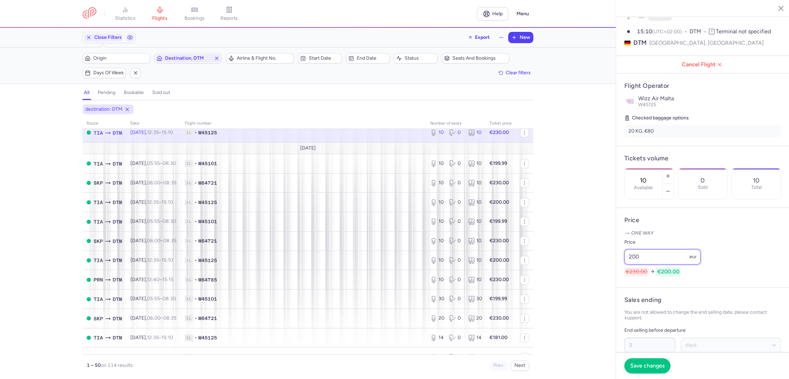
type input "200"
click at [643, 366] on span "Save changes" at bounding box center [648, 365] width 34 height 6
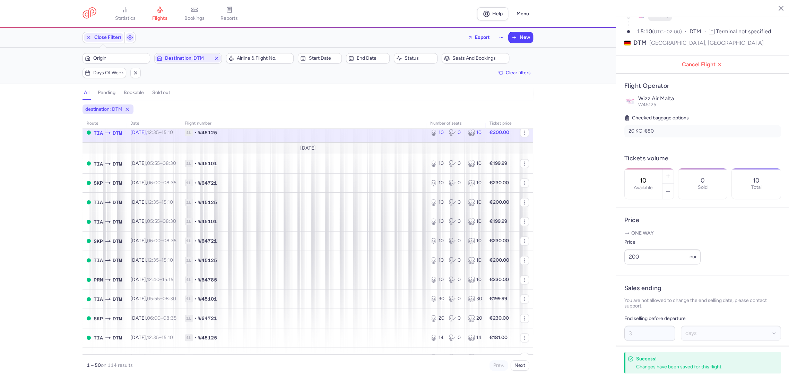
click at [33, 194] on div "destination: DTM route date Flight number number of seats Ticket price [DATE] T…" at bounding box center [308, 241] width 616 height 274
click at [386, 165] on span "1L • W45101" at bounding box center [303, 163] width 237 height 7
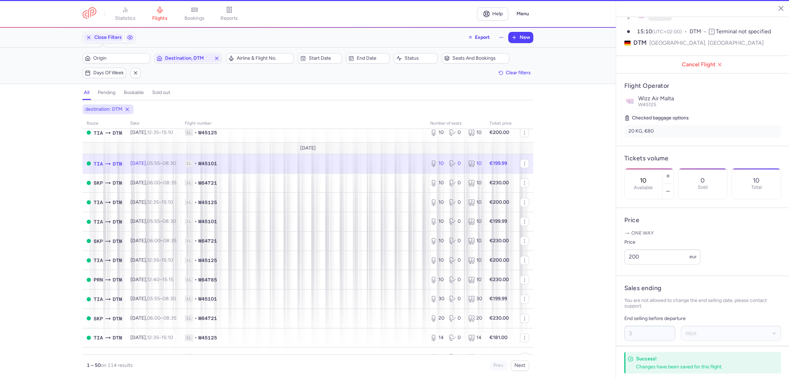
type input "13"
select select "hours"
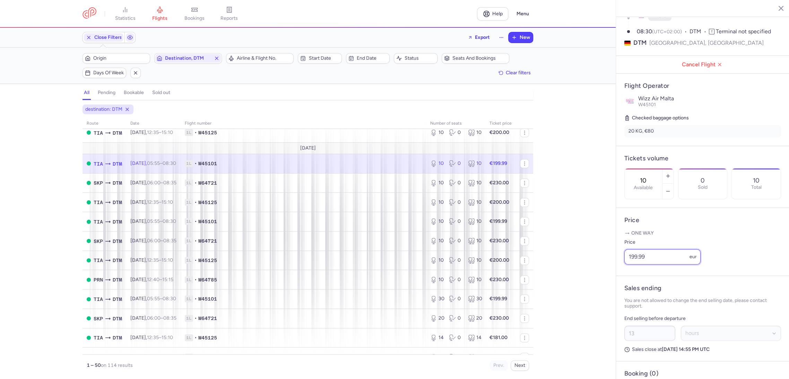
drag, startPoint x: 609, startPoint y: 272, endPoint x: 630, endPoint y: 301, distance: 35.4
click at [609, 273] on div "statistics flights bookings reports Help Menu Close Filters Export New Filters …" at bounding box center [394, 189] width 789 height 379
paste input "200"
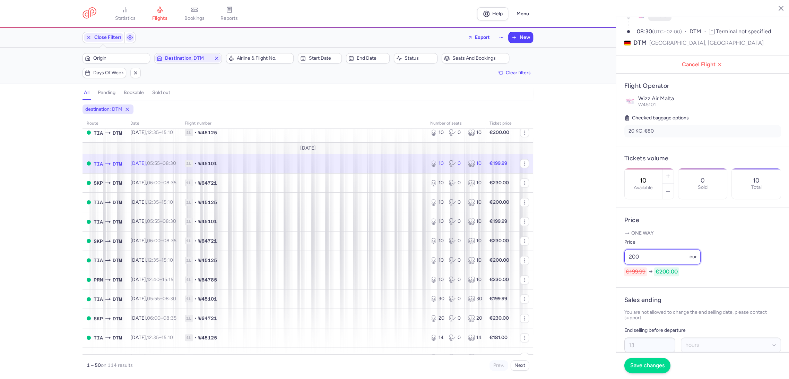
type input "200"
click at [652, 360] on button "Save changes" at bounding box center [648, 365] width 46 height 15
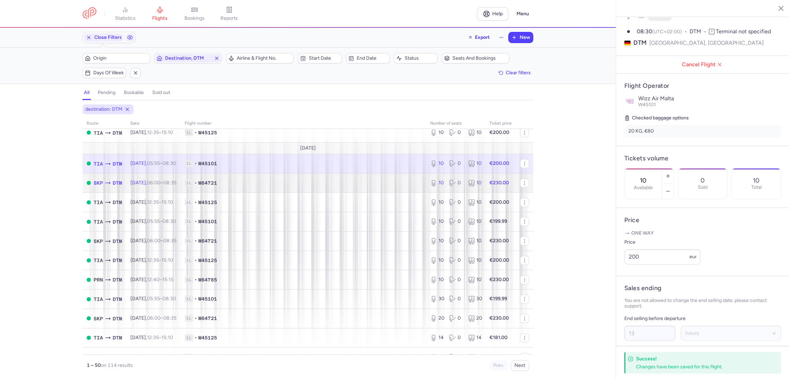
click at [404, 188] on td "1L • W64721" at bounding box center [304, 182] width 246 height 19
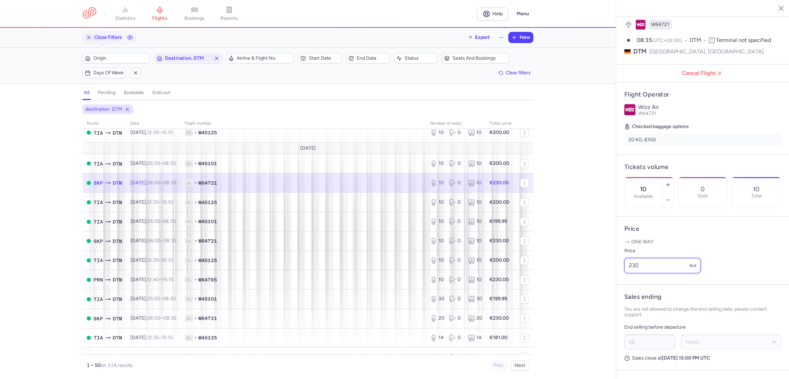
drag, startPoint x: 654, startPoint y: 263, endPoint x: 557, endPoint y: 266, distance: 97.2
click at [552, 264] on div "statistics flights bookings reports Help Menu Close Filters Export New Filters …" at bounding box center [394, 189] width 789 height 379
paste input "0"
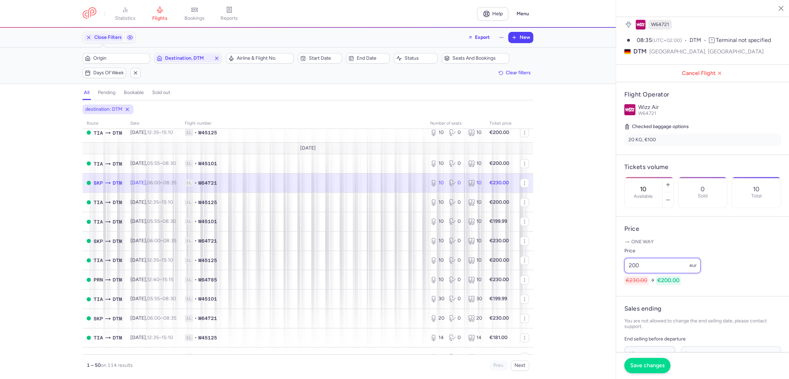
type input "200"
click at [638, 364] on span "Save changes" at bounding box center [648, 365] width 34 height 6
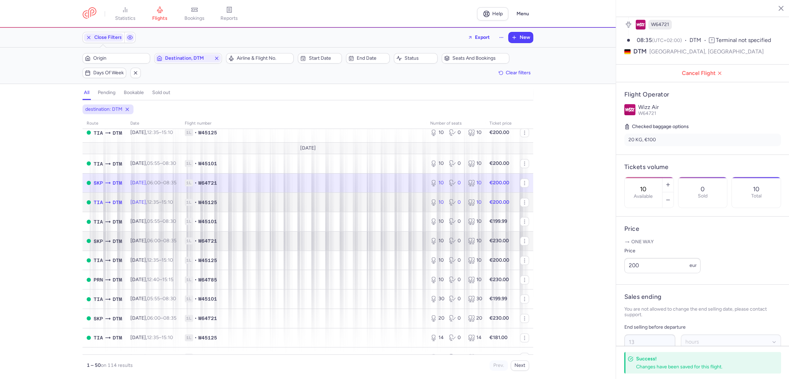
click at [409, 210] on td "1L • W45125" at bounding box center [304, 202] width 246 height 19
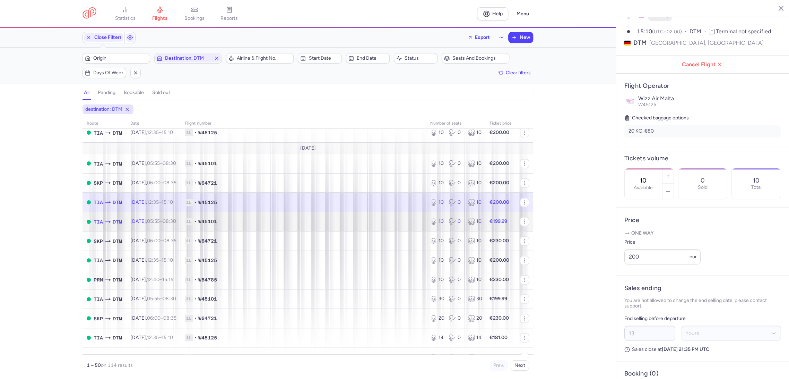
drag, startPoint x: 387, startPoint y: 224, endPoint x: 411, endPoint y: 228, distance: 24.0
click at [388, 225] on span "1L • W45101" at bounding box center [303, 221] width 237 height 7
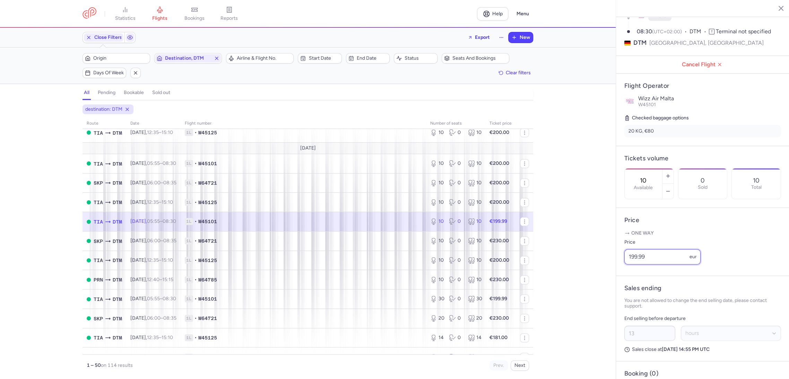
drag, startPoint x: 631, startPoint y: 271, endPoint x: 595, endPoint y: 273, distance: 35.4
click at [595, 273] on div "statistics flights bookings reports Help Menu Close Filters Export New Filters …" at bounding box center [394, 189] width 789 height 379
paste input "200"
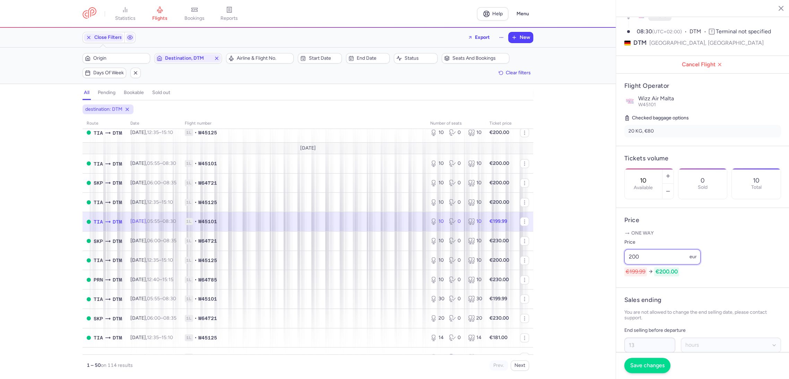
type input "200"
drag, startPoint x: 641, startPoint y: 363, endPoint x: 627, endPoint y: 354, distance: 16.3
click at [640, 363] on span "Save changes" at bounding box center [648, 365] width 34 height 6
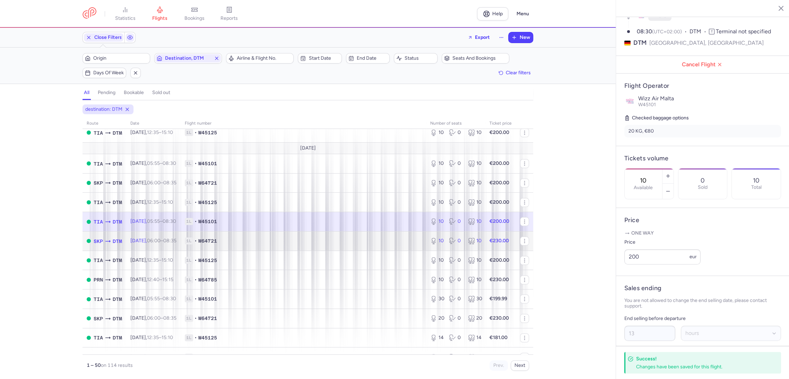
click at [408, 236] on td "1L • W64721" at bounding box center [304, 240] width 246 height 19
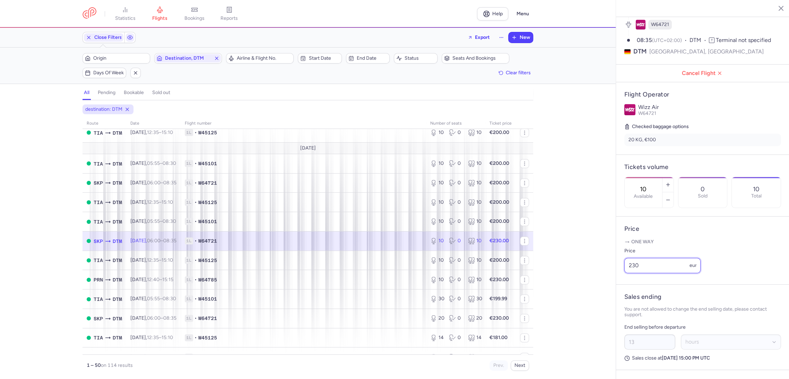
drag, startPoint x: 613, startPoint y: 268, endPoint x: 597, endPoint y: 271, distance: 16.9
click at [597, 271] on div "statistics flights bookings reports Help Menu Close Filters Export New Filters …" at bounding box center [394, 189] width 789 height 379
paste input "0"
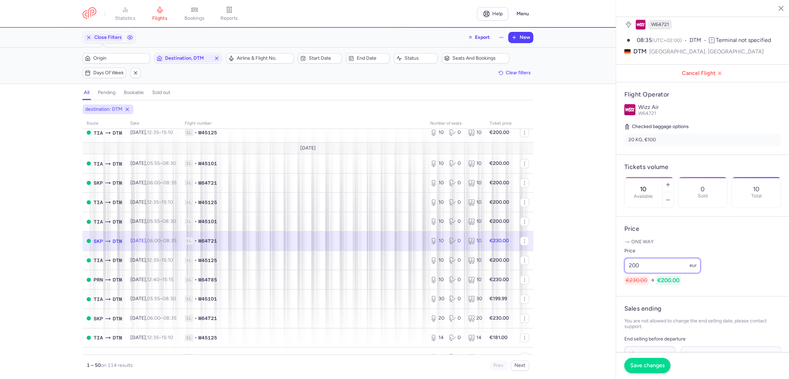
type input "200"
click at [633, 366] on span "Save changes" at bounding box center [648, 365] width 34 height 6
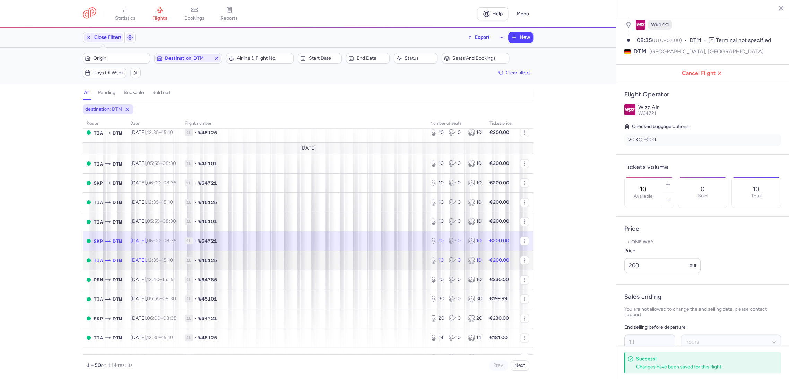
click at [379, 261] on span "1L • W45125" at bounding box center [303, 260] width 237 height 7
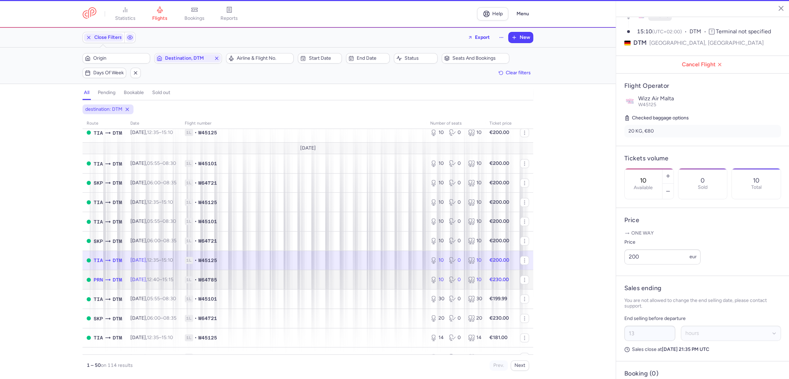
click at [388, 280] on span "1L • W64785" at bounding box center [303, 279] width 237 height 7
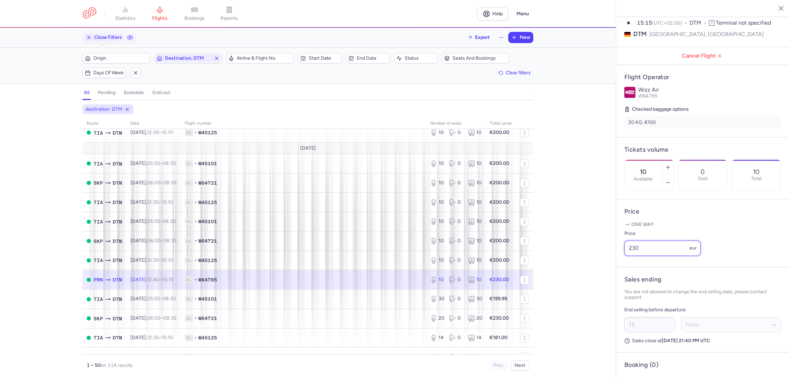
paste input "0"
drag, startPoint x: 663, startPoint y: 270, endPoint x: 588, endPoint y: 276, distance: 75.2
click at [588, 276] on div "statistics flights bookings reports Help Menu Close Filters Export New Filters …" at bounding box center [394, 189] width 789 height 379
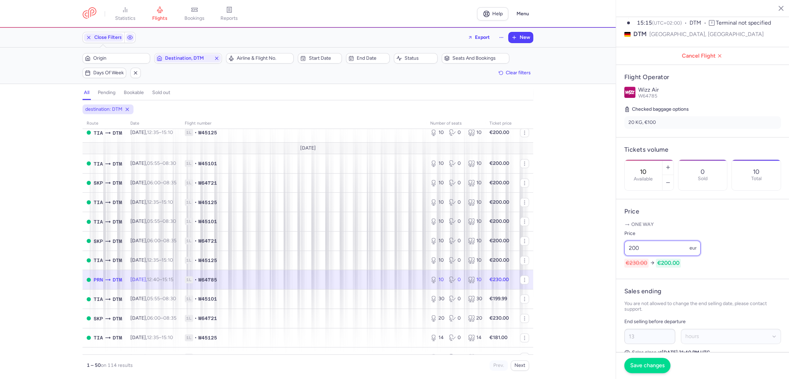
type input "200"
click at [635, 367] on span "Save changes" at bounding box center [648, 365] width 34 height 6
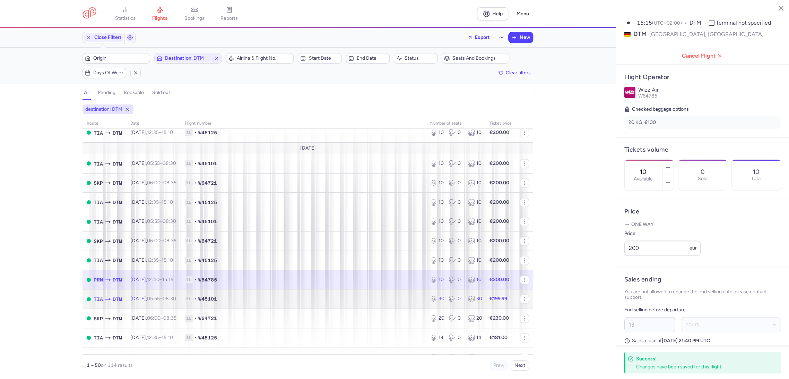
click at [391, 305] on td "1L • W45101" at bounding box center [304, 298] width 246 height 19
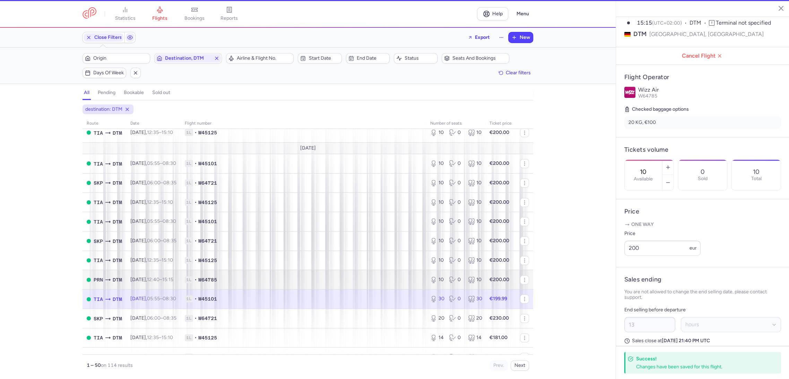
type input "30"
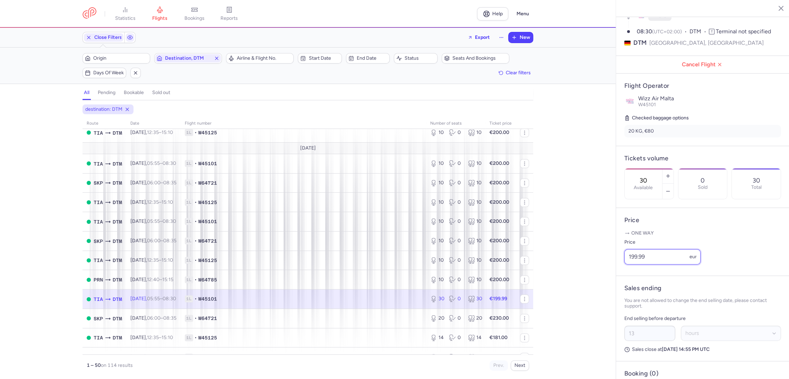
drag, startPoint x: 656, startPoint y: 270, endPoint x: 582, endPoint y: 271, distance: 73.9
click at [581, 271] on div "statistics flights bookings reports Help Menu Close Filters Export New Filters …" at bounding box center [394, 189] width 789 height 379
paste input "200"
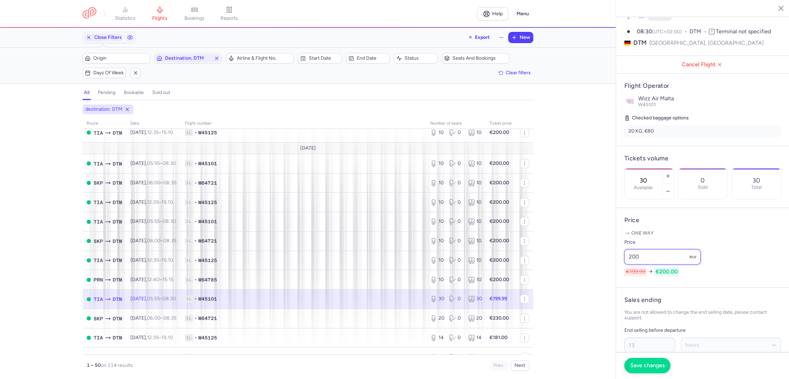
type input "200"
click at [390, 310] on td "1L • W64721" at bounding box center [304, 317] width 246 height 19
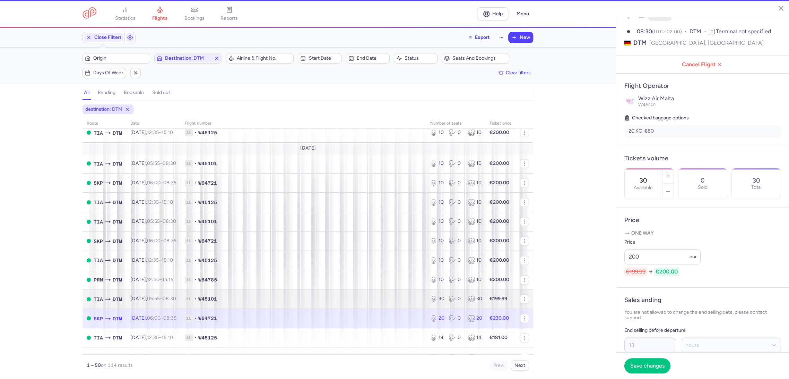
type input "20"
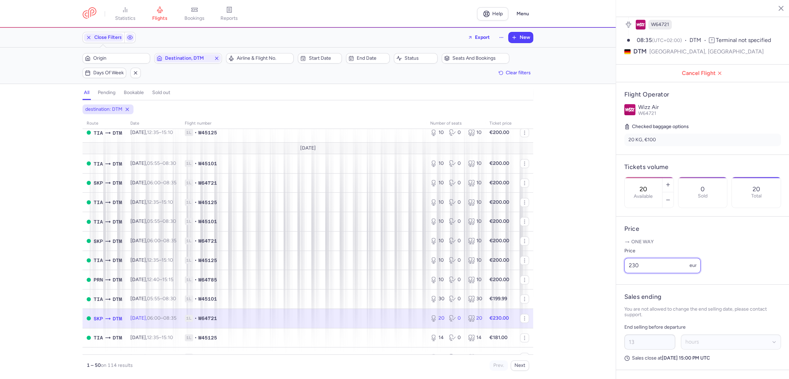
click at [593, 274] on div "statistics flights bookings reports Help Menu Close Filters Export New Filters …" at bounding box center [394, 189] width 789 height 379
paste input "0"
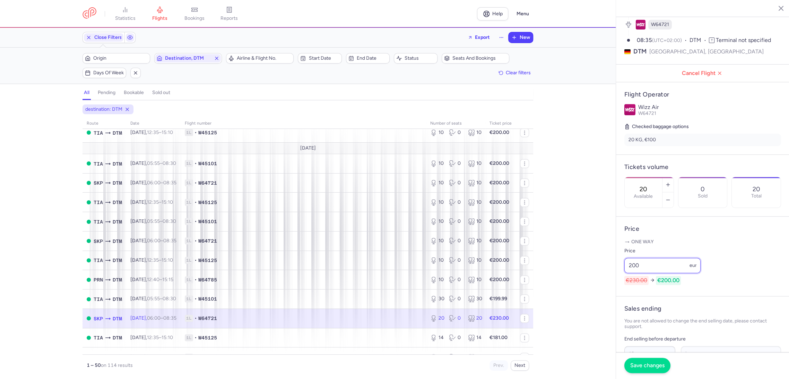
type input "200"
drag, startPoint x: 641, startPoint y: 362, endPoint x: 351, endPoint y: 254, distance: 309.8
click at [641, 362] on span "Save changes" at bounding box center [648, 365] width 34 height 6
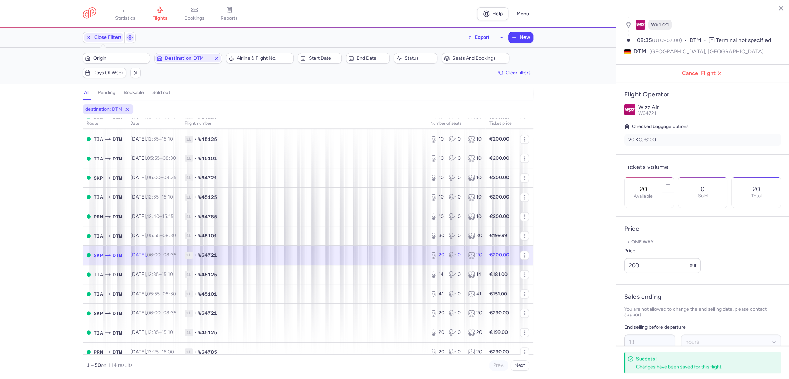
scroll to position [764, 0]
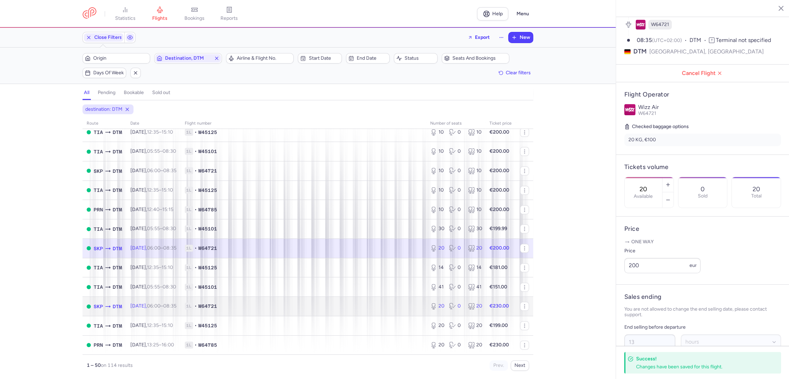
click at [394, 305] on span "1L • W64721" at bounding box center [303, 305] width 237 height 7
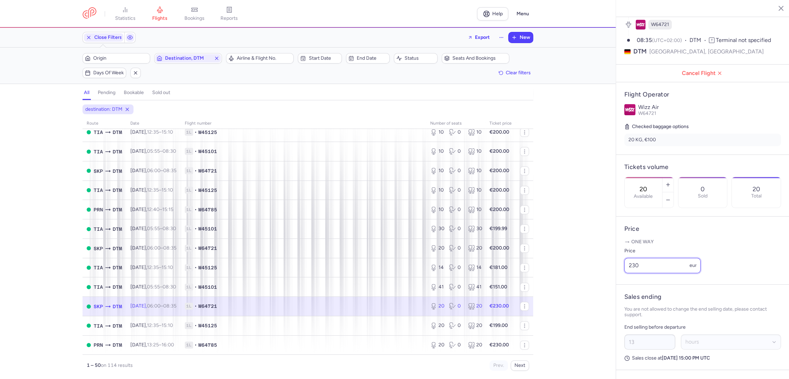
drag, startPoint x: 638, startPoint y: 267, endPoint x: 583, endPoint y: 268, distance: 54.8
click at [584, 268] on div "statistics flights bookings reports Help Menu Close Filters Export New Filters …" at bounding box center [394, 189] width 789 height 379
paste input "0"
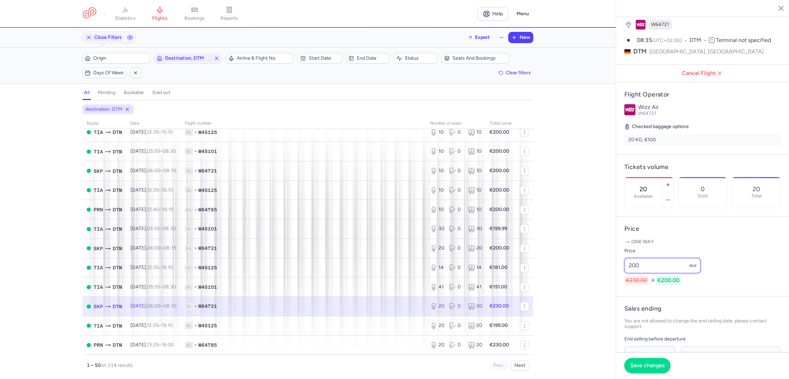
type input "200"
click at [635, 365] on span "Save changes" at bounding box center [648, 365] width 34 height 6
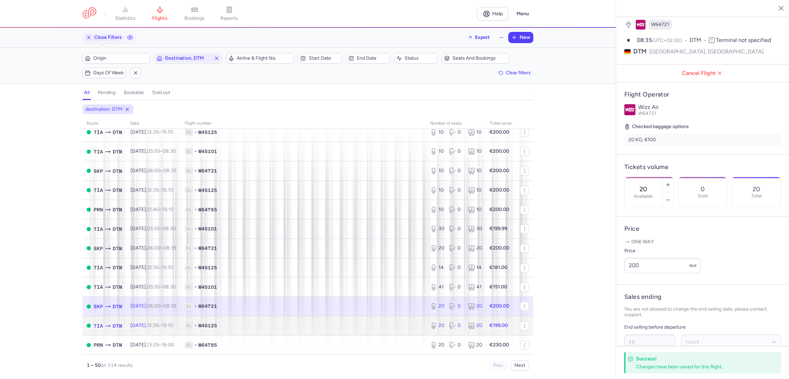
click at [383, 327] on span "1L • W45125" at bounding box center [303, 325] width 237 height 7
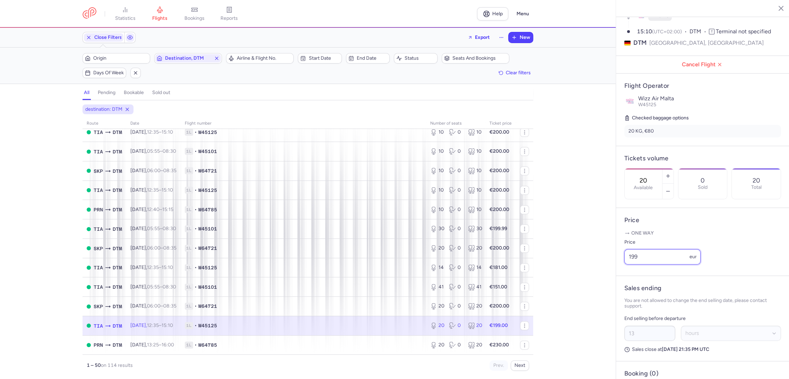
drag, startPoint x: 652, startPoint y: 267, endPoint x: 595, endPoint y: 273, distance: 57.9
click at [595, 273] on div "statistics flights bookings reports Help Menu Close Filters Export New Filters …" at bounding box center [394, 189] width 789 height 379
paste input "200"
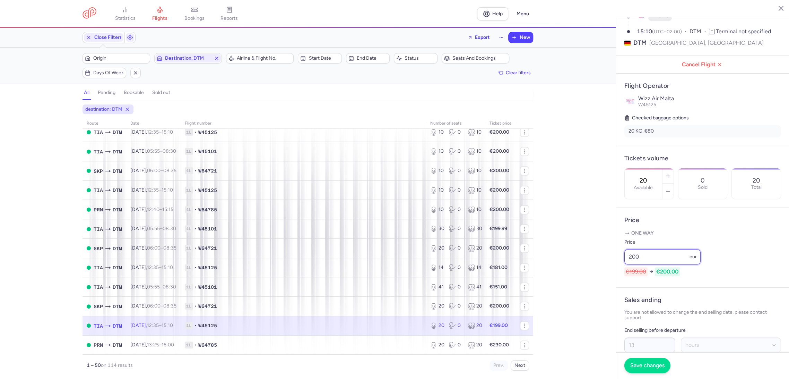
type input "200"
click at [631, 364] on span "Save changes" at bounding box center [648, 365] width 34 height 6
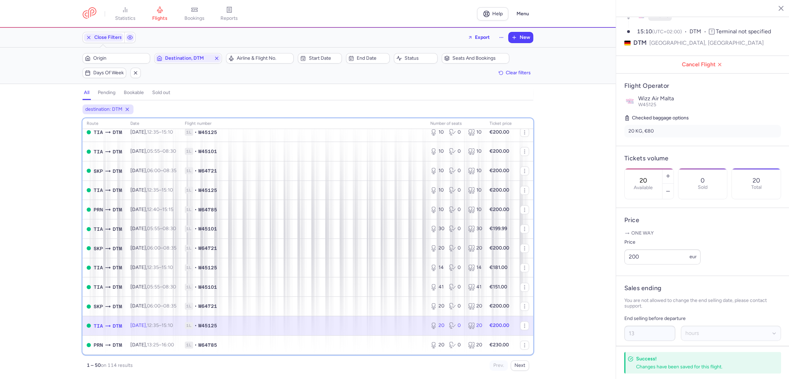
click at [375, 354] on div "route date Flight number number of seats Ticket price [DATE] TIA DTM [DATE] 12:…" at bounding box center [308, 236] width 451 height 236
click at [379, 343] on span "1L • W64785" at bounding box center [303, 344] width 237 height 7
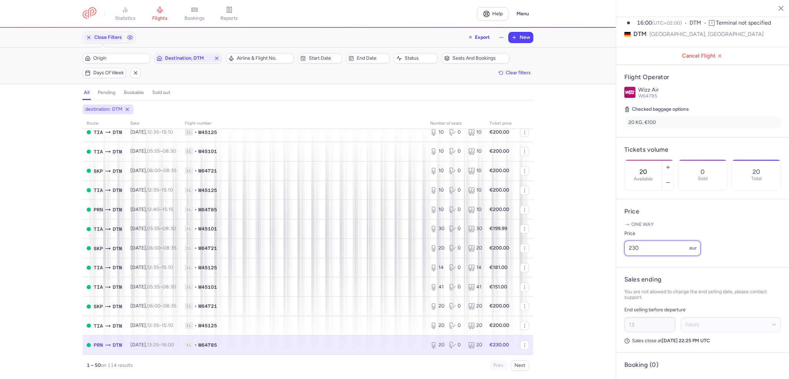
drag, startPoint x: 619, startPoint y: 267, endPoint x: 592, endPoint y: 268, distance: 27.1
click at [591, 268] on div "statistics flights bookings reports Help Menu Close Filters Export New Filters …" at bounding box center [394, 189] width 789 height 379
paste input "0"
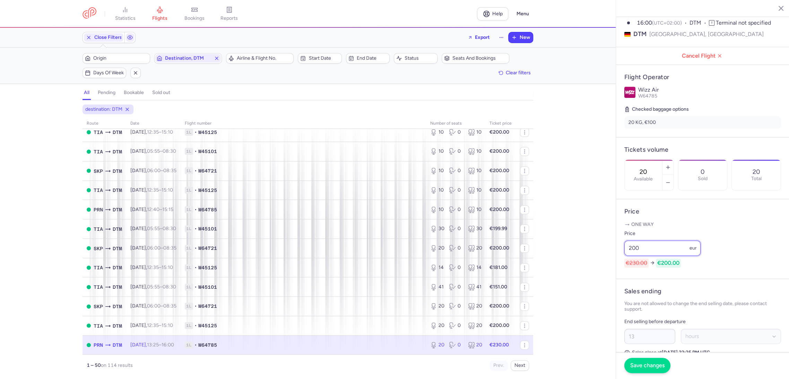
type input "200"
click at [631, 364] on span "Save changes" at bounding box center [648, 365] width 34 height 6
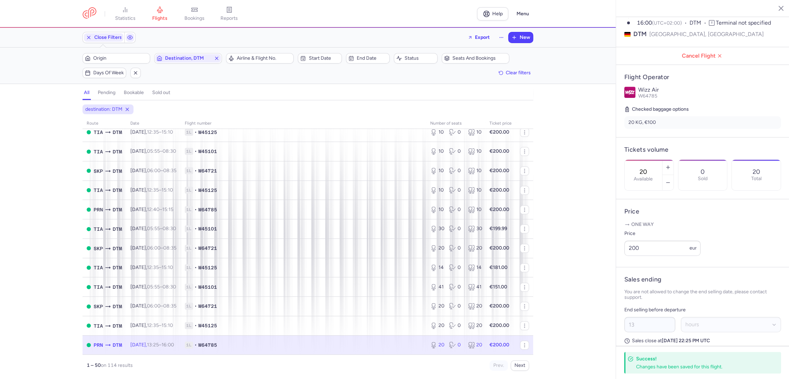
drag, startPoint x: 0, startPoint y: 227, endPoint x: 9, endPoint y: 235, distance: 12.0
click at [0, 227] on div "destination: DTM route date Flight number number of seats Ticket price [DATE] T…" at bounding box center [308, 241] width 616 height 274
click at [519, 363] on button "Next" at bounding box center [520, 365] width 18 height 10
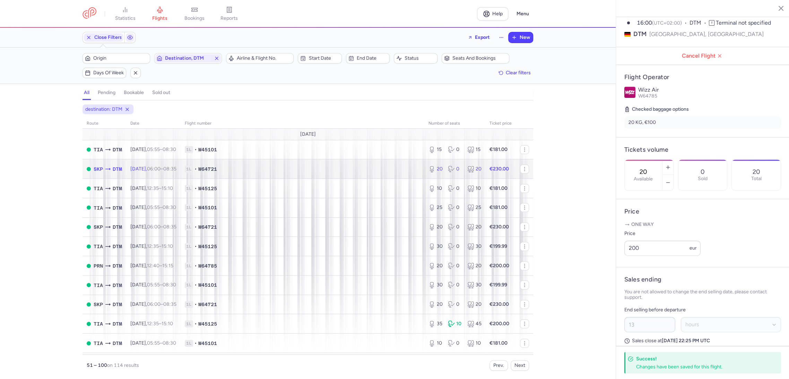
click at [387, 176] on td "1L • W64721" at bounding box center [303, 168] width 244 height 19
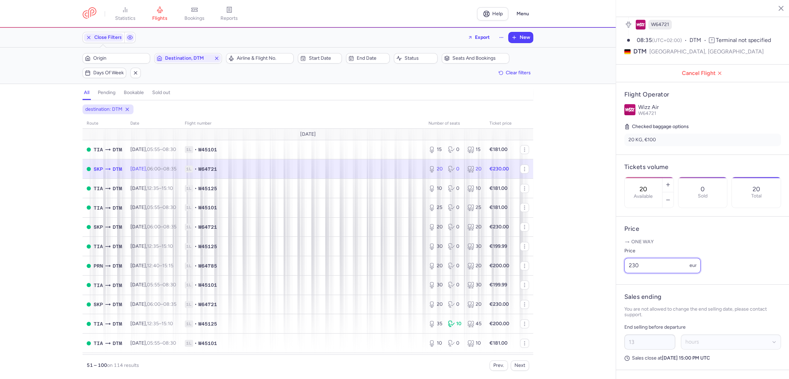
drag, startPoint x: 649, startPoint y: 268, endPoint x: 607, endPoint y: 275, distance: 42.5
click at [607, 275] on div "statistics flights bookings reports Help Menu Close Filters Export New Filters …" at bounding box center [394, 189] width 789 height 379
paste input "0"
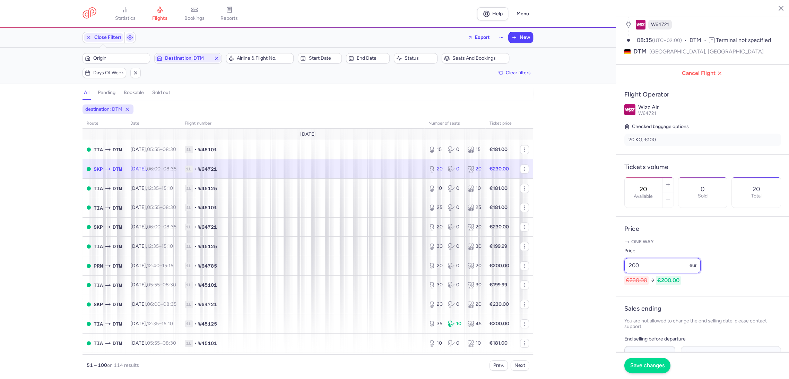
type input "200"
drag, startPoint x: 645, startPoint y: 368, endPoint x: 594, endPoint y: 332, distance: 62.3
click at [644, 368] on span "Save changes" at bounding box center [648, 365] width 34 height 6
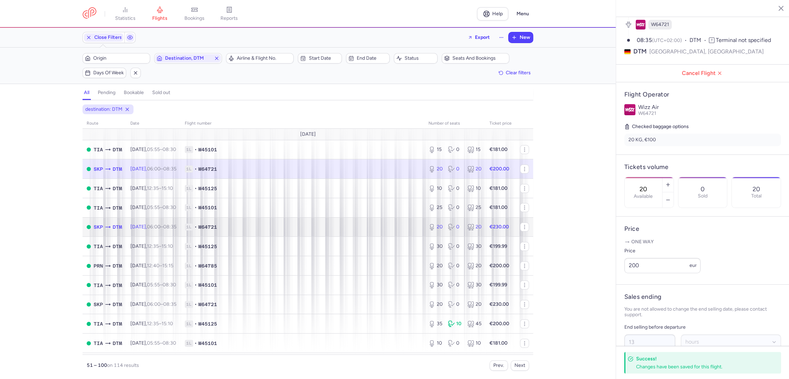
click at [387, 227] on span "1L • W64721" at bounding box center [303, 226] width 236 height 7
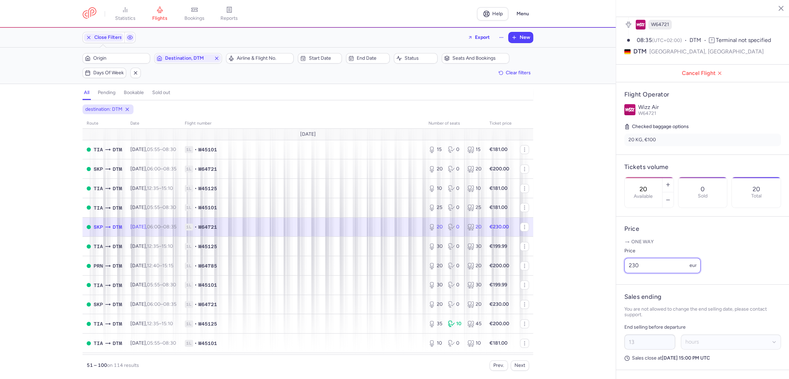
drag, startPoint x: 621, startPoint y: 264, endPoint x: 581, endPoint y: 272, distance: 39.9
click at [587, 266] on div "statistics flights bookings reports Help Menu Close Filters Export New Filters …" at bounding box center [394, 189] width 789 height 379
paste input "0"
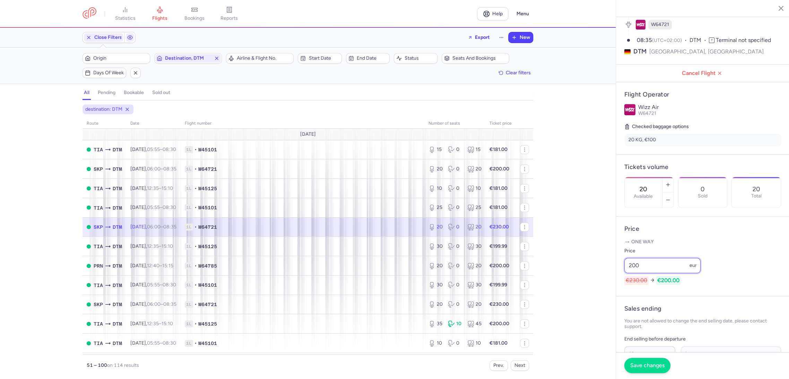
type input "200"
click at [644, 368] on span "Save changes" at bounding box center [648, 365] width 34 height 6
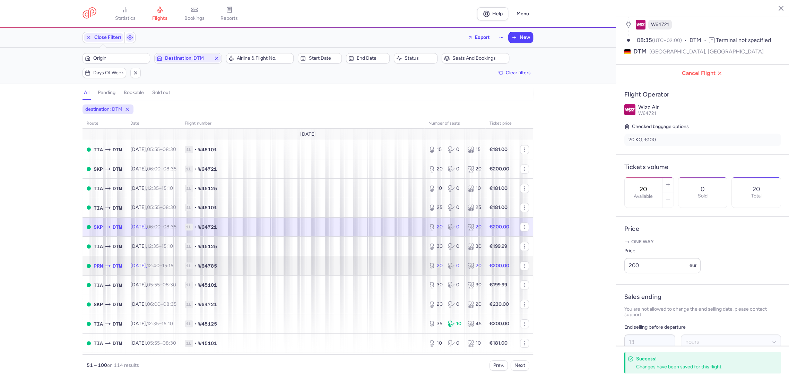
click at [383, 263] on span "1L • W64785" at bounding box center [303, 265] width 236 height 7
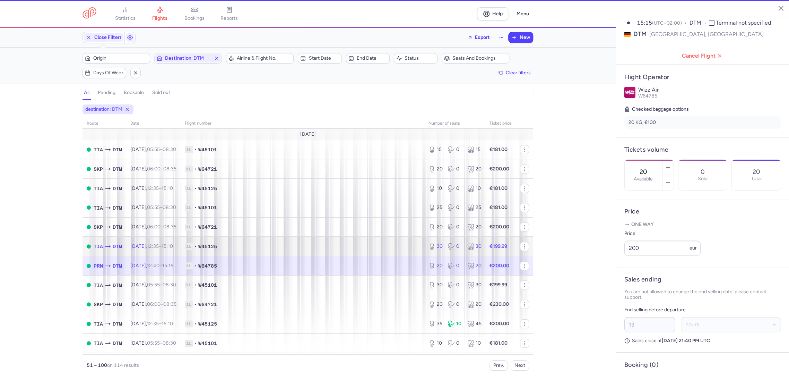
click at [397, 246] on span "1L • W45125" at bounding box center [303, 246] width 236 height 7
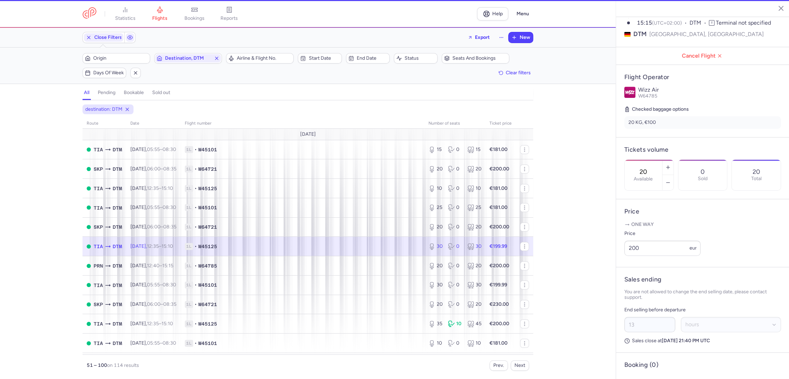
type input "30"
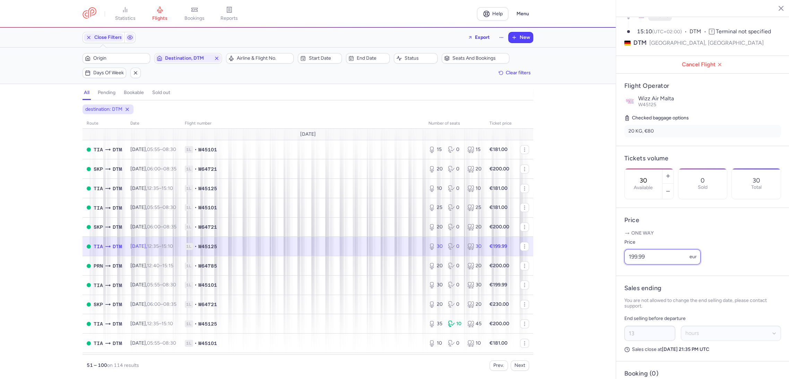
drag, startPoint x: 599, startPoint y: 273, endPoint x: 594, endPoint y: 275, distance: 5.6
click at [593, 275] on div "statistics flights bookings reports Help Menu Close Filters Export New Filters …" at bounding box center [394, 189] width 789 height 379
paste input "200"
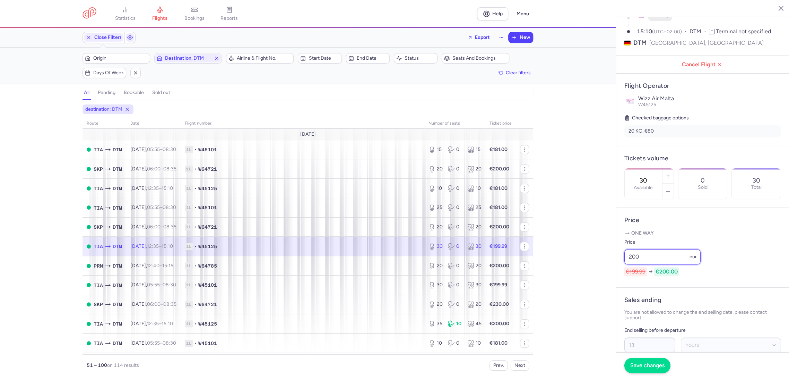
type input "200"
drag, startPoint x: 641, startPoint y: 363, endPoint x: 533, endPoint y: 312, distance: 119.3
click at [640, 363] on span "Save changes" at bounding box center [648, 365] width 34 height 6
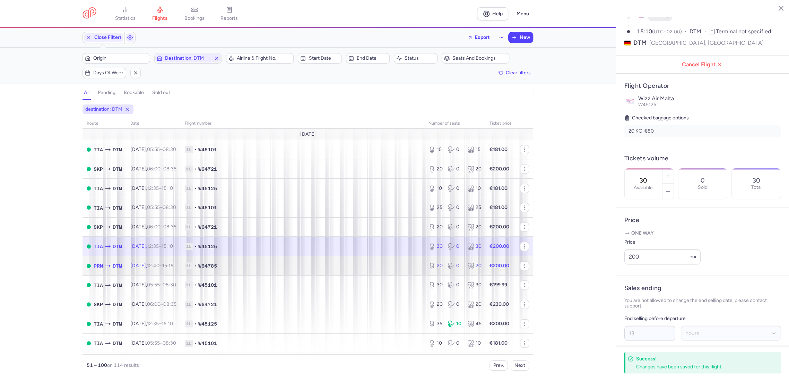
click at [366, 259] on td "1L • W64785" at bounding box center [303, 265] width 244 height 19
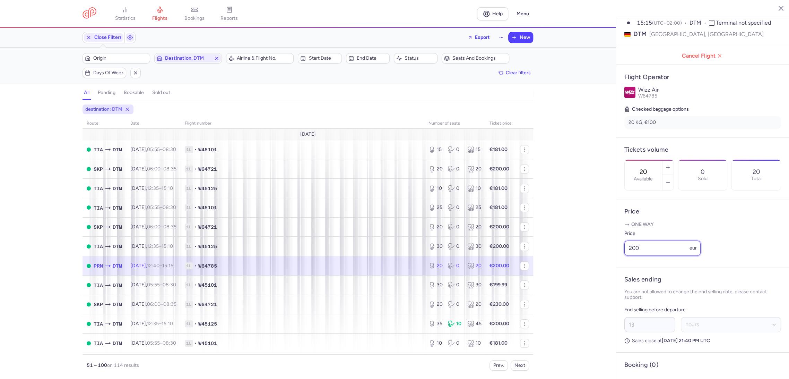
drag, startPoint x: 616, startPoint y: 272, endPoint x: 612, endPoint y: 273, distance: 4.0
click at [614, 273] on div "statistics flights bookings reports Help Menu Close Filters Export New Filters …" at bounding box center [394, 189] width 789 height 379
drag, startPoint x: 641, startPoint y: 267, endPoint x: 619, endPoint y: 267, distance: 21.2
click at [619, 267] on article "Price One way Price 200 eur" at bounding box center [702, 233] width 173 height 68
click at [395, 282] on span "1L • W45101" at bounding box center [303, 284] width 236 height 7
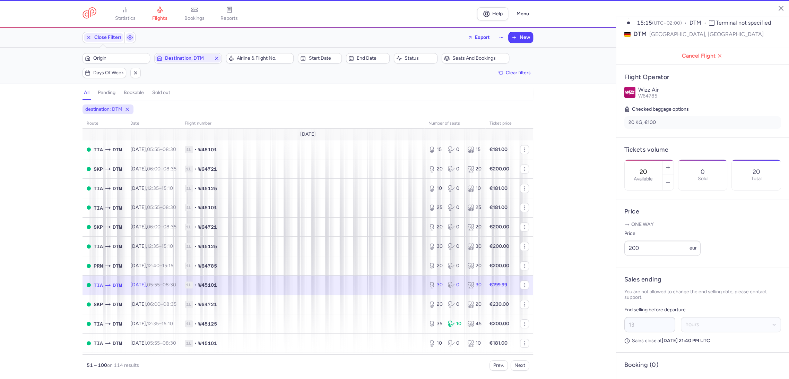
type input "30"
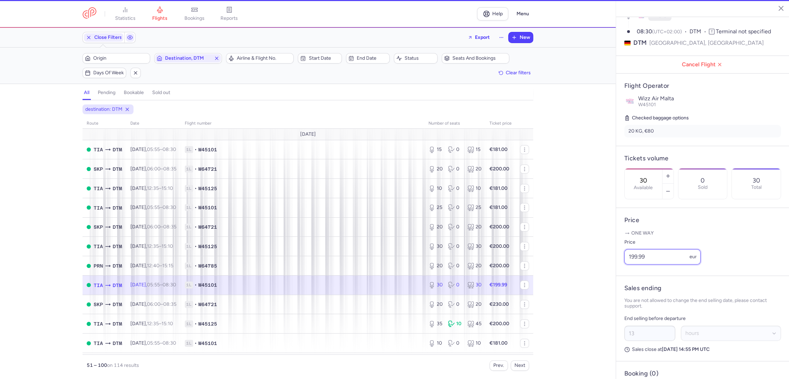
drag, startPoint x: 676, startPoint y: 266, endPoint x: 593, endPoint y: 272, distance: 83.1
click at [599, 270] on div "statistics flights bookings reports Help Menu Close Filters Export New Filters …" at bounding box center [394, 189] width 789 height 379
paste input "200"
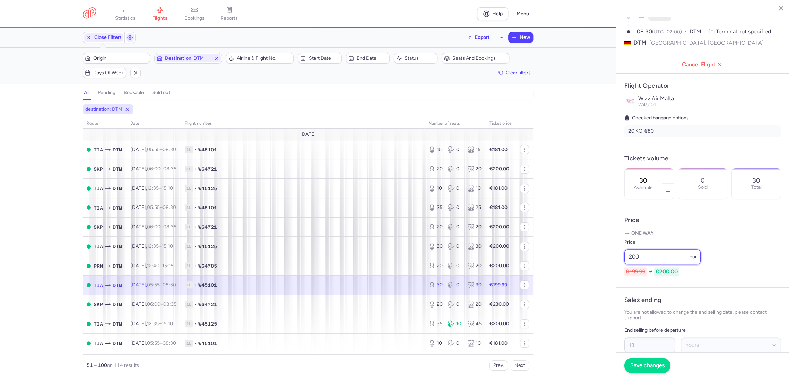
type input "200"
click at [646, 368] on span "Save changes" at bounding box center [648, 365] width 34 height 6
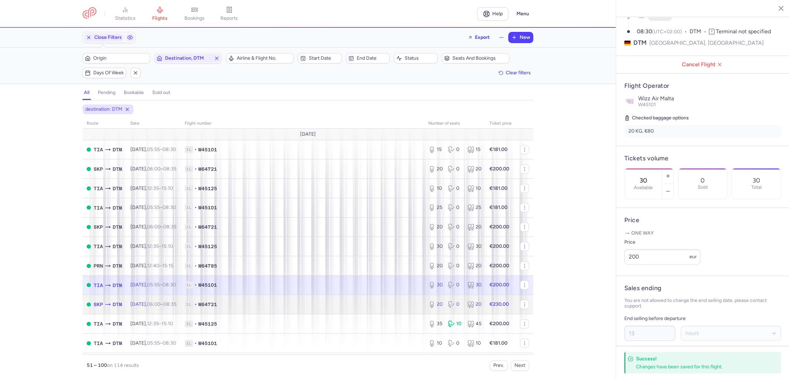
click at [372, 306] on span "1L • W64721" at bounding box center [303, 304] width 236 height 7
type input "20"
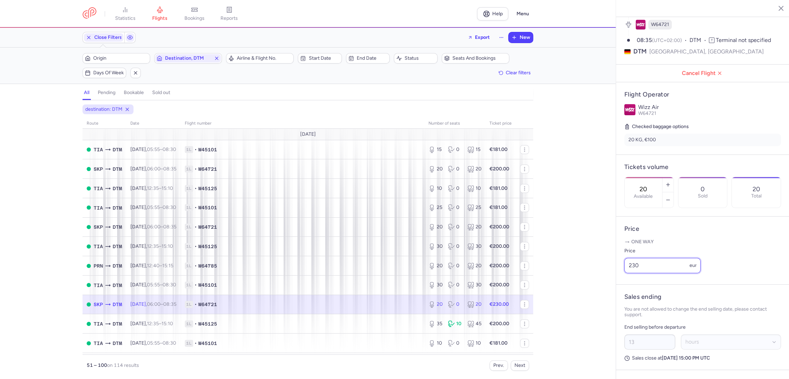
drag, startPoint x: 609, startPoint y: 275, endPoint x: 606, endPoint y: 282, distance: 7.9
click at [606, 276] on div "statistics flights bookings reports Help Menu Close Filters Export New Filters …" at bounding box center [394, 189] width 789 height 379
paste input "0"
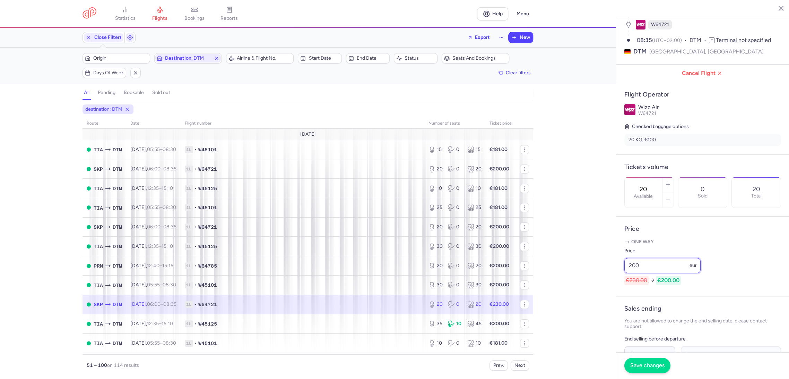
type input "200"
click at [647, 361] on button "Save changes" at bounding box center [648, 365] width 46 height 15
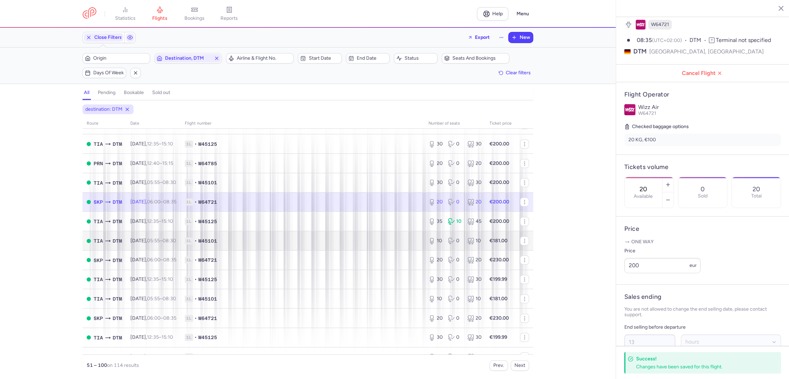
scroll to position [116, 0]
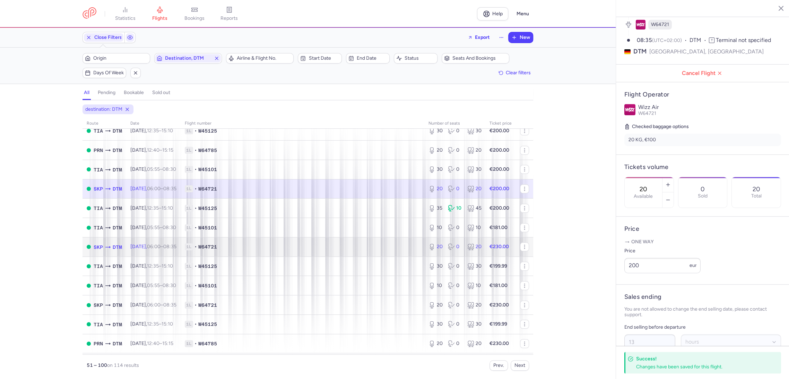
drag, startPoint x: 365, startPoint y: 249, endPoint x: 368, endPoint y: 241, distance: 8.8
click at [366, 248] on span "1L • W64721" at bounding box center [303, 246] width 236 height 7
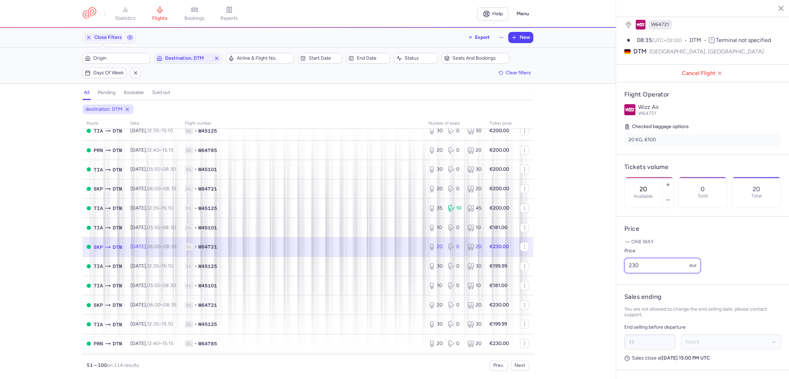
drag, startPoint x: 639, startPoint y: 270, endPoint x: 591, endPoint y: 275, distance: 47.9
click at [588, 269] on div "statistics flights bookings reports Help Menu Close Filters Export New Filters …" at bounding box center [394, 189] width 789 height 379
paste input "0"
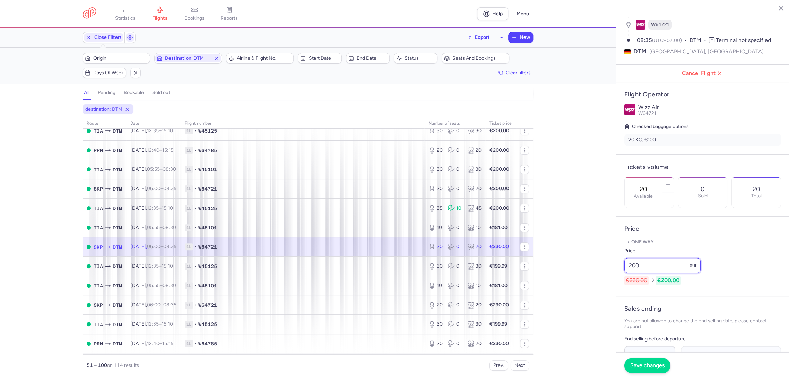
type input "200"
click at [644, 367] on span "Save changes" at bounding box center [648, 365] width 34 height 6
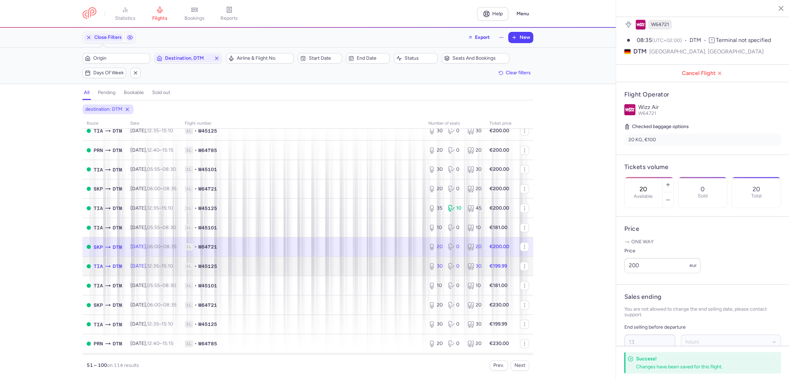
click at [399, 258] on td "1L • W45125" at bounding box center [303, 265] width 244 height 19
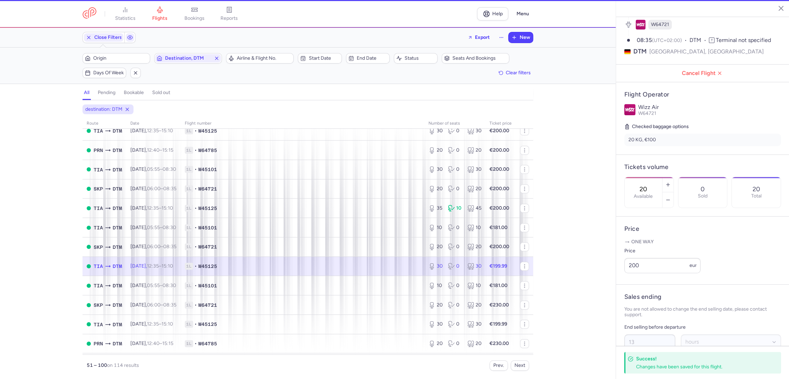
type input "30"
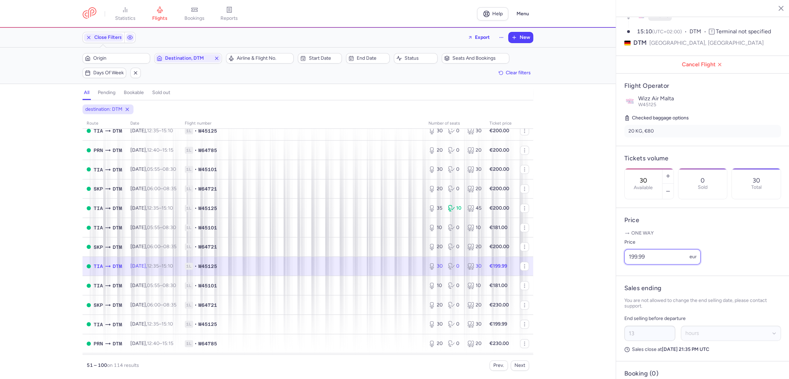
drag, startPoint x: 630, startPoint y: 270, endPoint x: 620, endPoint y: 271, distance: 9.9
click at [620, 271] on article "Price One way Price 199.99 eur" at bounding box center [702, 242] width 173 height 68
paste input "200"
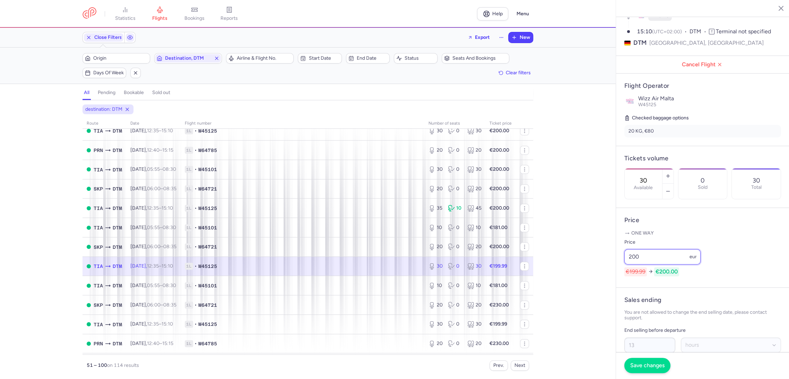
type input "200"
drag, startPoint x: 644, startPoint y: 369, endPoint x: 639, endPoint y: 365, distance: 6.4
click at [643, 369] on button "Save changes" at bounding box center [648, 365] width 46 height 15
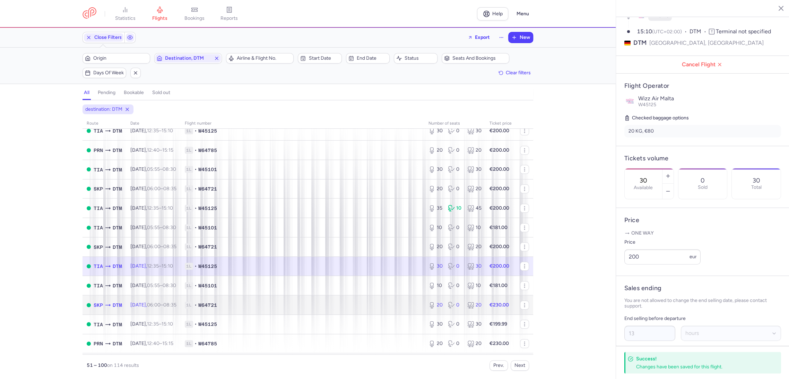
click at [396, 305] on span "1L • W64721" at bounding box center [303, 304] width 236 height 7
type input "20"
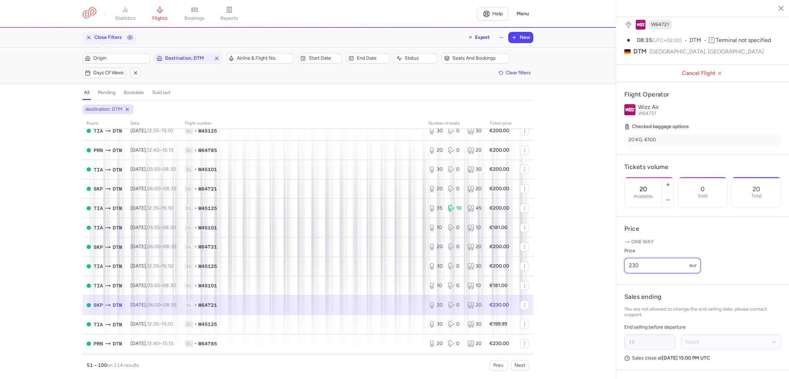
paste input "0"
drag, startPoint x: 634, startPoint y: 266, endPoint x: 609, endPoint y: 271, distance: 25.8
click at [610, 271] on div "statistics flights bookings reports Help Menu Close Filters Export New Filters …" at bounding box center [394, 189] width 789 height 379
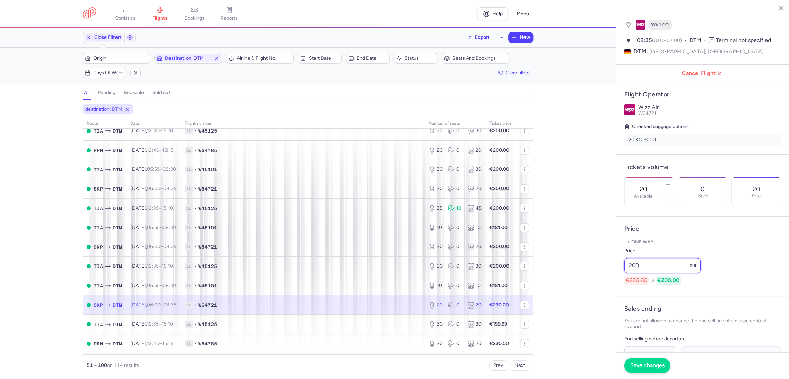
type input "200"
click at [387, 318] on td "1L • W45125" at bounding box center [303, 323] width 244 height 19
type input "30"
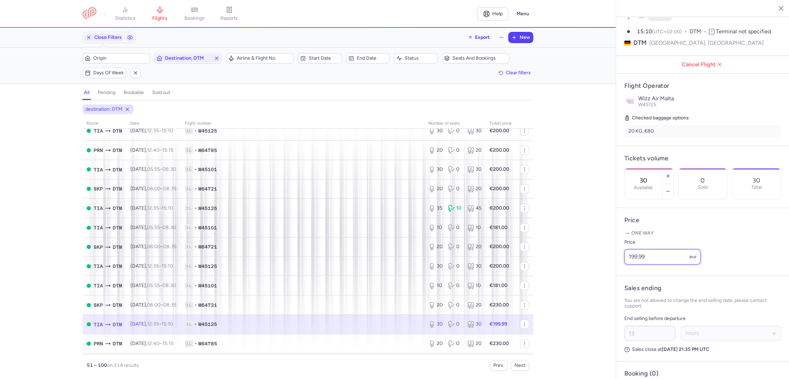
drag, startPoint x: 653, startPoint y: 266, endPoint x: 602, endPoint y: 273, distance: 50.7
click at [602, 273] on div "statistics flights bookings reports Help Menu Close Filters Export New Filters …" at bounding box center [394, 189] width 789 height 379
paste input "200"
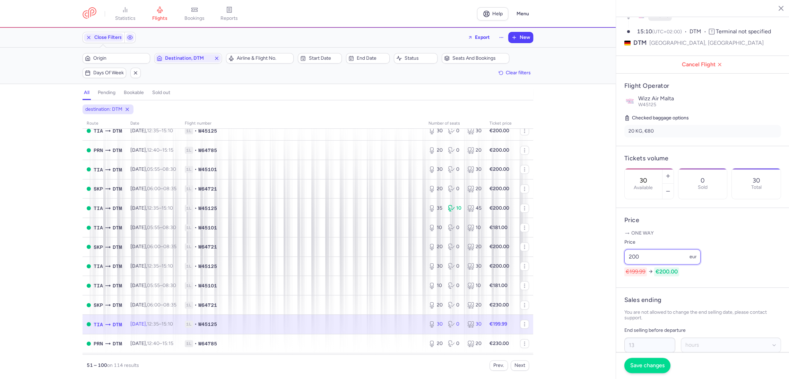
type input "200"
click at [394, 347] on span "1L • W64785" at bounding box center [303, 343] width 236 height 7
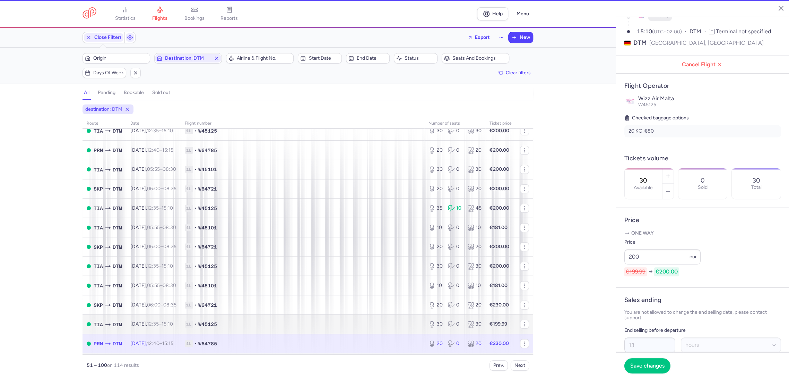
type input "20"
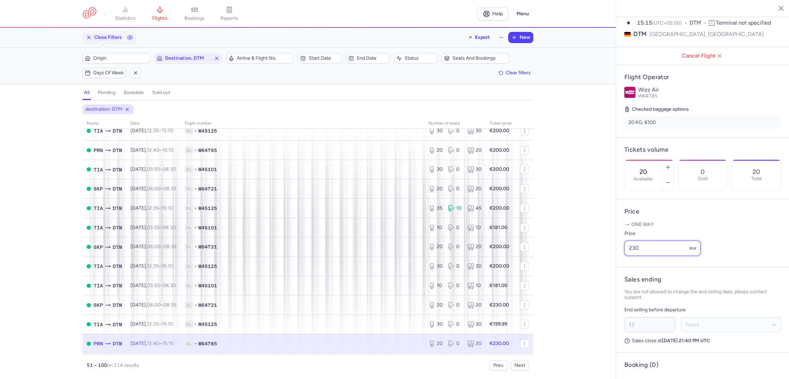
drag, startPoint x: 610, startPoint y: 268, endPoint x: 607, endPoint y: 280, distance: 12.2
click at [608, 268] on div "statistics flights bookings reports Help Menu Close Filters Export New Filters …" at bounding box center [394, 189] width 789 height 379
paste input "0"
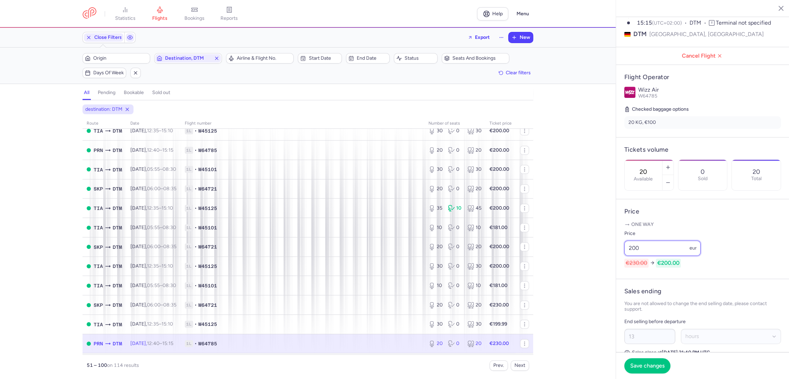
type input "200"
click at [630, 362] on button "Save changes" at bounding box center [648, 365] width 46 height 15
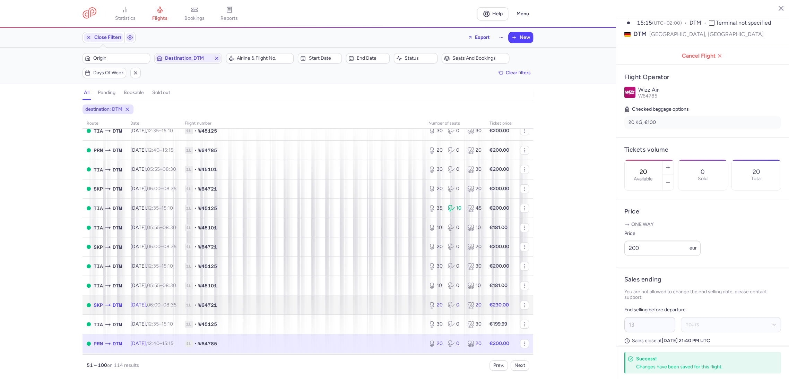
click at [376, 306] on span "1L • W64721" at bounding box center [303, 304] width 236 height 7
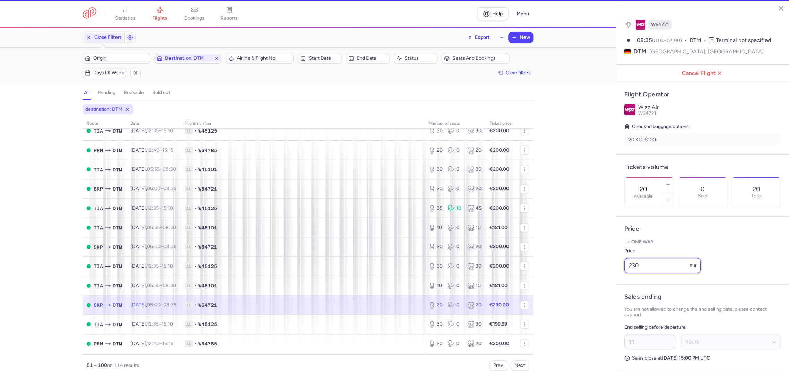
drag, startPoint x: 665, startPoint y: 260, endPoint x: 580, endPoint y: 266, distance: 84.8
click at [580, 267] on div "statistics flights bookings reports Help Menu Close Filters Export New Filters …" at bounding box center [394, 189] width 789 height 379
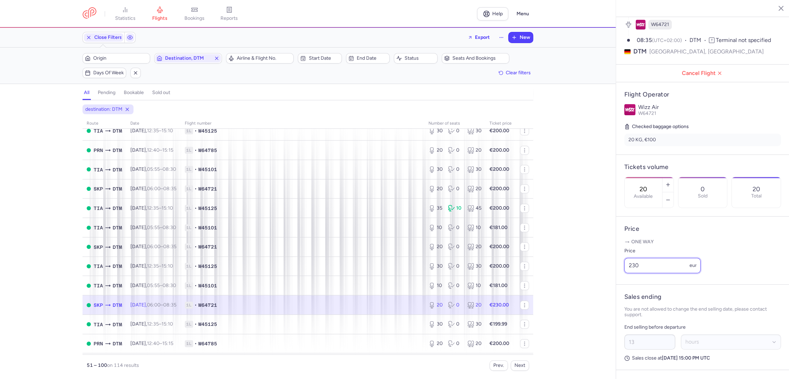
paste input "0"
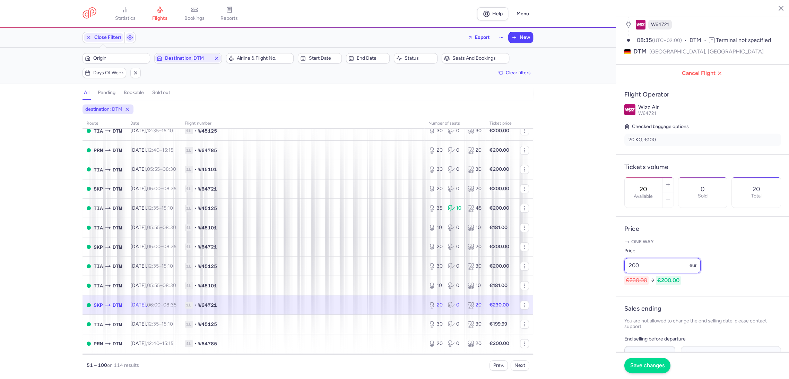
type input "200"
click at [641, 362] on span "Save changes" at bounding box center [648, 365] width 34 height 6
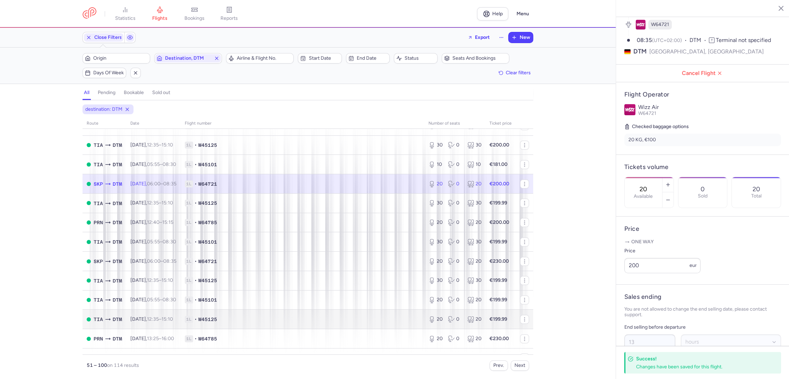
scroll to position [270, 0]
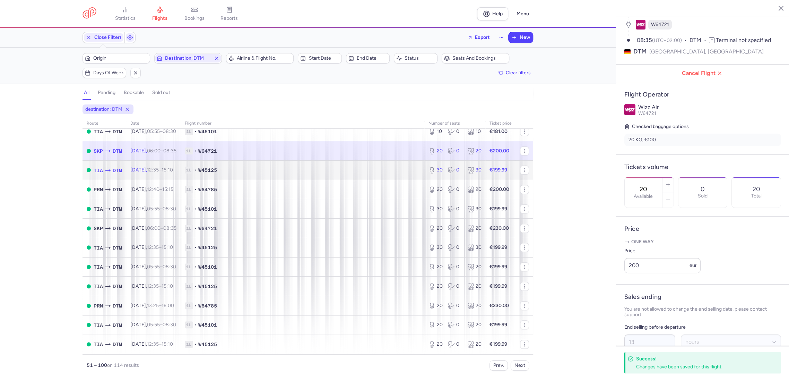
click at [375, 173] on span "1L • W45125" at bounding box center [303, 169] width 236 height 7
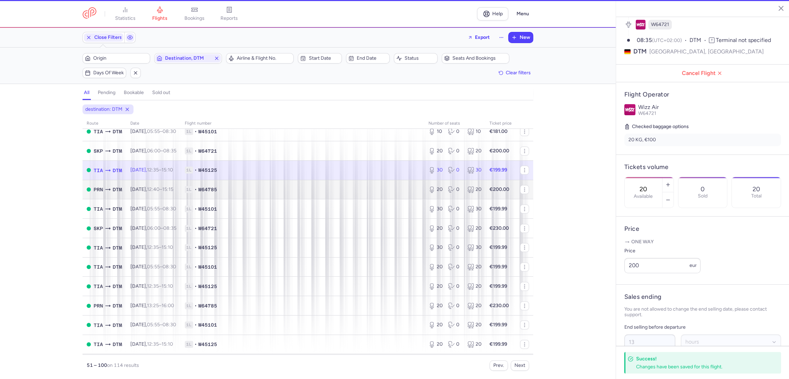
type input "30"
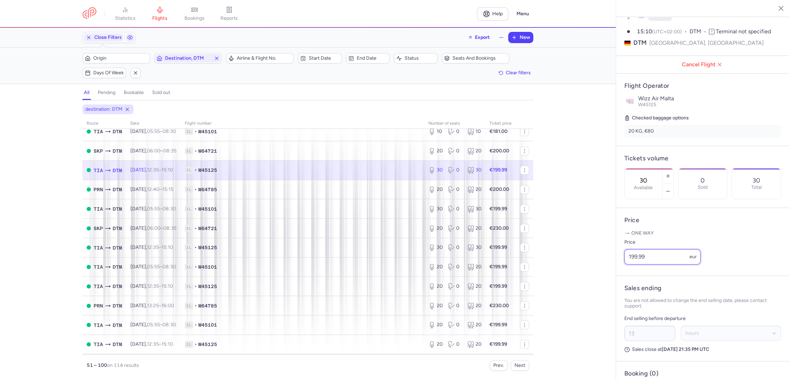
drag, startPoint x: 634, startPoint y: 272, endPoint x: 592, endPoint y: 291, distance: 45.3
click at [587, 273] on div "statistics flights bookings reports Help Menu Close Filters Export New Filters …" at bounding box center [394, 189] width 789 height 379
paste input "200"
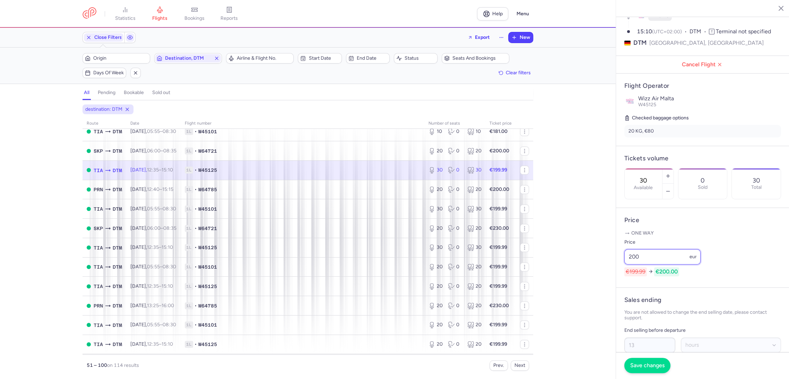
type input "200"
drag, startPoint x: 638, startPoint y: 366, endPoint x: 627, endPoint y: 357, distance: 13.8
click at [638, 366] on span "Save changes" at bounding box center [648, 365] width 34 height 6
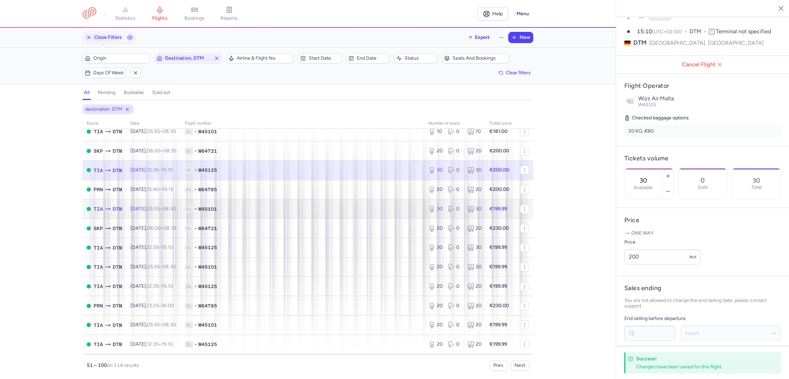
click at [383, 207] on span "1L • W45101" at bounding box center [303, 208] width 236 height 7
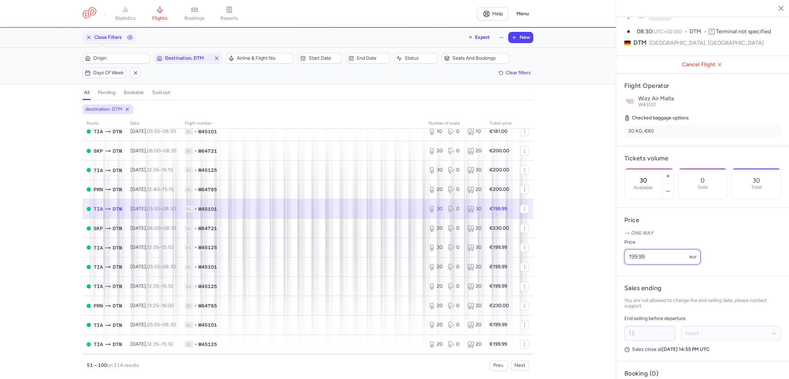
paste input "200"
drag, startPoint x: 604, startPoint y: 268, endPoint x: 600, endPoint y: 277, distance: 10.1
click at [593, 270] on div "statistics flights bookings reports Help Menu Close Filters Export New Filters …" at bounding box center [394, 189] width 789 height 379
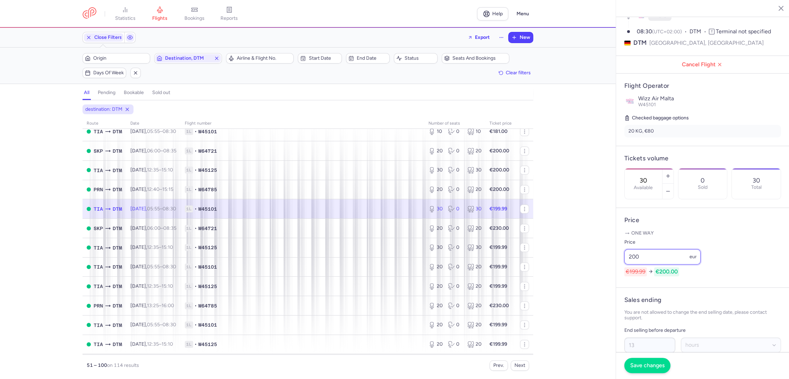
type input "200"
click at [633, 371] on button "Save changes" at bounding box center [648, 365] width 46 height 15
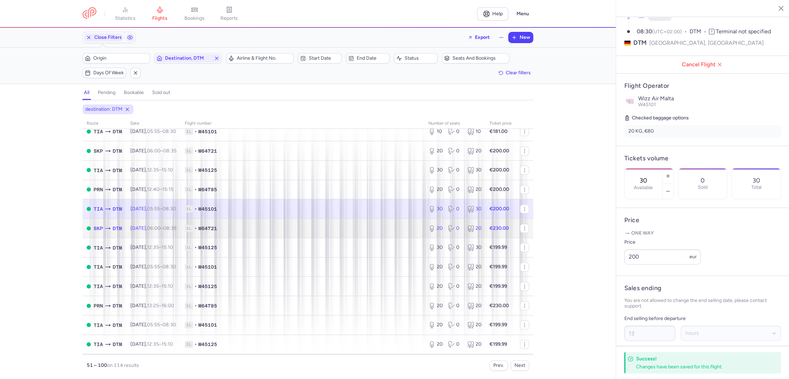
click at [384, 228] on span "1L • W64721" at bounding box center [303, 228] width 236 height 7
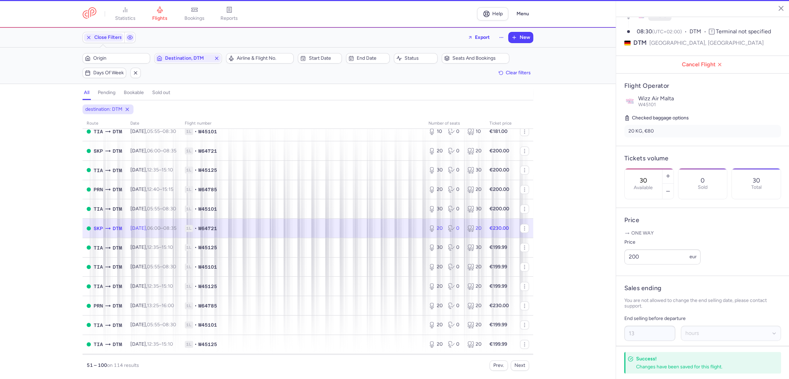
type input "20"
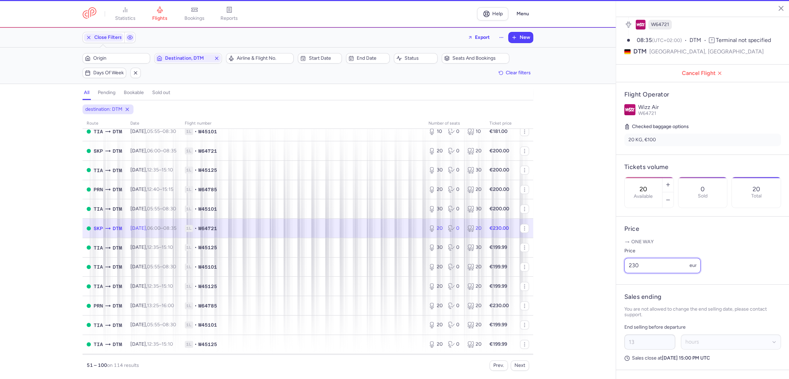
drag, startPoint x: 643, startPoint y: 266, endPoint x: 601, endPoint y: 274, distance: 42.3
click at [601, 274] on div "statistics flights bookings reports Help Menu Close Filters Export New Filters …" at bounding box center [394, 189] width 789 height 379
paste input "0"
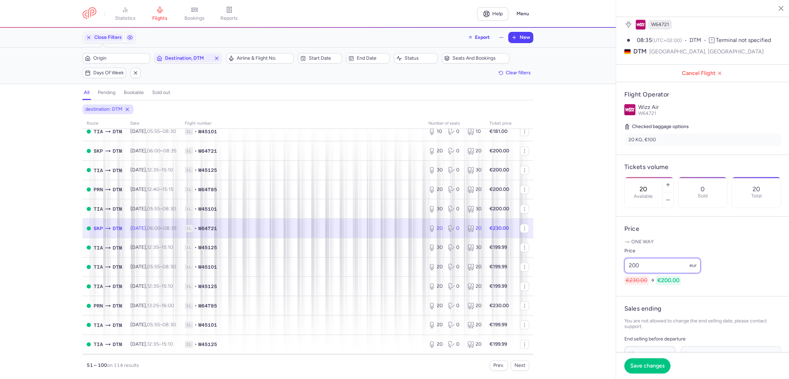
type input "200"
drag, startPoint x: 640, startPoint y: 353, endPoint x: 639, endPoint y: 358, distance: 5.0
click at [640, 354] on footer "Save changes" at bounding box center [702, 365] width 173 height 27
click at [639, 358] on footer "Save changes" at bounding box center [702, 365] width 173 height 27
drag, startPoint x: 637, startPoint y: 362, endPoint x: 553, endPoint y: 329, distance: 89.9
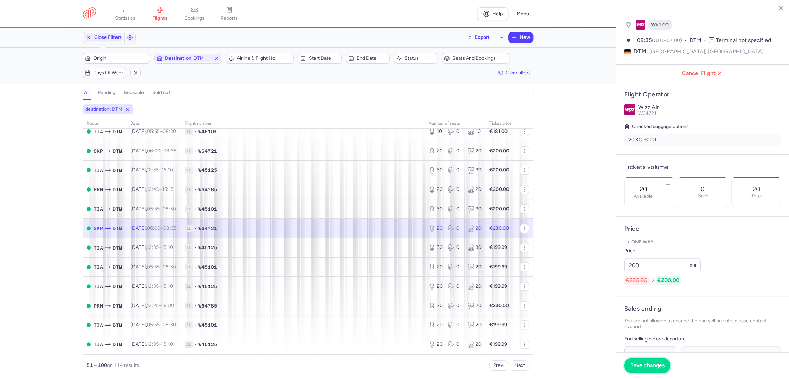
click at [636, 361] on button "Save changes" at bounding box center [648, 365] width 46 height 15
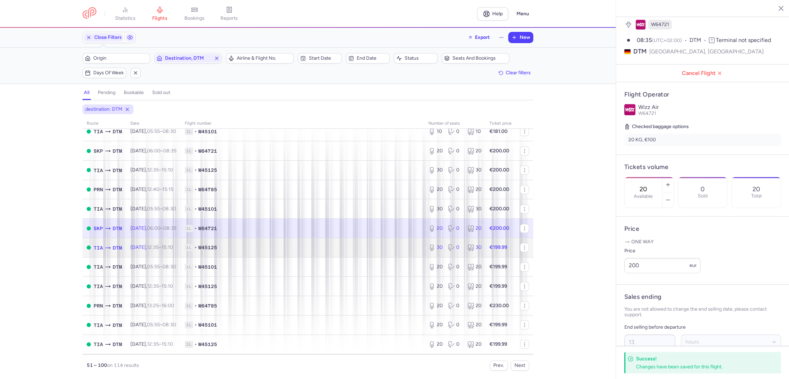
click at [372, 238] on td "1L • W45125" at bounding box center [303, 247] width 244 height 19
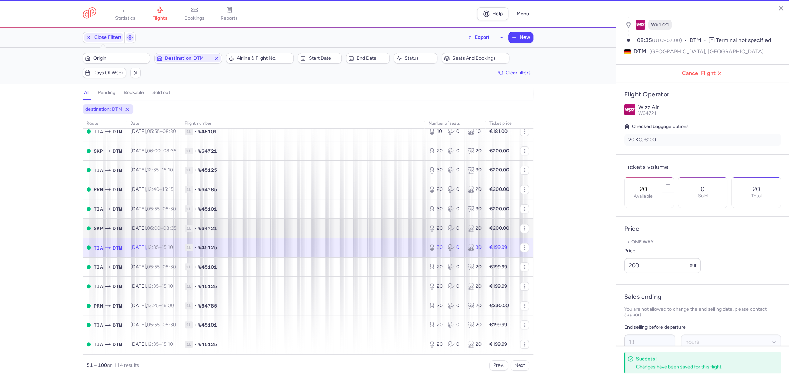
type input "30"
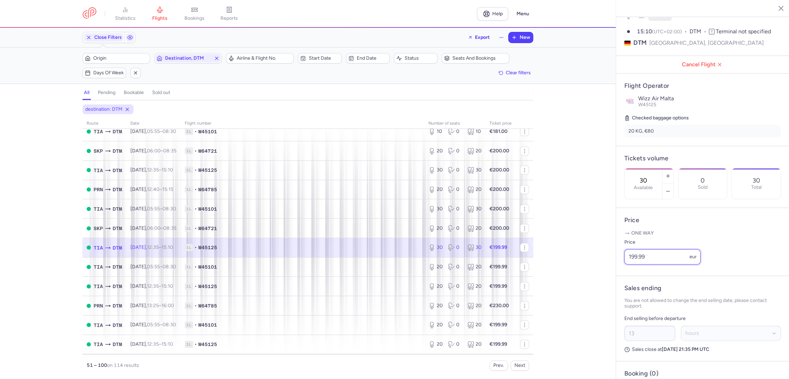
paste input "200"
drag, startPoint x: 664, startPoint y: 266, endPoint x: 599, endPoint y: 274, distance: 65.7
click at [599, 274] on div "statistics flights bookings reports Help Menu Close Filters Export New Filters …" at bounding box center [394, 189] width 789 height 379
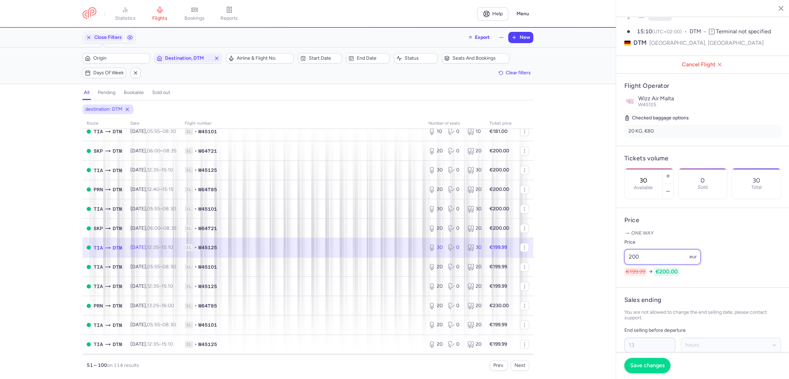
type input "200"
click at [641, 366] on span "Save changes" at bounding box center [648, 365] width 34 height 6
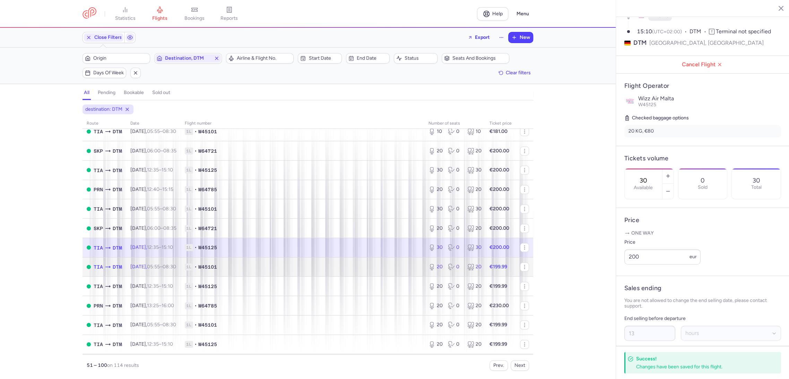
click at [391, 258] on td "1L • W45101" at bounding box center [303, 266] width 244 height 19
type input "20"
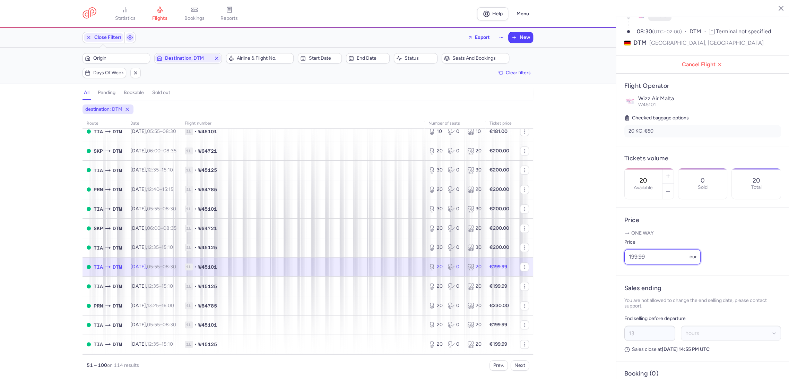
drag, startPoint x: 648, startPoint y: 268, endPoint x: 592, endPoint y: 282, distance: 57.5
click at [592, 282] on div "statistics flights bookings reports Help Menu Close Filters Export New Filters …" at bounding box center [394, 189] width 789 height 379
paste input "200"
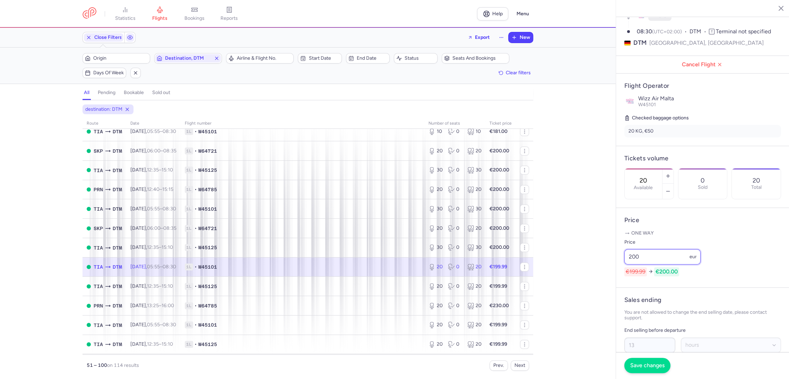
type input "200"
click at [642, 368] on button "Save changes" at bounding box center [648, 365] width 46 height 15
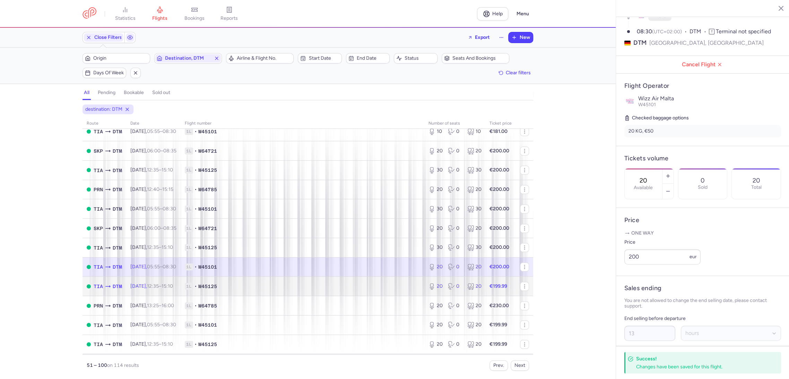
click at [388, 281] on td "1L • W45125" at bounding box center [303, 285] width 244 height 19
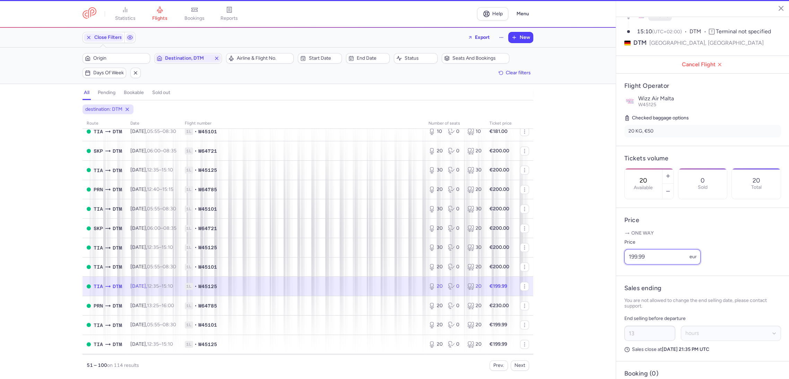
drag, startPoint x: 655, startPoint y: 263, endPoint x: 583, endPoint y: 277, distance: 73.5
click at [583, 277] on div "statistics flights bookings reports Help Menu Close Filters Export New Filters …" at bounding box center [394, 189] width 789 height 379
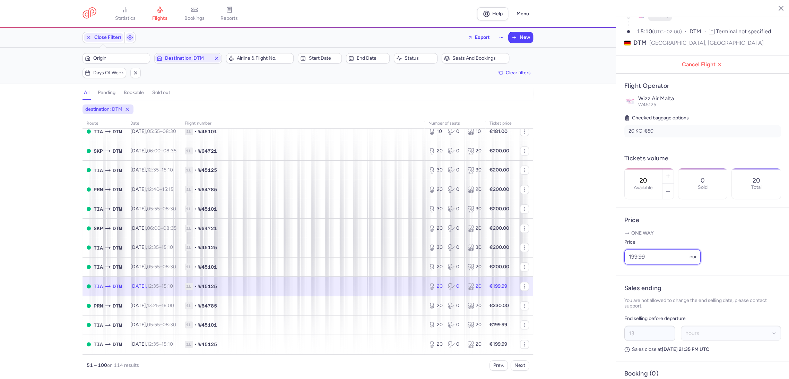
paste input "200"
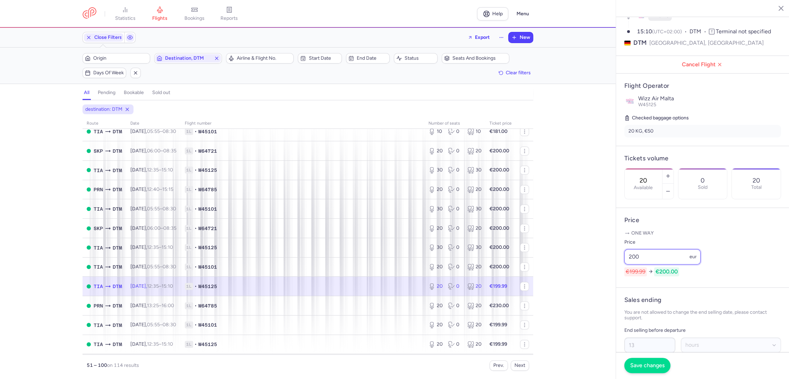
type input "200"
click at [640, 366] on span "Save changes" at bounding box center [648, 365] width 34 height 6
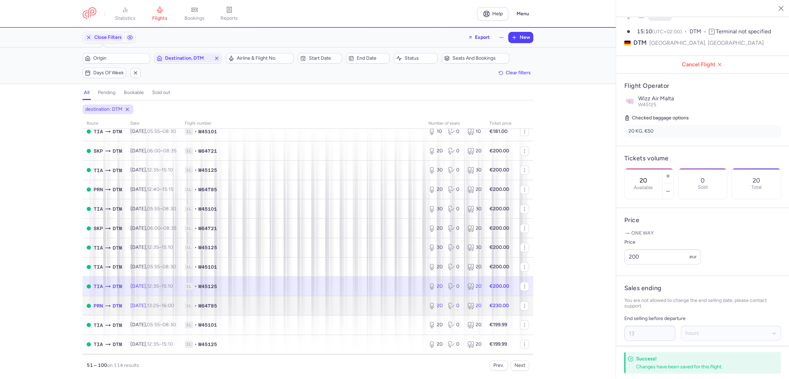
click at [387, 303] on span "1L • W64785" at bounding box center [303, 305] width 236 height 7
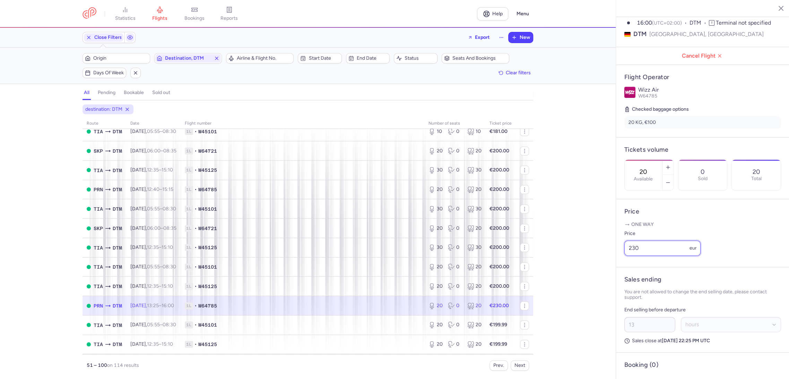
drag, startPoint x: 613, startPoint y: 272, endPoint x: 605, endPoint y: 280, distance: 11.3
click at [603, 275] on div "statistics flights bookings reports Help Menu Close Filters Export New Filters …" at bounding box center [394, 189] width 789 height 379
paste input "0"
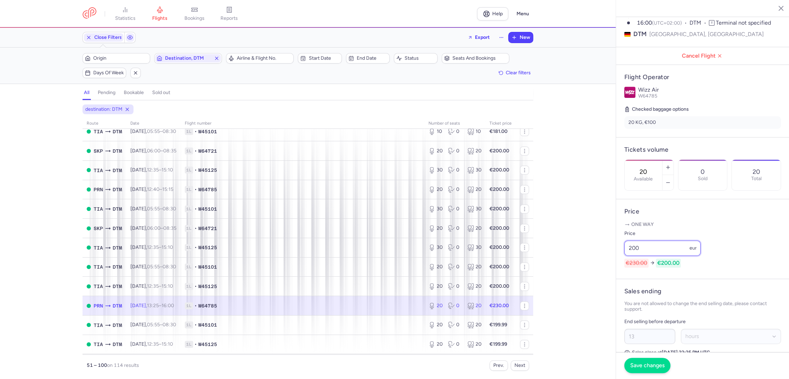
type input "200"
drag, startPoint x: 641, startPoint y: 367, endPoint x: 626, endPoint y: 356, distance: 18.8
click at [641, 367] on span "Save changes" at bounding box center [648, 365] width 34 height 6
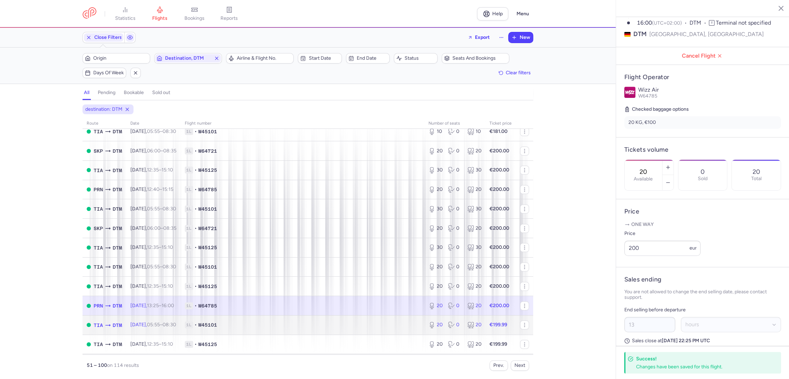
click at [375, 326] on span "1L • W45101" at bounding box center [303, 324] width 236 height 7
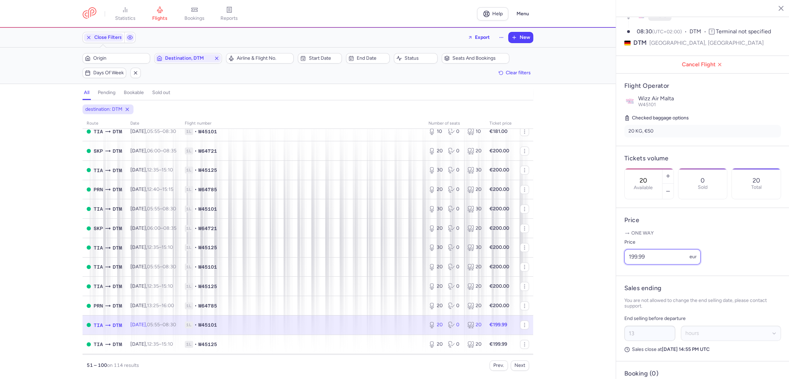
paste input "200"
drag, startPoint x: 652, startPoint y: 266, endPoint x: 591, endPoint y: 277, distance: 62.5
click at [592, 279] on div "statistics flights bookings reports Help Menu Close Filters Export New Filters …" at bounding box center [394, 189] width 789 height 379
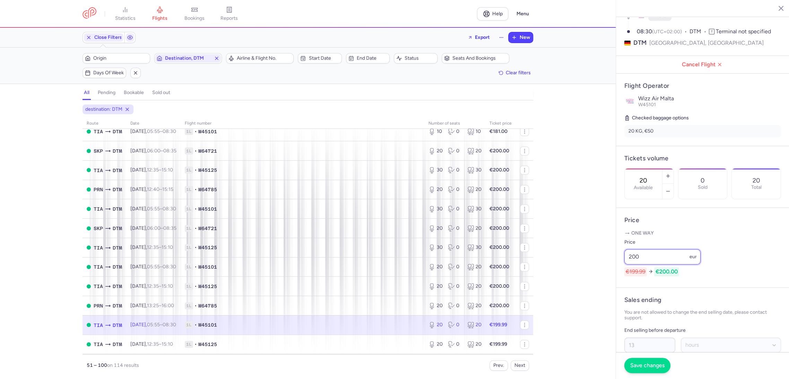
type input "200"
click at [636, 363] on span "Save changes" at bounding box center [648, 365] width 34 height 6
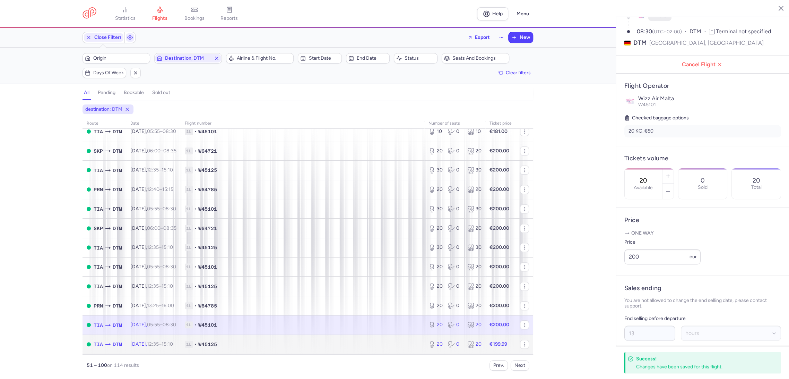
click at [393, 344] on span "1L • W45125" at bounding box center [303, 344] width 236 height 7
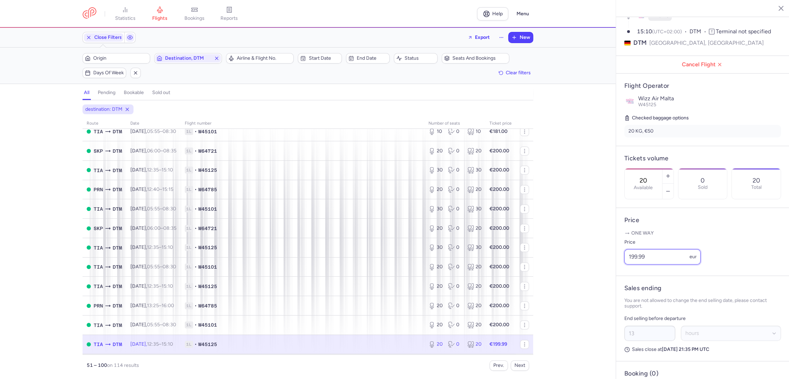
click at [598, 274] on div "statistics flights bookings reports Help Menu Close Filters Export New Filters …" at bounding box center [394, 189] width 789 height 379
paste input "200"
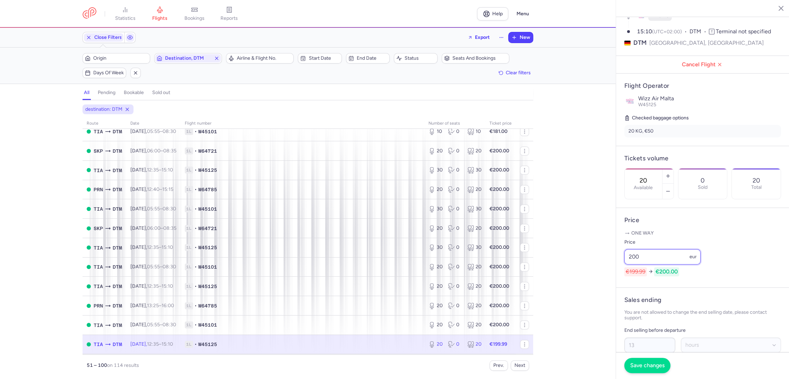
type input "200"
click at [642, 360] on button "Save changes" at bounding box center [648, 365] width 46 height 15
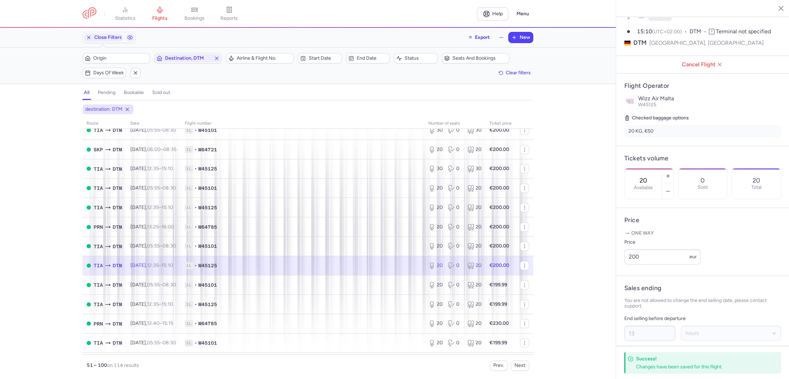
scroll to position [462, 0]
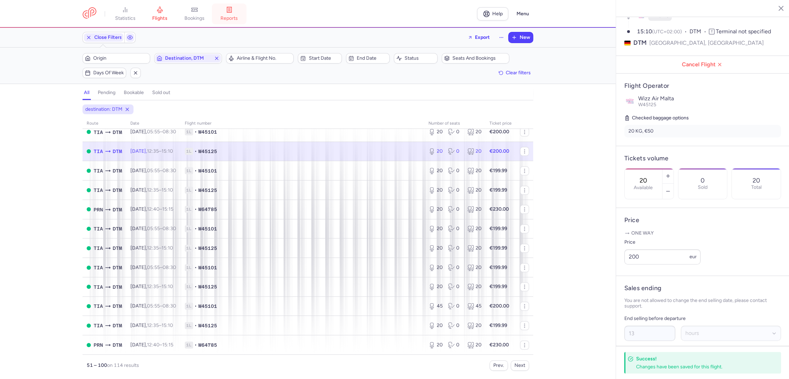
click at [242, 18] on link "reports" at bounding box center [229, 13] width 35 height 15
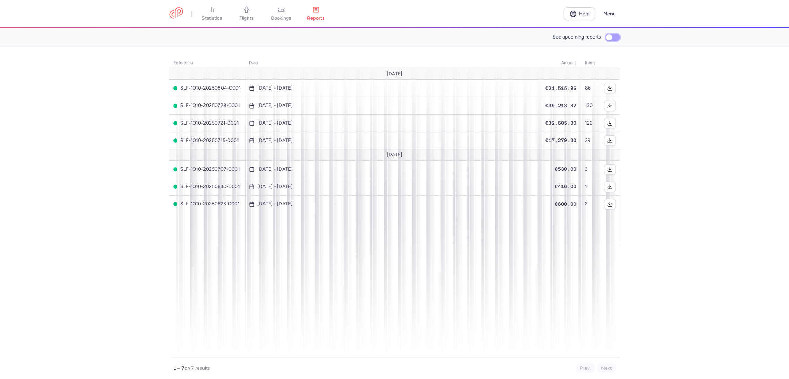
click at [612, 35] on input "See upcoming reports" at bounding box center [613, 37] width 15 height 7
checkbox input "true"
